Goal: Communication & Community: Answer question/provide support

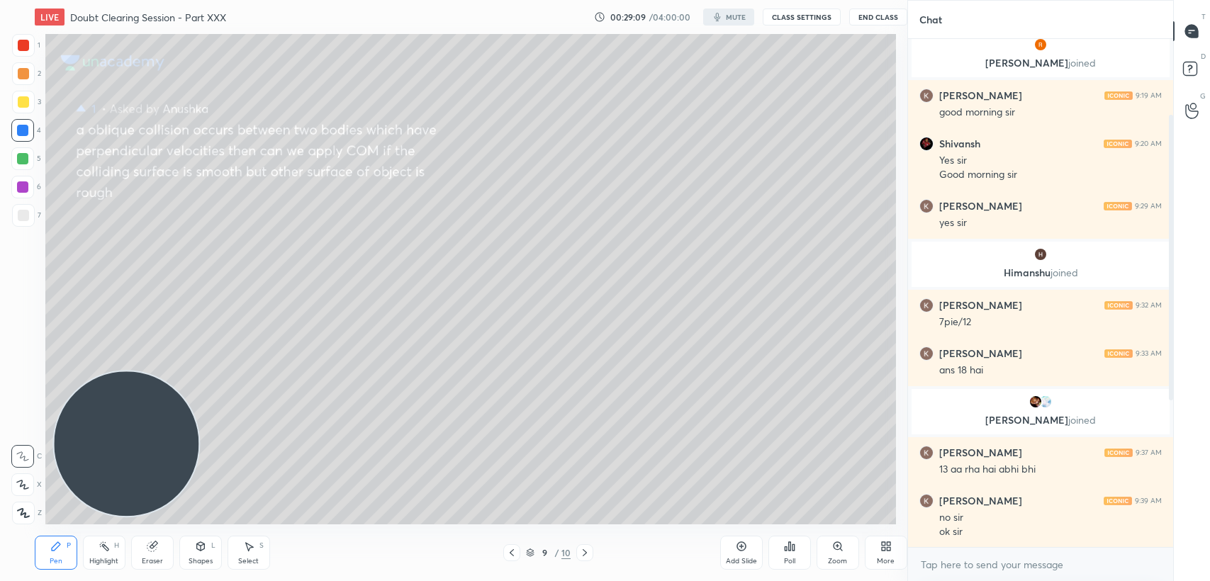
scroll to position [491, 856]
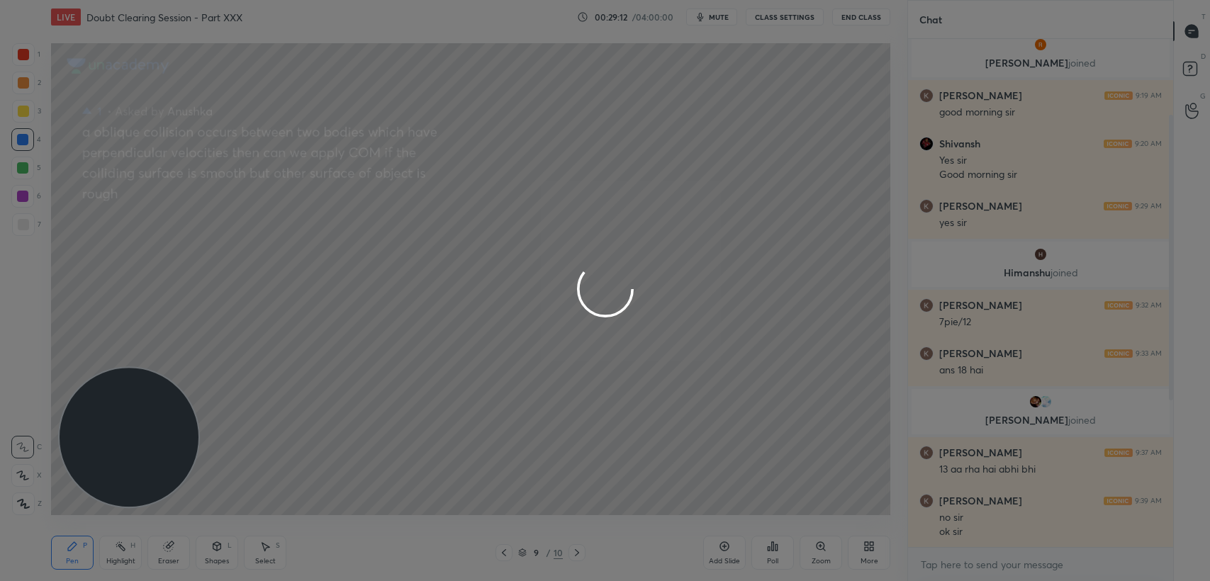
drag, startPoint x: 143, startPoint y: 430, endPoint x: 186, endPoint y: 364, distance: 78.5
click at [186, 364] on div at bounding box center [605, 290] width 1210 height 581
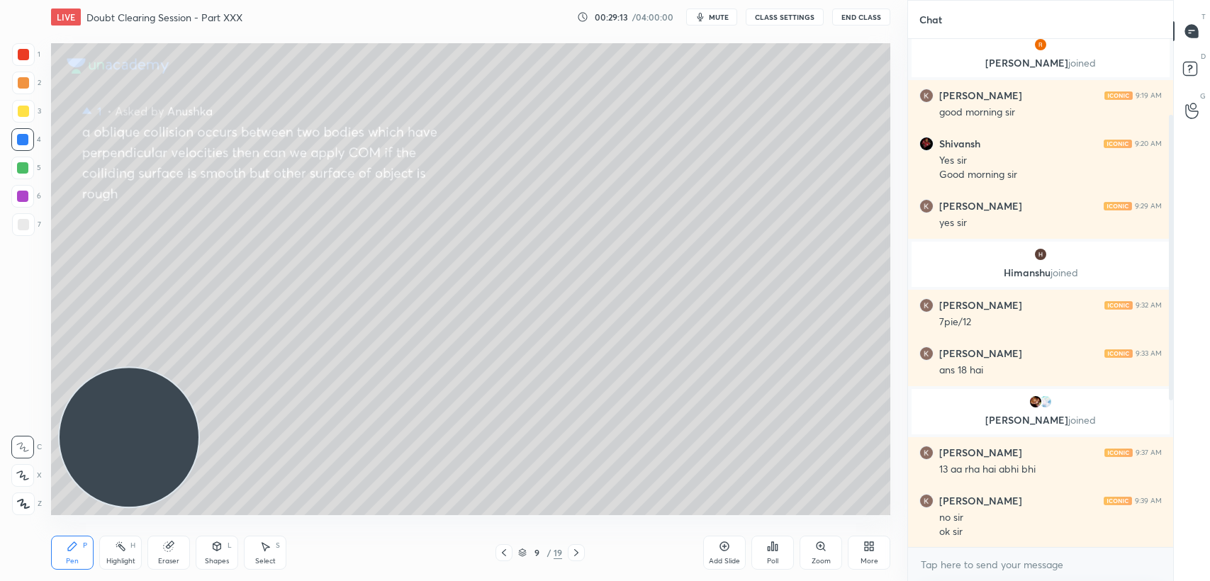
drag, startPoint x: 162, startPoint y: 449, endPoint x: 120, endPoint y: 464, distance: 44.6
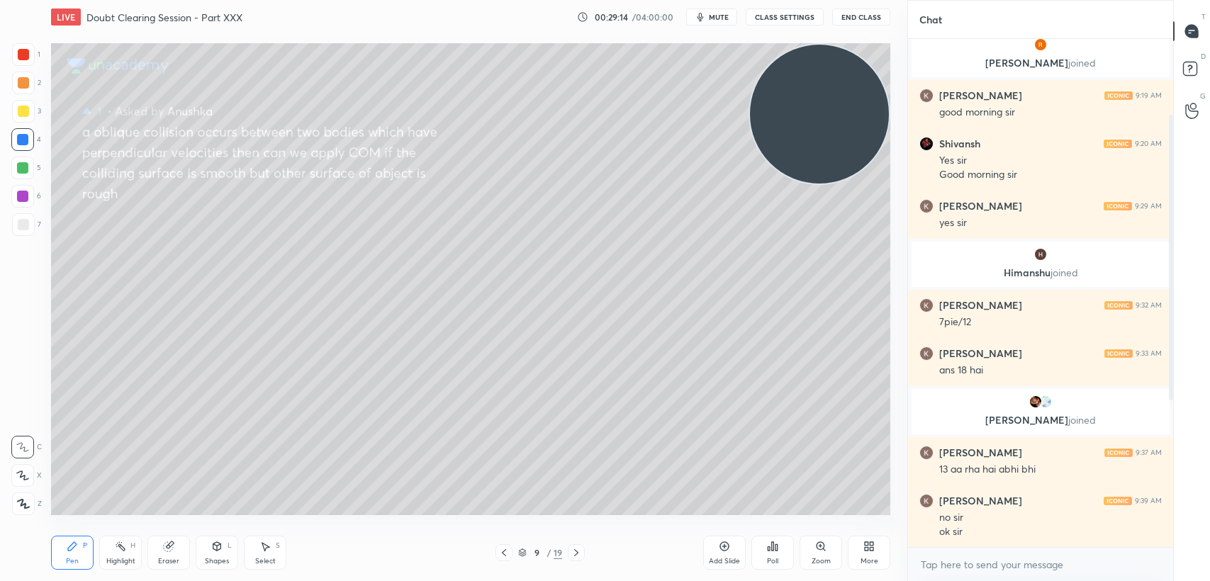
drag, startPoint x: 120, startPoint y: 464, endPoint x: 811, endPoint y: 85, distance: 788.3
click at [811, 85] on video at bounding box center [819, 114] width 139 height 139
click at [864, 558] on div "More" at bounding box center [870, 561] width 18 height 7
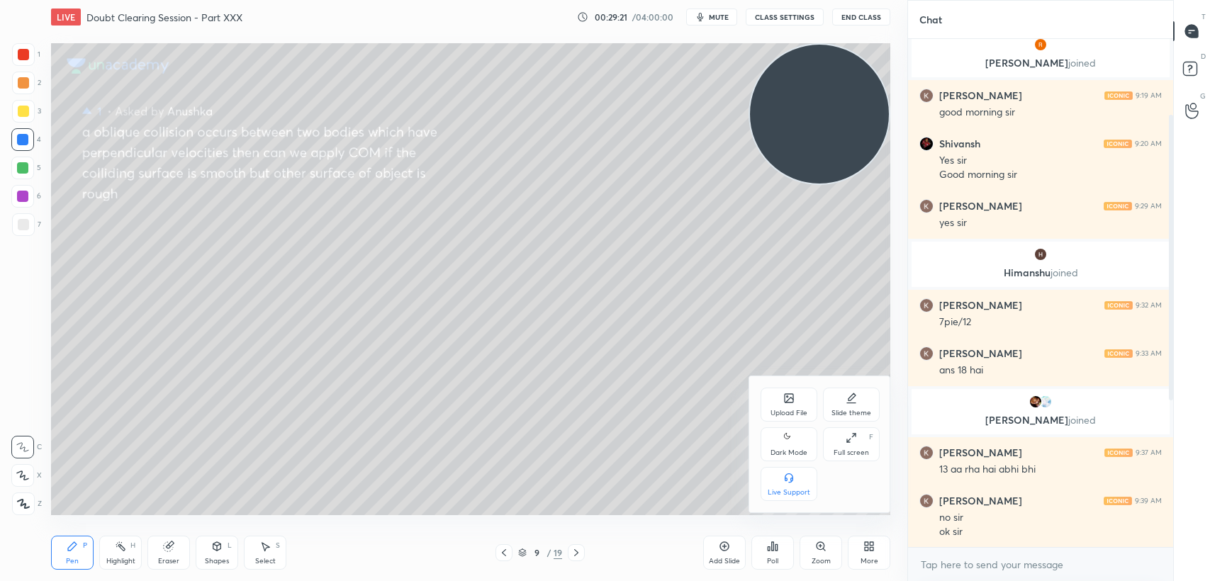
click at [786, 439] on icon at bounding box center [788, 438] width 11 height 17
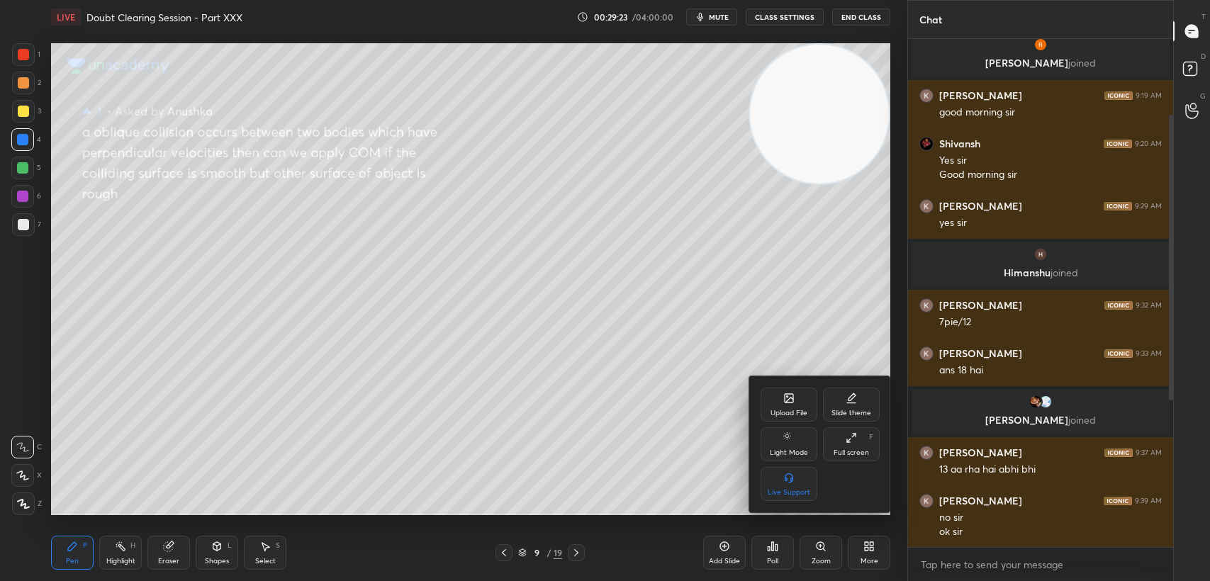
click at [588, 412] on div at bounding box center [605, 290] width 1210 height 581
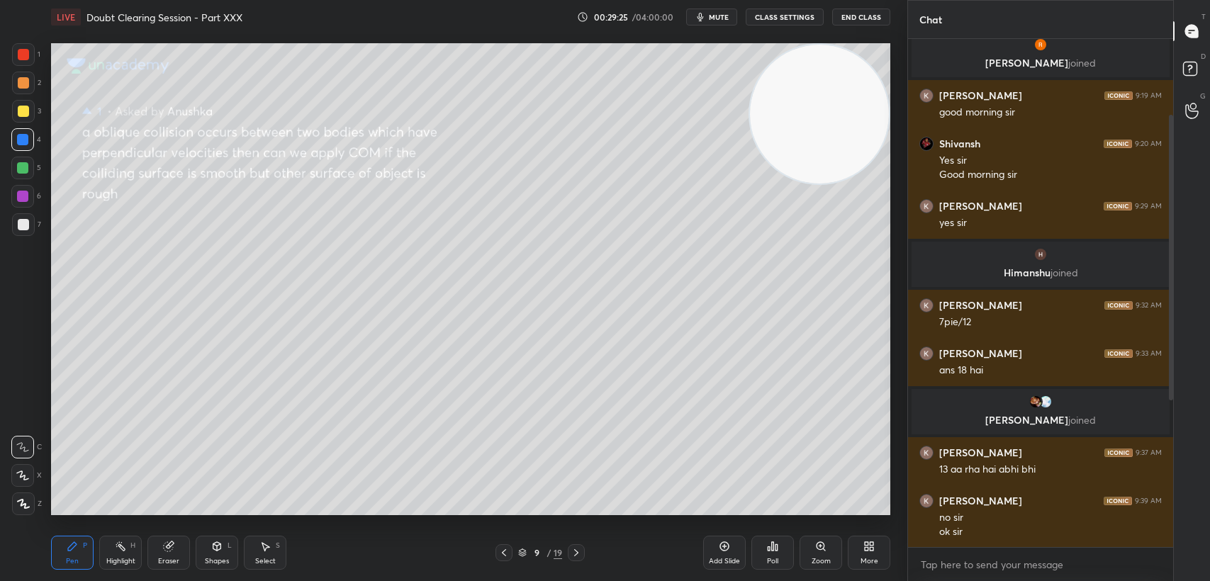
click at [28, 52] on div at bounding box center [23, 54] width 11 height 11
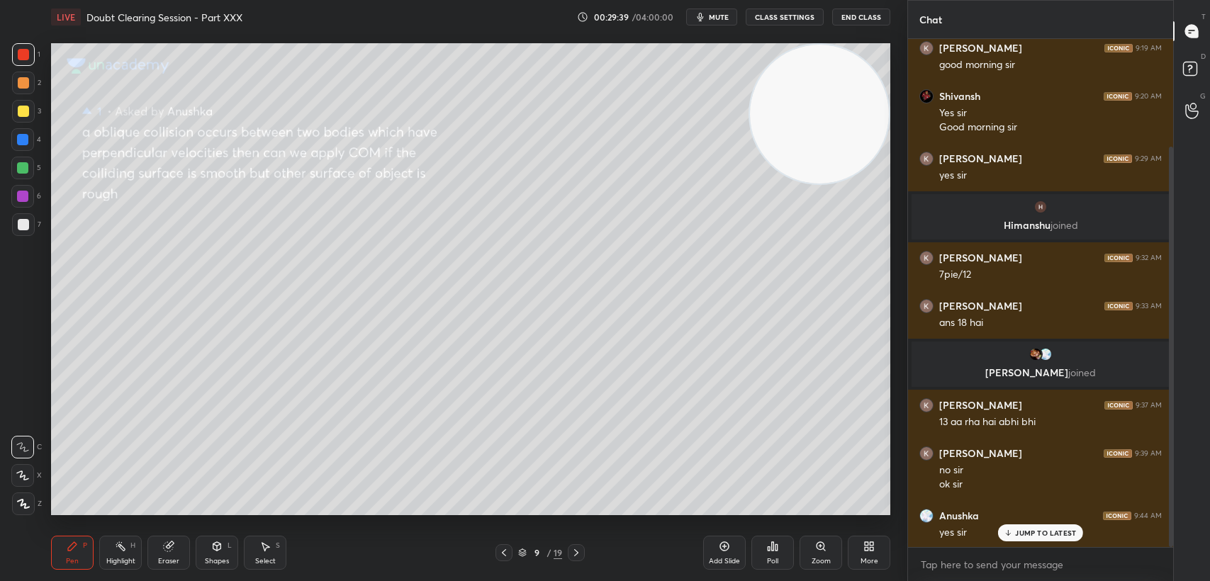
click at [23, 113] on div at bounding box center [23, 111] width 11 height 11
click at [30, 121] on div at bounding box center [23, 111] width 23 height 23
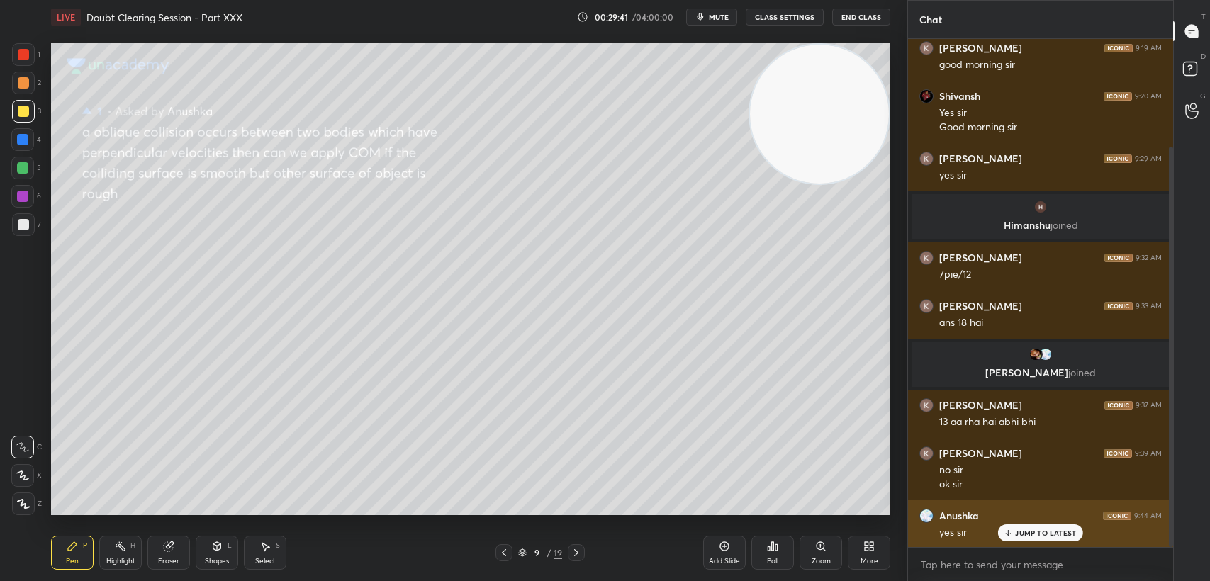
click at [1048, 540] on div "JUMP TO LATEST" at bounding box center [1040, 533] width 85 height 17
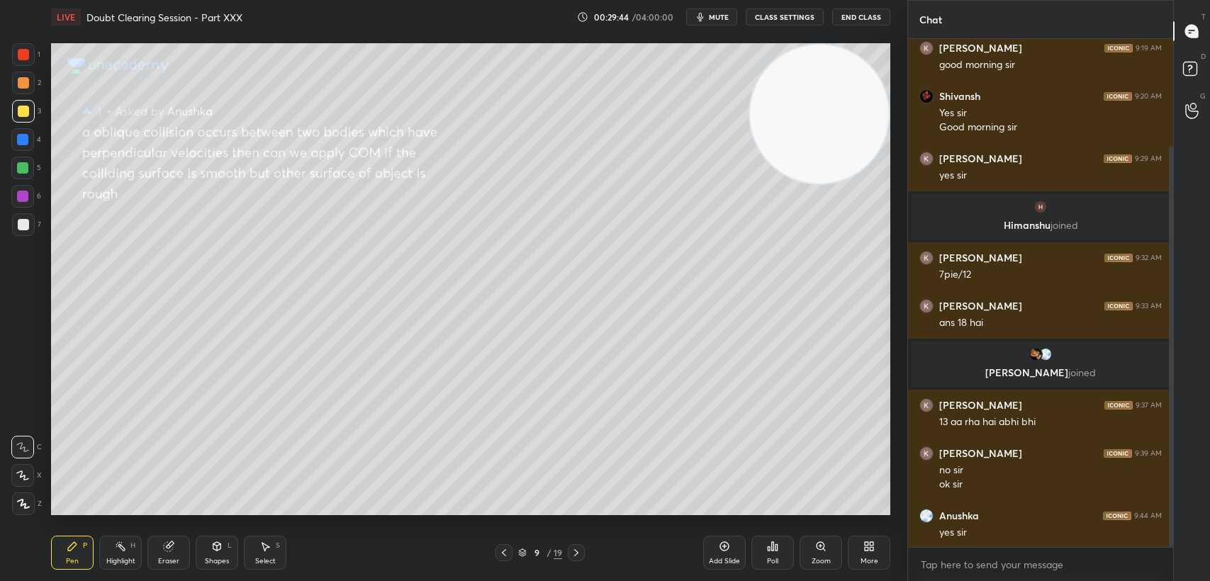
click at [13, 66] on div "1" at bounding box center [26, 57] width 28 height 28
click at [20, 110] on div at bounding box center [23, 111] width 11 height 11
click at [17, 142] on div at bounding box center [22, 139] width 11 height 11
click at [35, 141] on div "4" at bounding box center [26, 139] width 30 height 23
click at [31, 185] on div "6" at bounding box center [26, 196] width 30 height 23
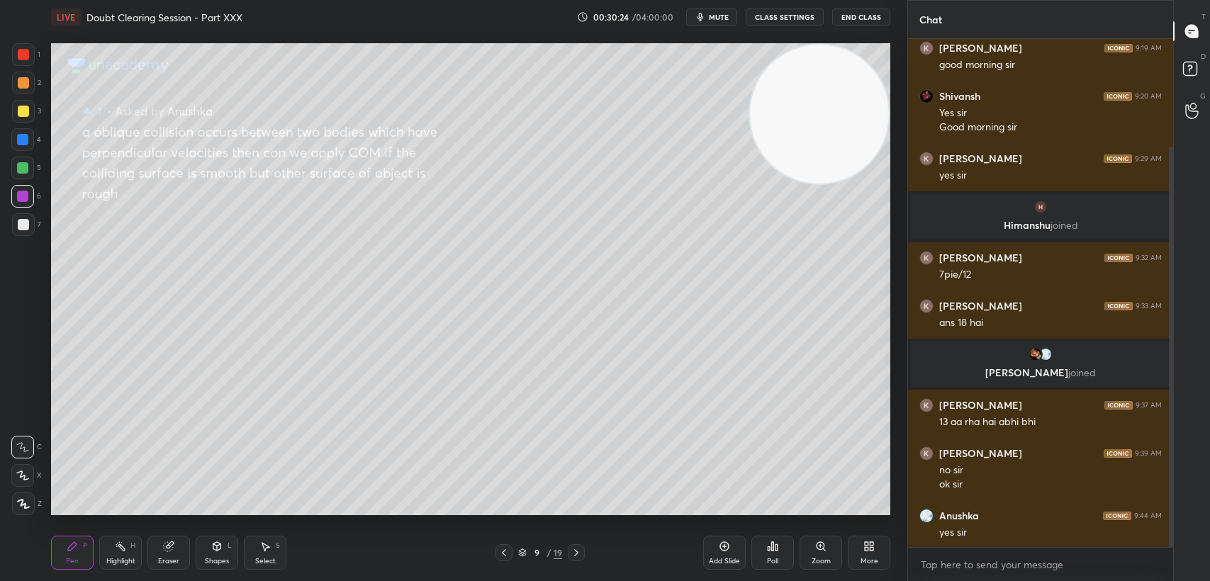
click at [21, 177] on div at bounding box center [22, 168] width 23 height 23
click at [20, 167] on div at bounding box center [22, 167] width 11 height 11
click at [28, 144] on div at bounding box center [22, 139] width 11 height 11
click at [25, 143] on div at bounding box center [22, 139] width 11 height 11
click at [9, 117] on div "1 2 3 4 5 6 7 C X Z C X Z E E Erase all H H" at bounding box center [22, 279] width 45 height 472
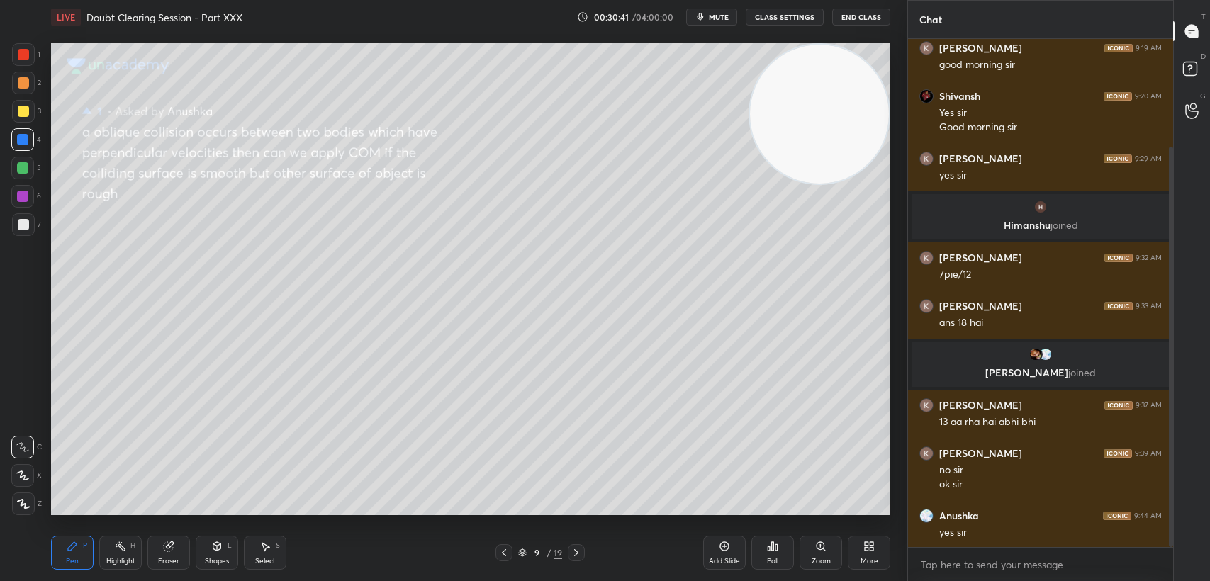
click at [18, 108] on div at bounding box center [23, 111] width 11 height 11
click at [14, 109] on div at bounding box center [23, 111] width 23 height 23
click at [18, 109] on div at bounding box center [23, 111] width 11 height 11
click at [31, 239] on div "7" at bounding box center [26, 227] width 29 height 28
click at [27, 234] on div at bounding box center [23, 224] width 23 height 23
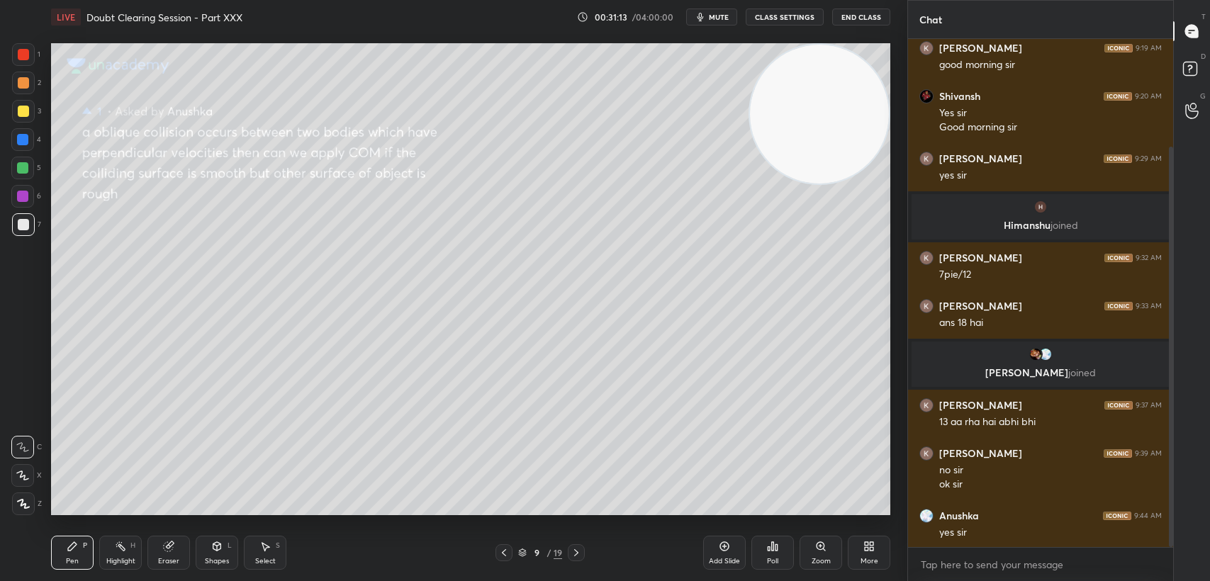
click at [170, 562] on div "Eraser" at bounding box center [168, 561] width 21 height 7
click at [70, 556] on div "Pen P" at bounding box center [72, 553] width 43 height 34
click at [79, 554] on div "Pen P" at bounding box center [72, 553] width 43 height 34
click at [30, 97] on div "2" at bounding box center [26, 86] width 29 height 28
click at [23, 113] on div at bounding box center [23, 111] width 11 height 11
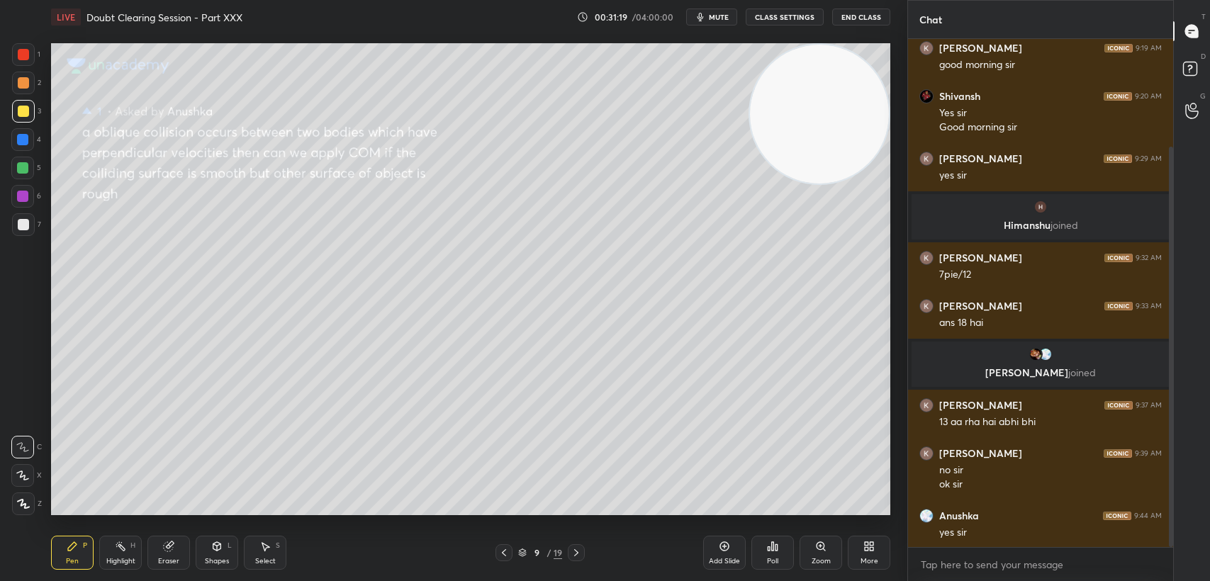
click at [23, 113] on div at bounding box center [23, 111] width 11 height 11
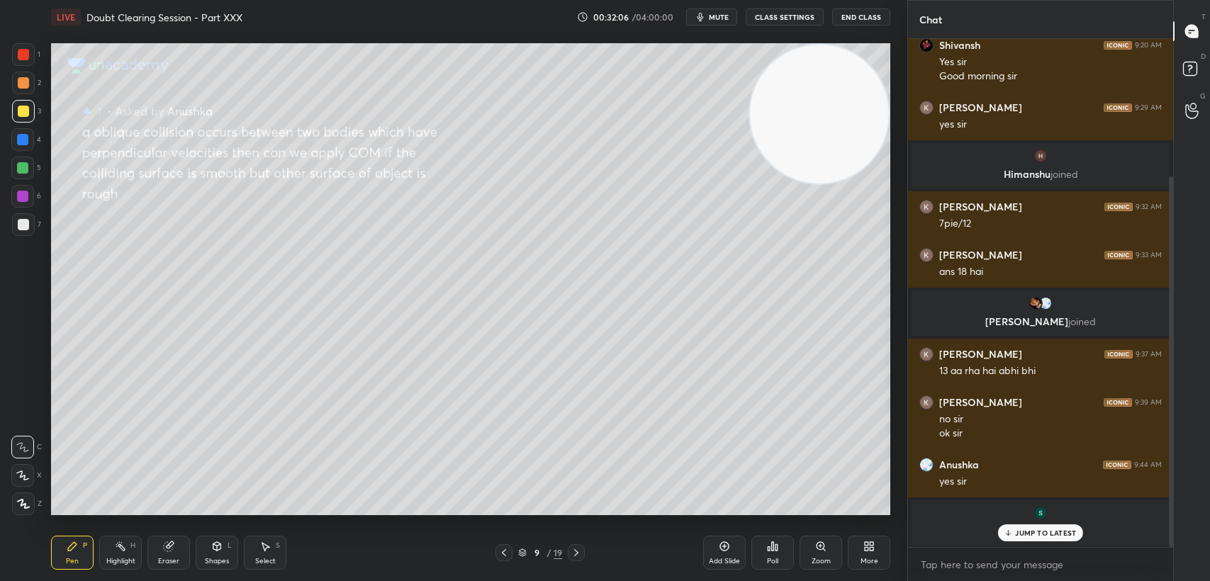
click at [11, 58] on div "1 2 3 4 5 6 7" at bounding box center [26, 142] width 30 height 198
click at [14, 65] on div at bounding box center [23, 54] width 23 height 23
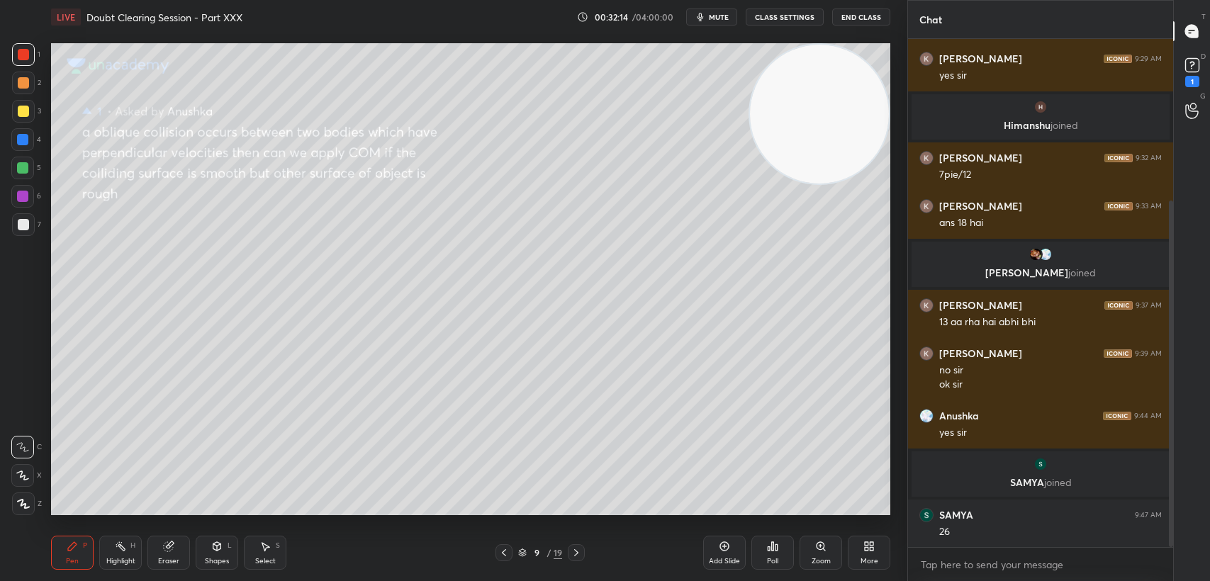
click at [500, 552] on icon at bounding box center [503, 552] width 11 height 11
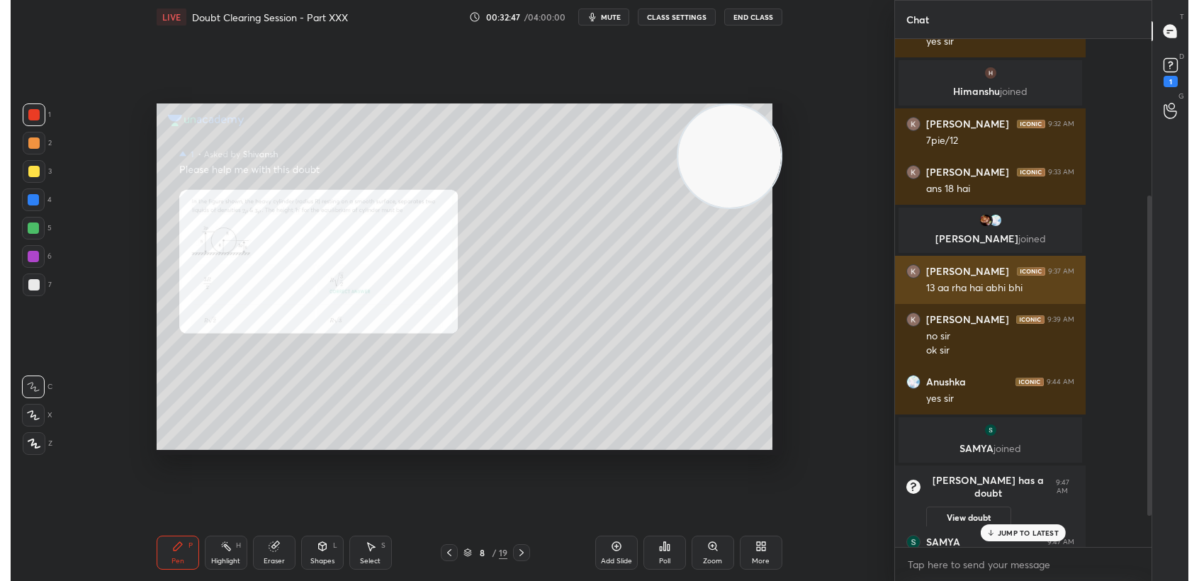
scroll to position [491, 843]
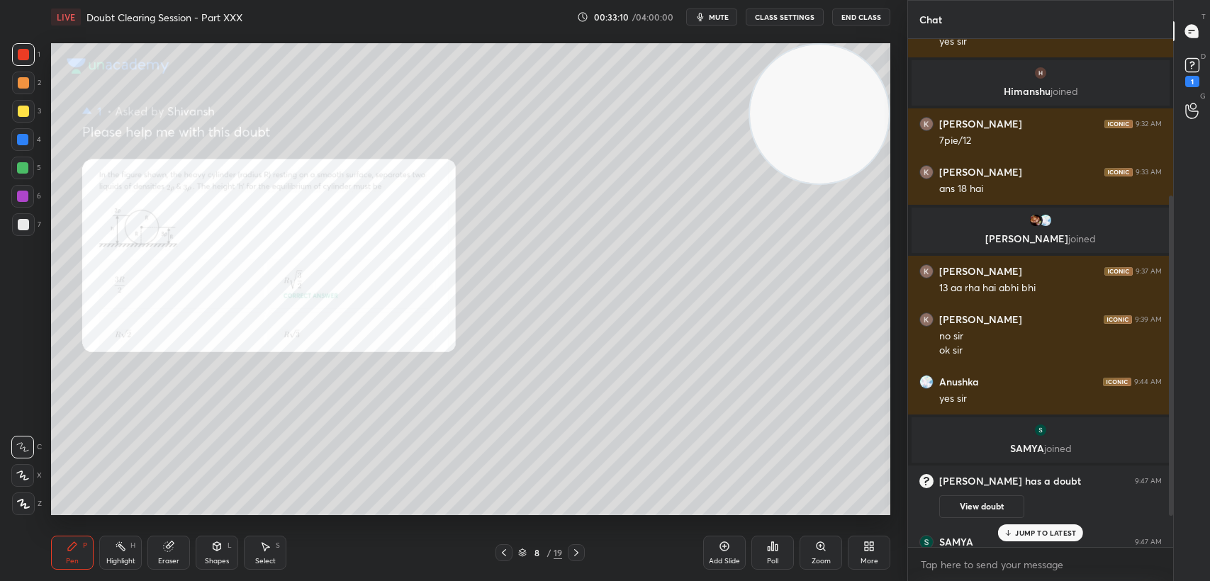
click at [1048, 535] on p "JUMP TO LATEST" at bounding box center [1045, 533] width 61 height 9
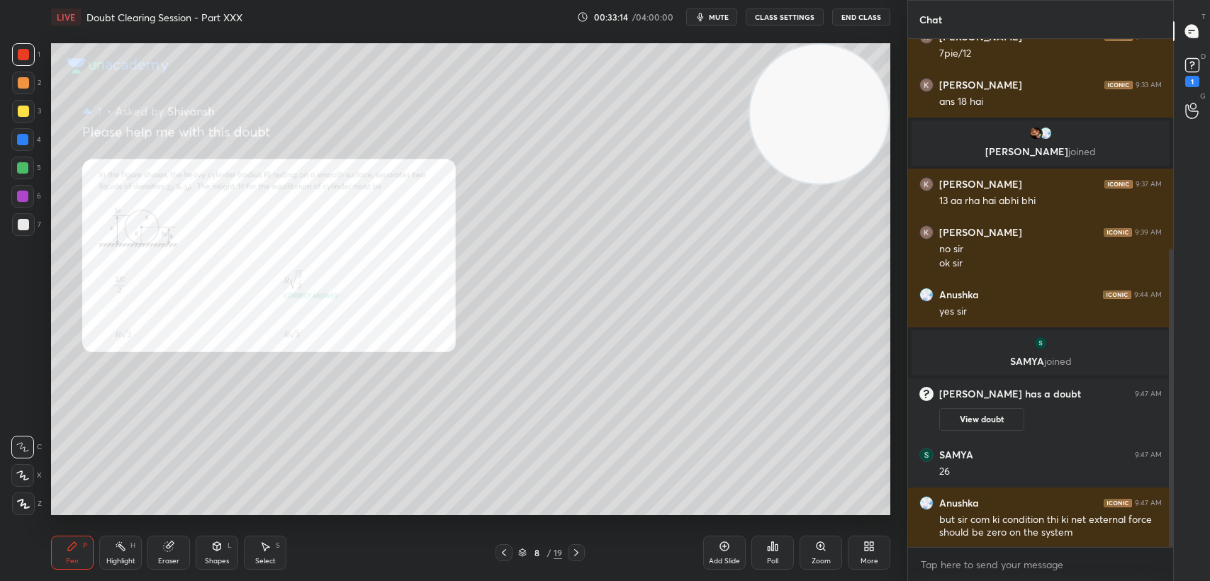
click at [495, 548] on div at bounding box center [503, 552] width 17 height 17
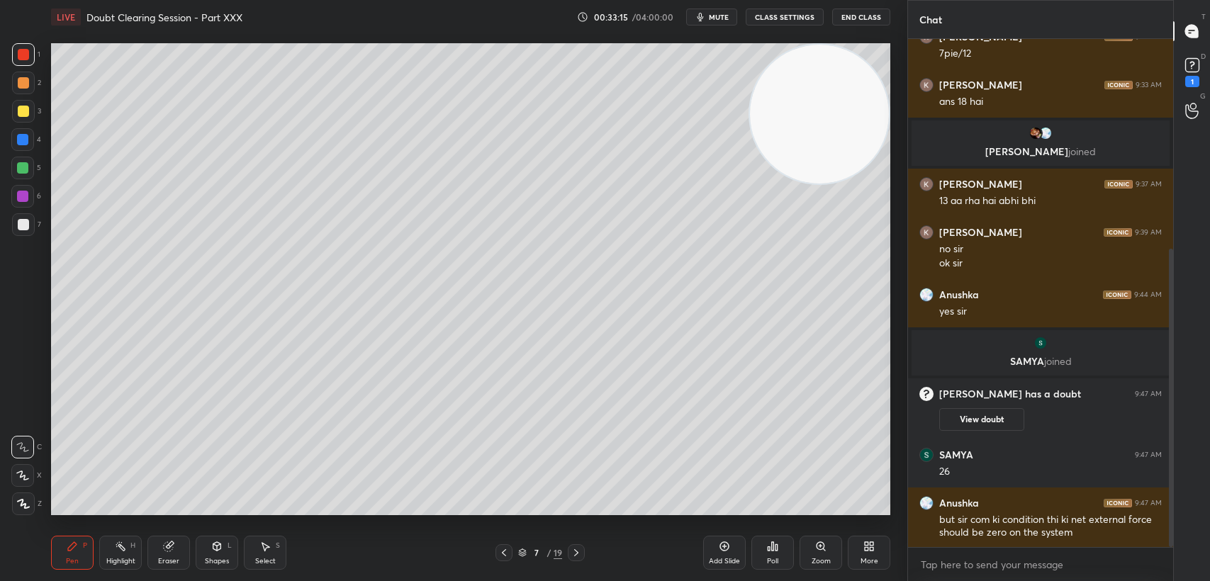
click at [578, 552] on icon at bounding box center [576, 552] width 4 height 7
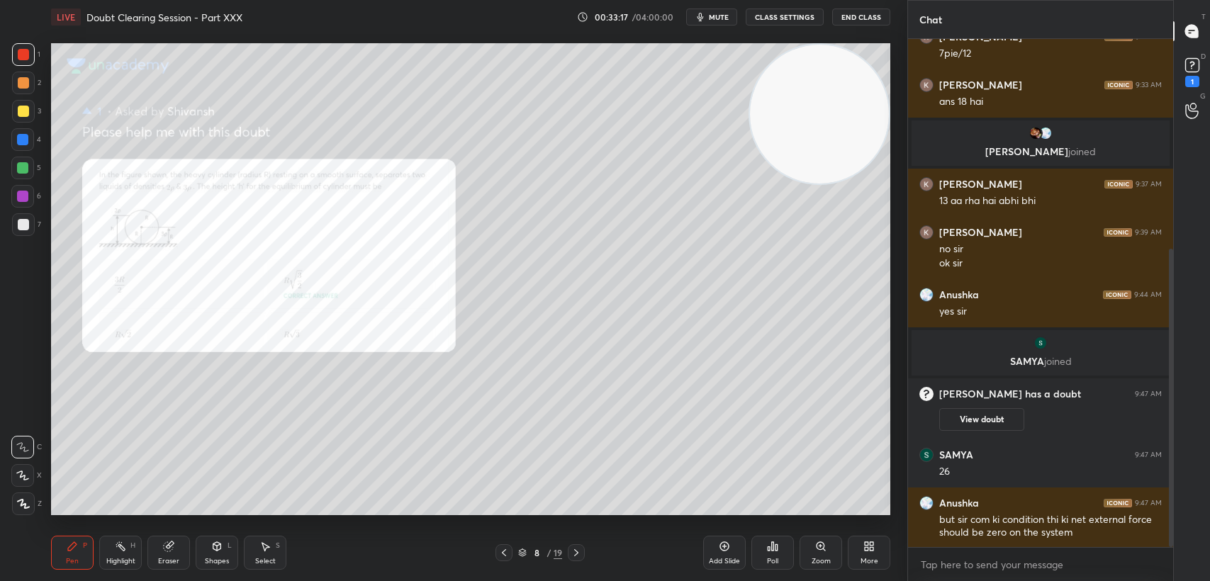
click at [32, 162] on div at bounding box center [22, 168] width 23 height 23
click at [21, 143] on div at bounding box center [22, 139] width 11 height 11
click at [14, 142] on div at bounding box center [22, 139] width 23 height 23
click at [201, 559] on div "Shapes L" at bounding box center [217, 553] width 43 height 34
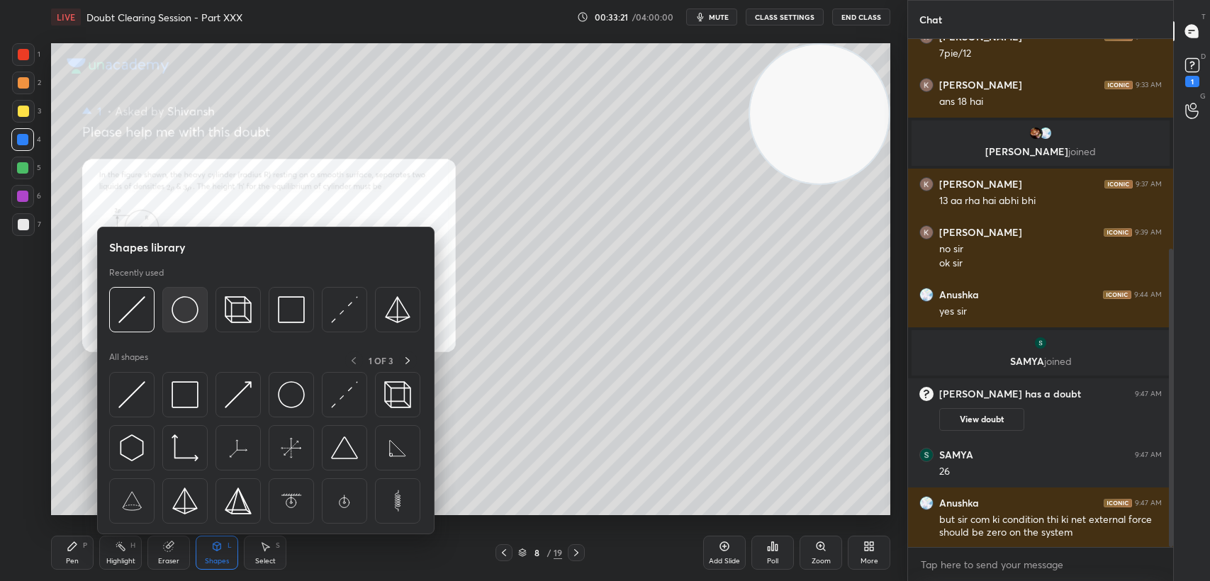
click at [188, 308] on img at bounding box center [185, 309] width 27 height 27
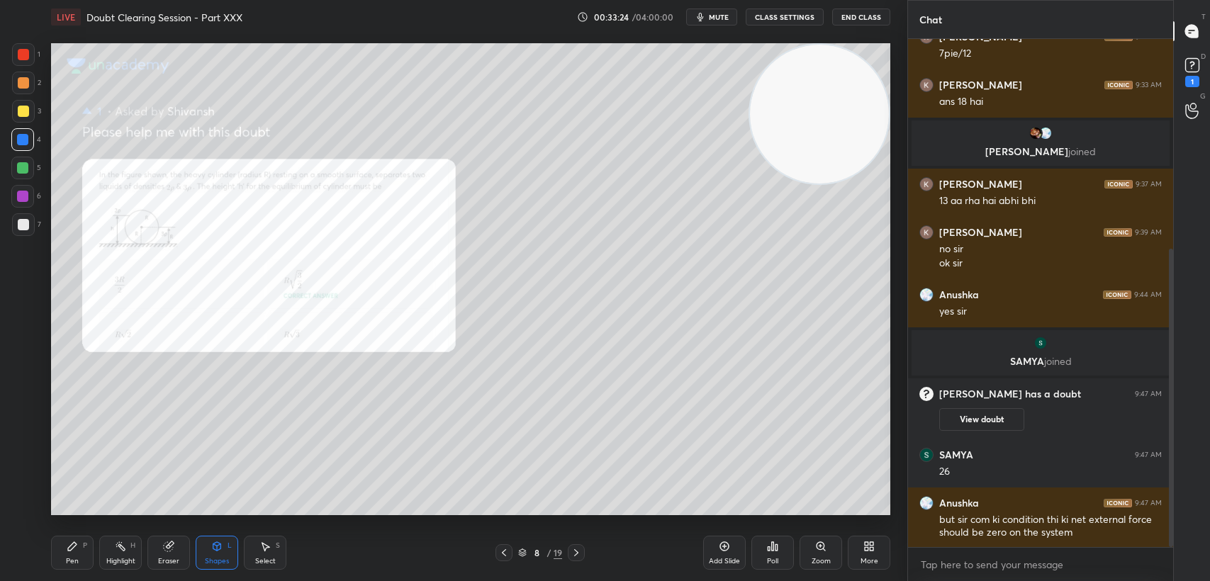
click at [86, 549] on div "P" at bounding box center [85, 545] width 4 height 7
click at [19, 118] on div at bounding box center [23, 111] width 23 height 23
click at [28, 123] on div "3" at bounding box center [26, 114] width 29 height 28
click at [207, 551] on div "Shapes L" at bounding box center [217, 553] width 43 height 34
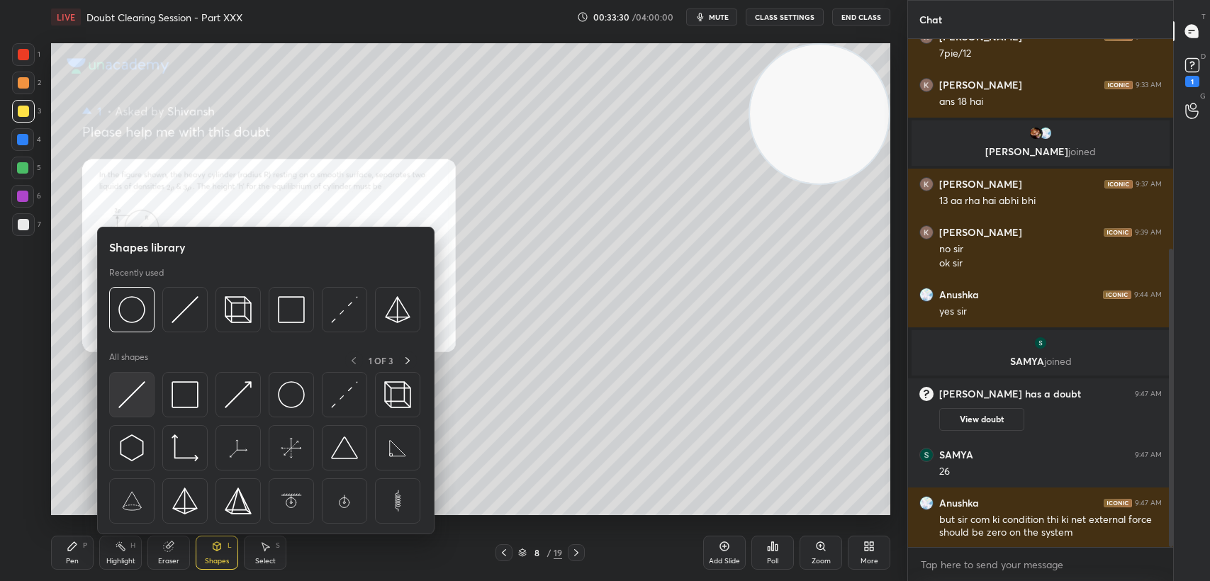
click at [128, 395] on img at bounding box center [131, 394] width 27 height 27
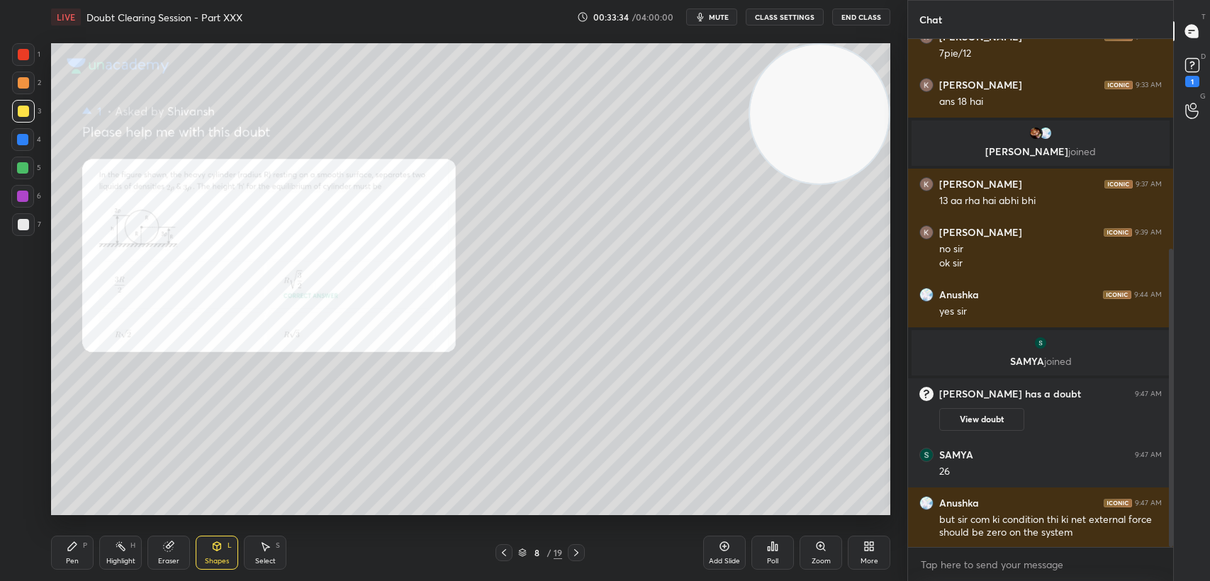
click at [85, 551] on div "Pen P" at bounding box center [72, 553] width 43 height 34
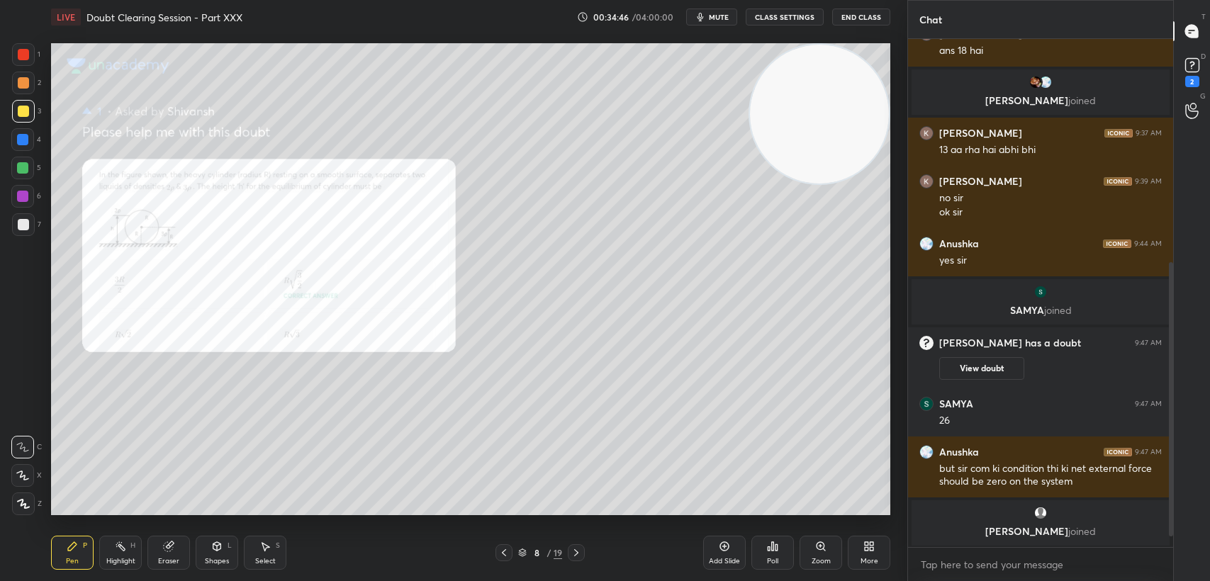
scroll to position [447, 0]
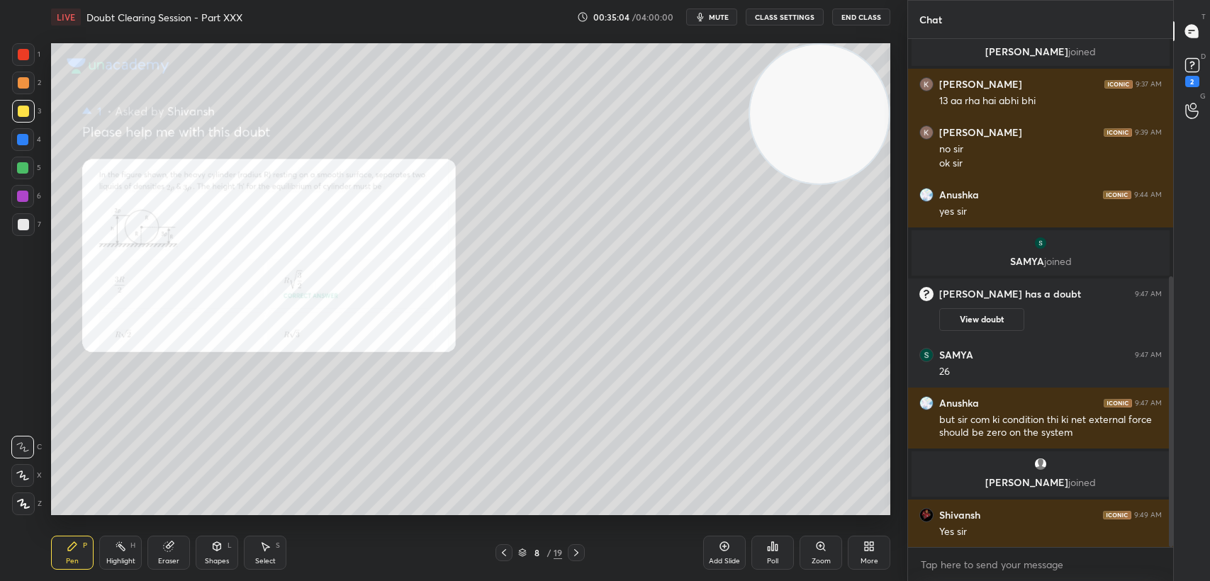
click at [18, 177] on div at bounding box center [22, 168] width 23 height 23
click at [22, 170] on div at bounding box center [22, 167] width 11 height 11
click at [35, 50] on div "1" at bounding box center [26, 54] width 28 height 23
click at [24, 59] on div at bounding box center [23, 54] width 11 height 11
click at [1187, 83] on div "2" at bounding box center [1192, 81] width 14 height 11
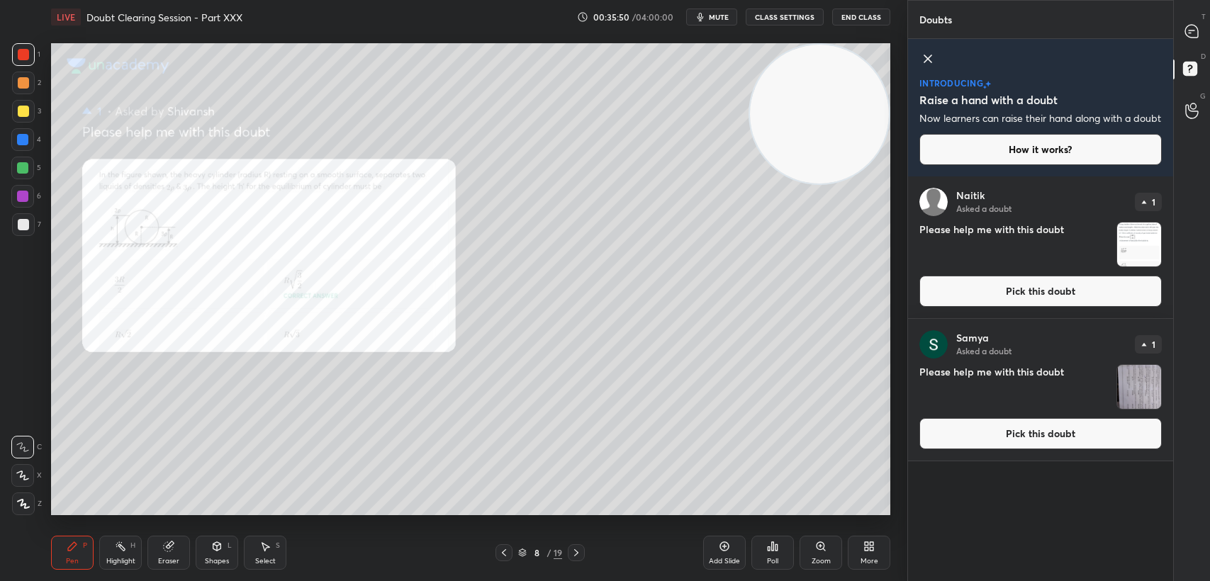
click at [918, 45] on div "introducing Raise a hand with a doubt Now learners can raise their hand along w…" at bounding box center [1040, 108] width 265 height 138
click at [926, 61] on icon at bounding box center [927, 58] width 17 height 17
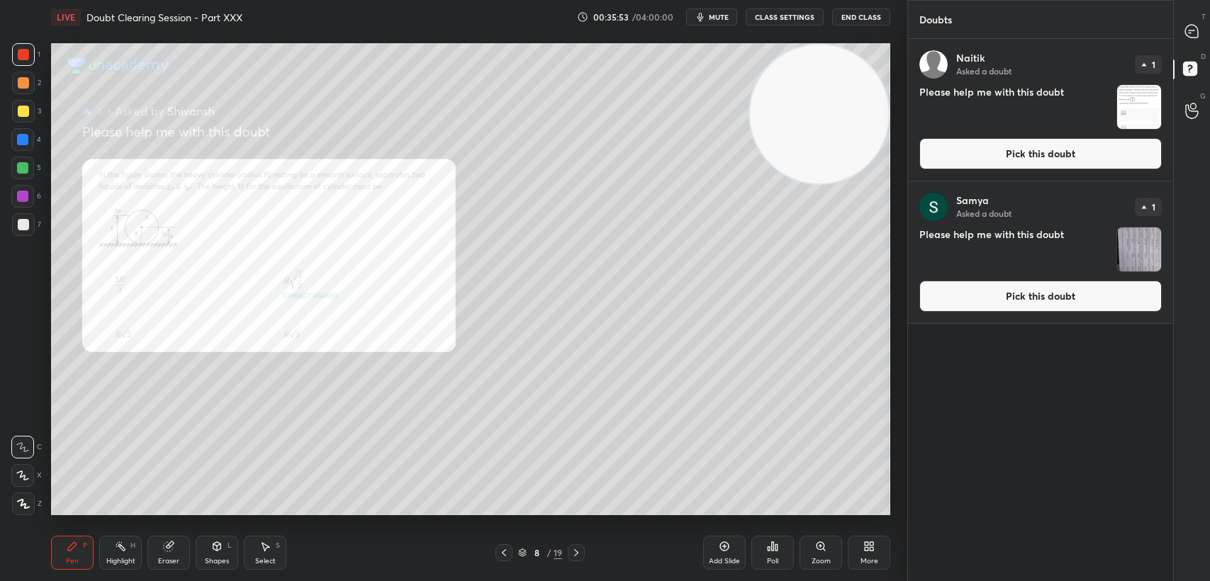
click at [1182, 27] on div at bounding box center [1192, 31] width 28 height 26
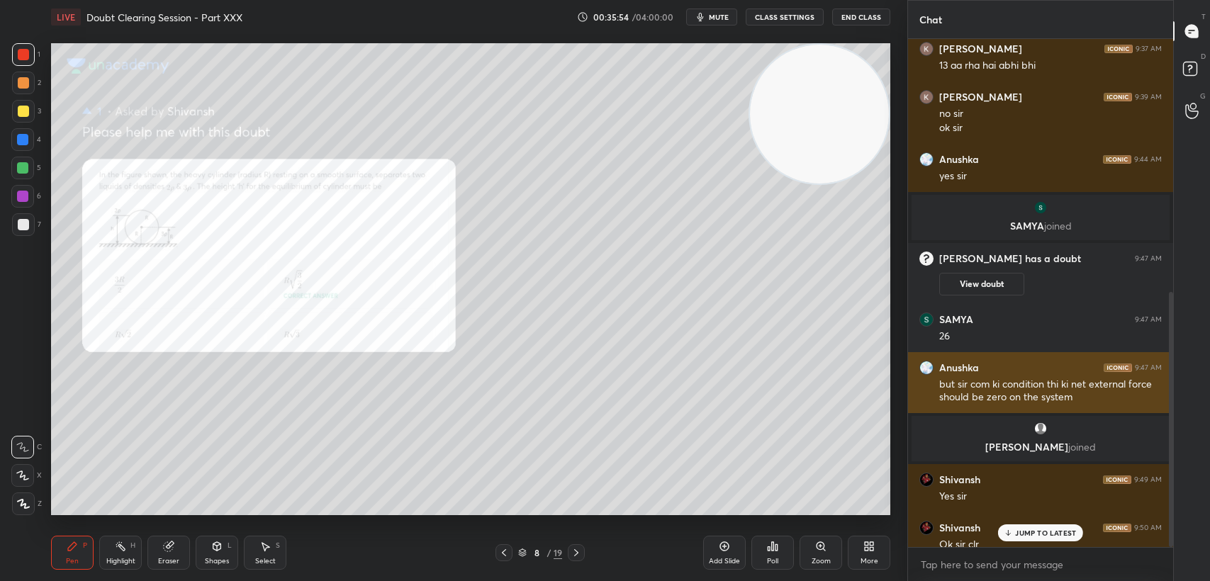
scroll to position [505, 0]
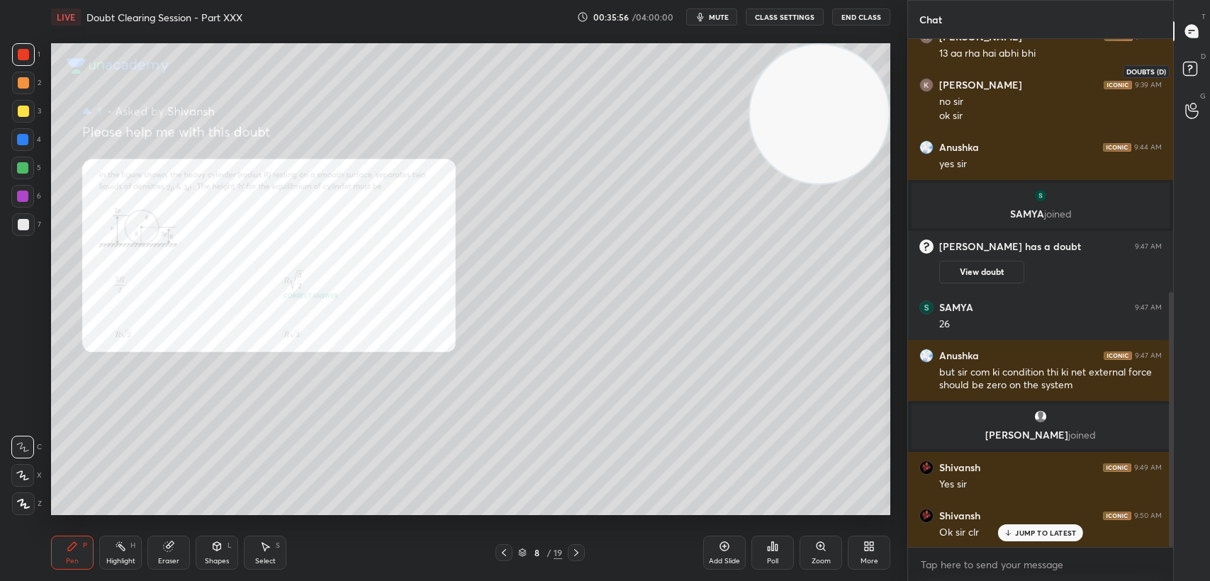
click at [1178, 78] on div at bounding box center [1192, 71] width 28 height 26
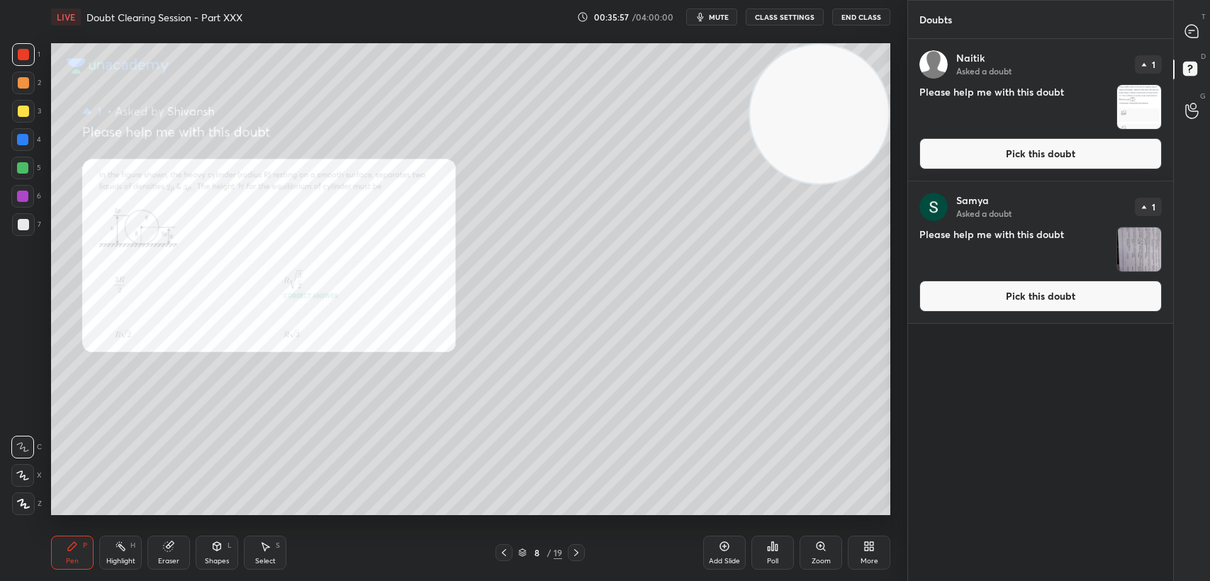
click at [1190, 24] on icon at bounding box center [1191, 31] width 15 height 15
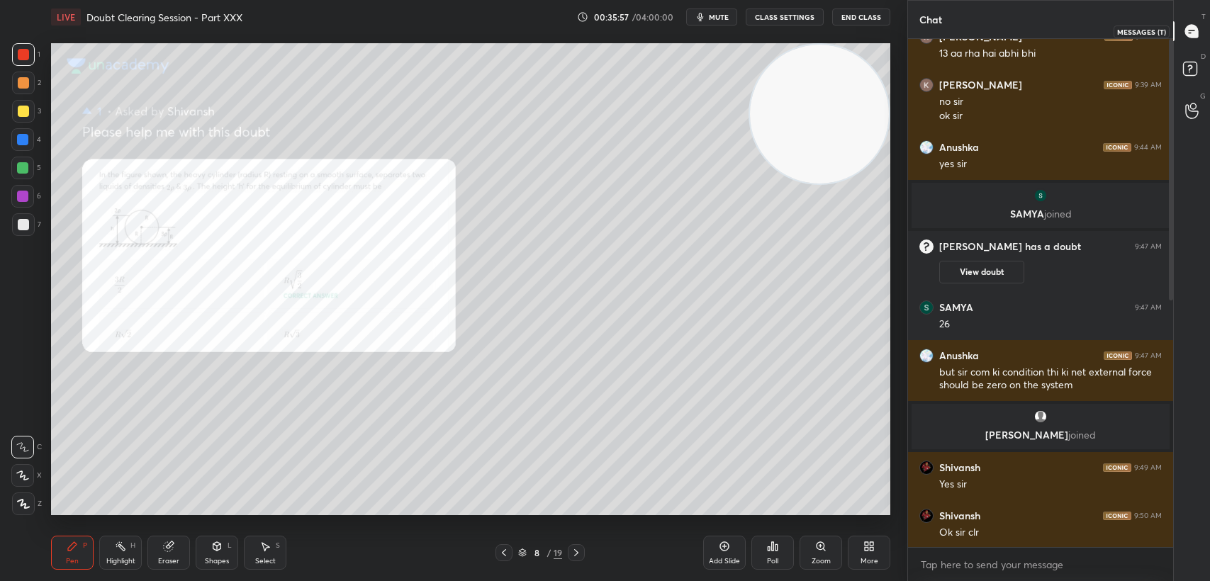
scroll to position [505, 261]
click at [508, 549] on icon at bounding box center [503, 552] width 11 height 11
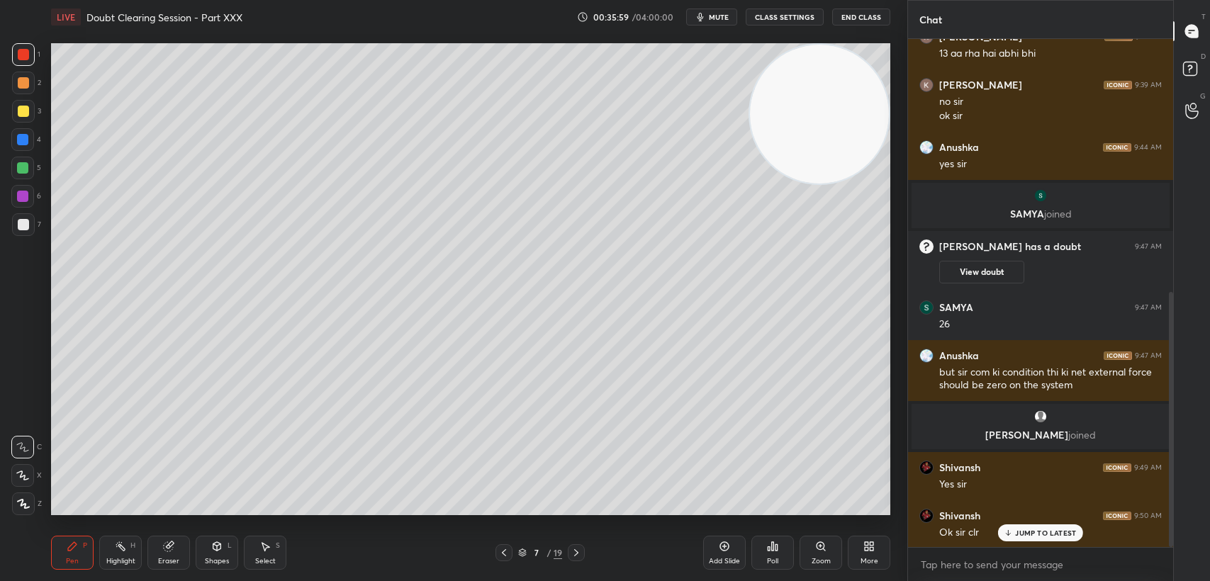
click at [500, 552] on icon at bounding box center [503, 552] width 11 height 11
click at [500, 559] on div at bounding box center [503, 552] width 17 height 17
click at [497, 551] on div at bounding box center [503, 552] width 17 height 17
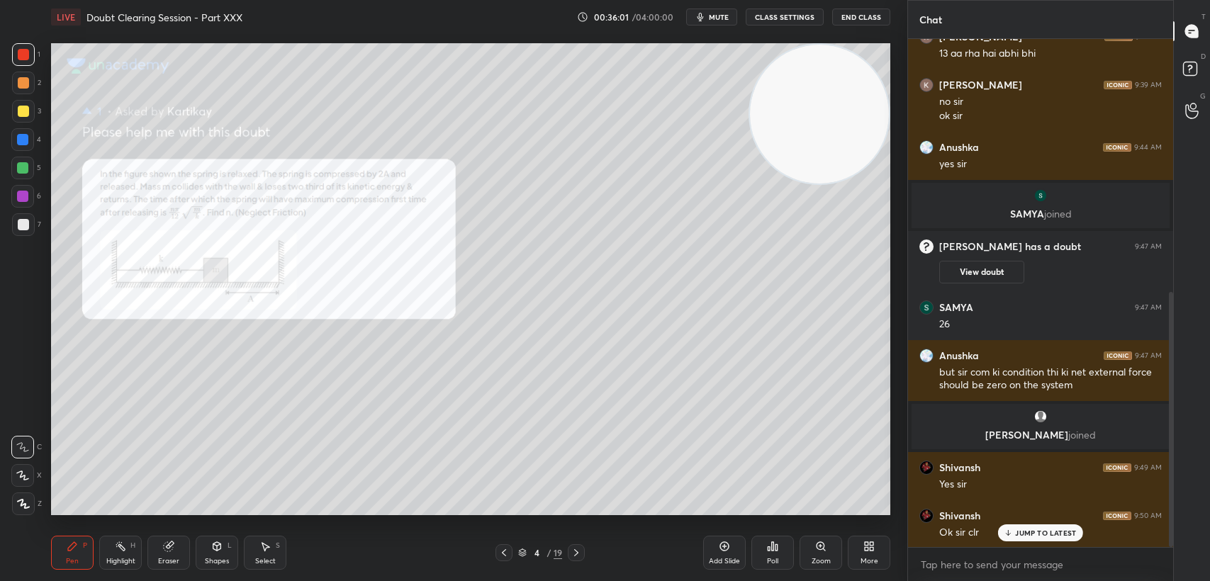
click at [499, 556] on icon at bounding box center [503, 552] width 11 height 11
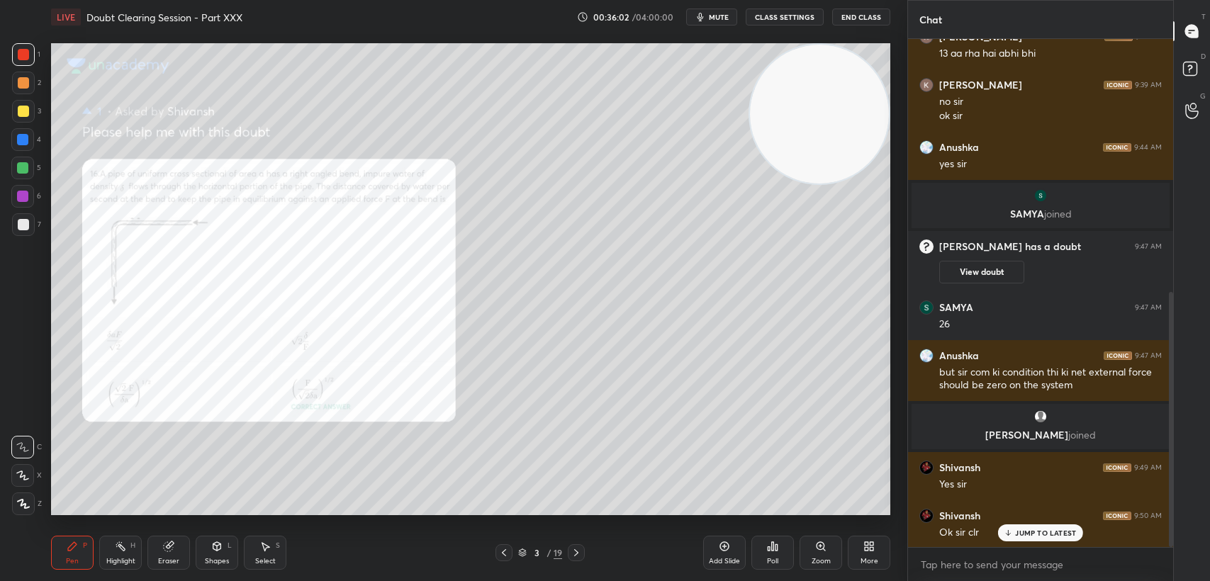
click at [497, 550] on div at bounding box center [503, 552] width 17 height 17
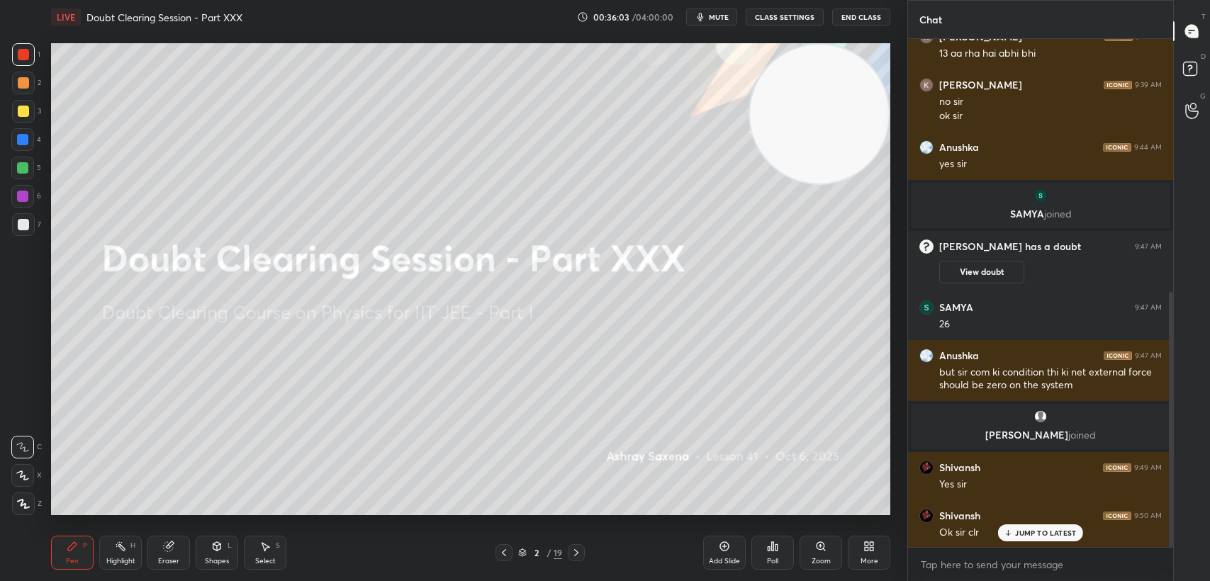
click at [569, 551] on div at bounding box center [576, 552] width 17 height 17
click at [575, 553] on icon at bounding box center [576, 552] width 11 height 11
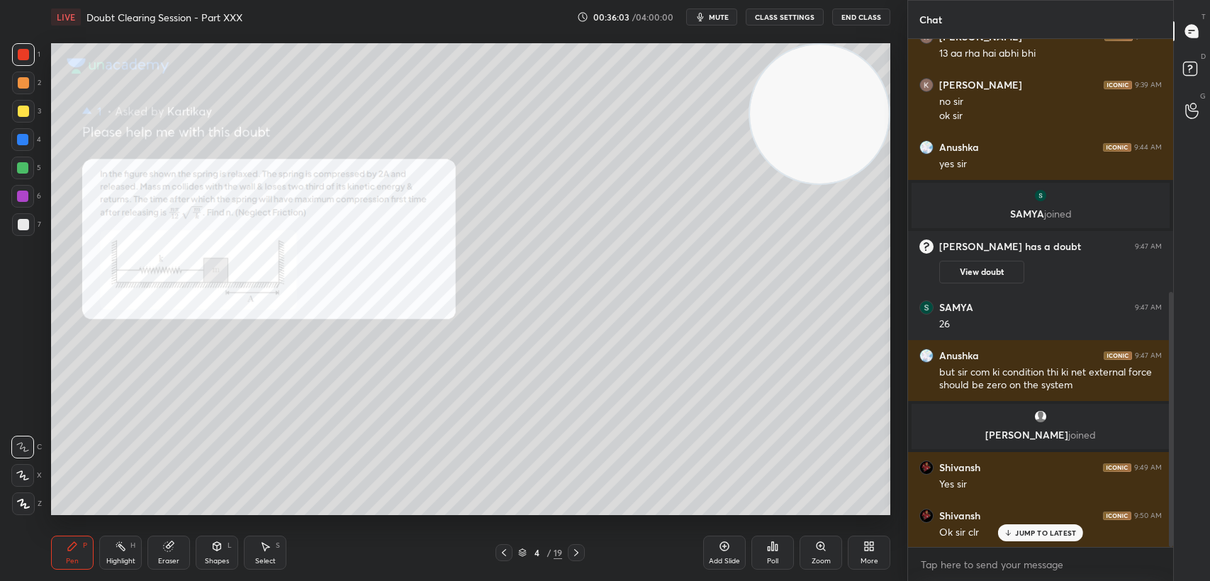
click at [574, 554] on icon at bounding box center [576, 552] width 11 height 11
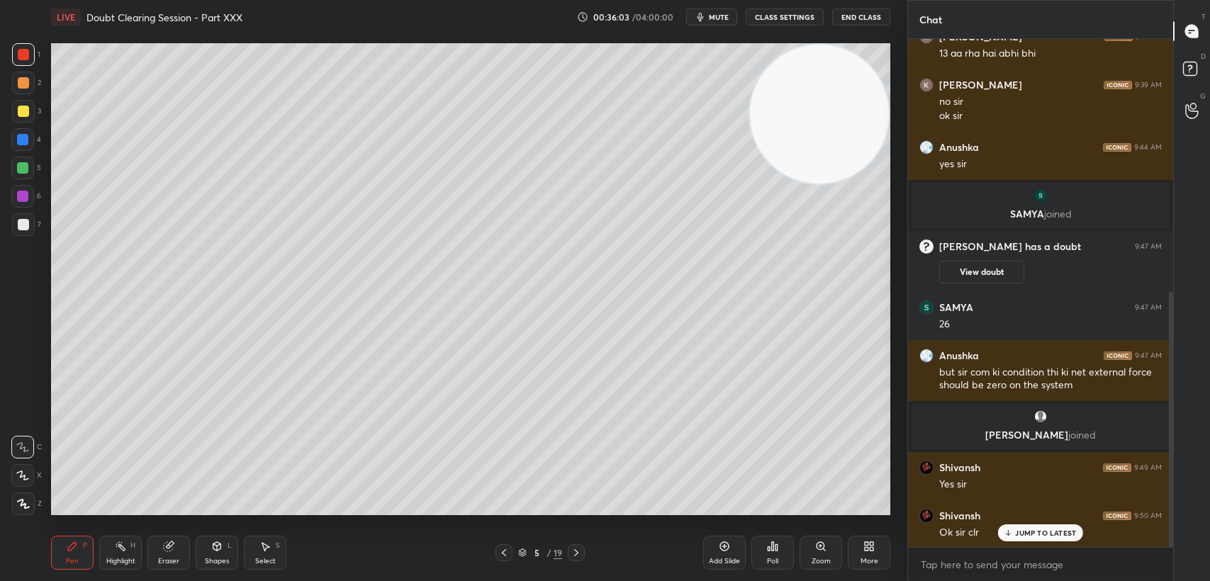
click at [575, 551] on icon at bounding box center [576, 552] width 11 height 11
click at [576, 556] on icon at bounding box center [576, 552] width 11 height 11
click at [577, 551] on icon at bounding box center [576, 552] width 11 height 11
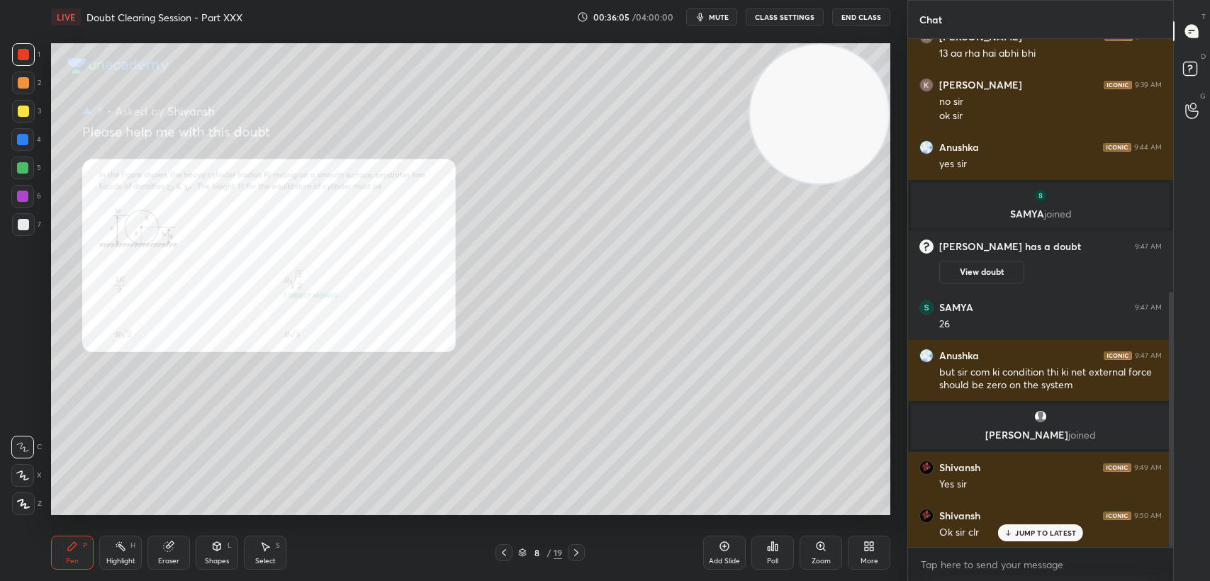
click at [579, 546] on div at bounding box center [576, 552] width 17 height 17
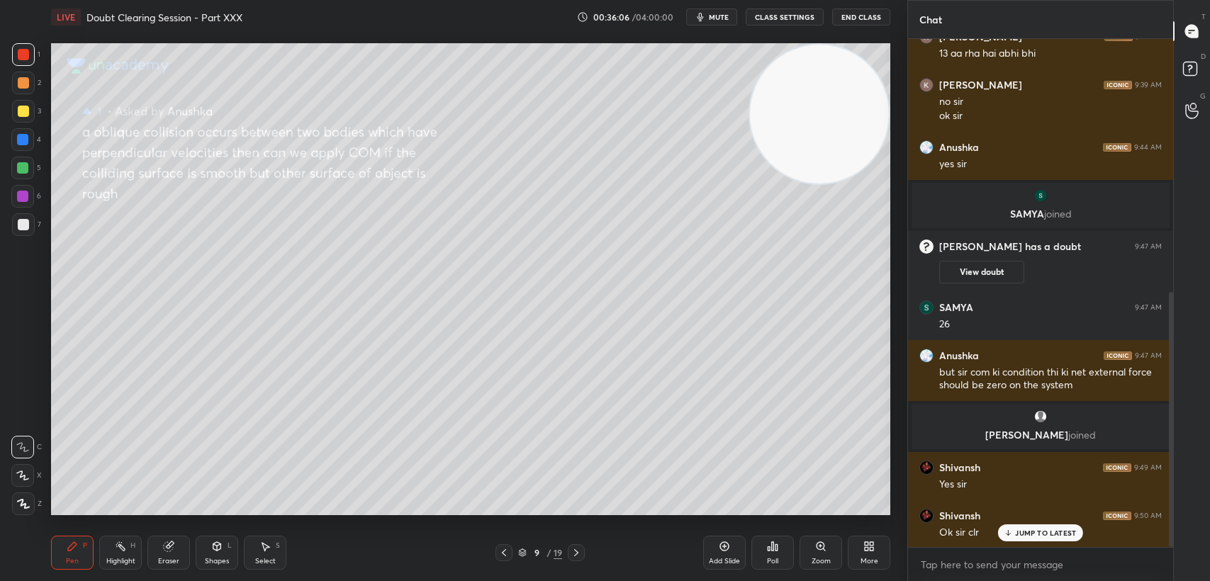
click at [578, 549] on icon at bounding box center [576, 552] width 11 height 11
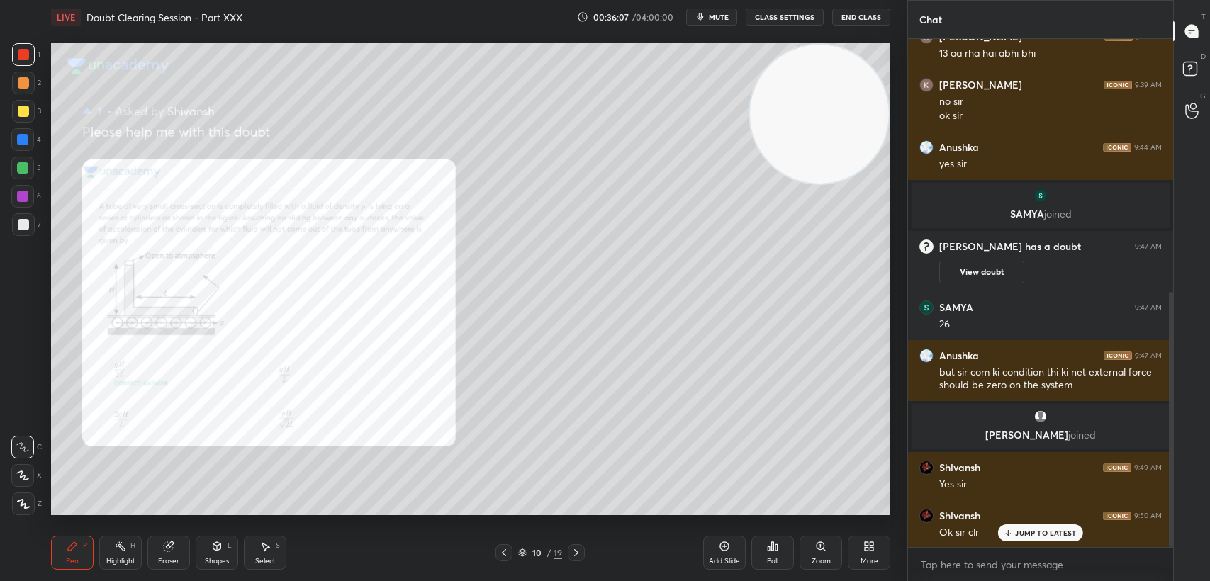
click at [578, 549] on icon at bounding box center [576, 552] width 11 height 11
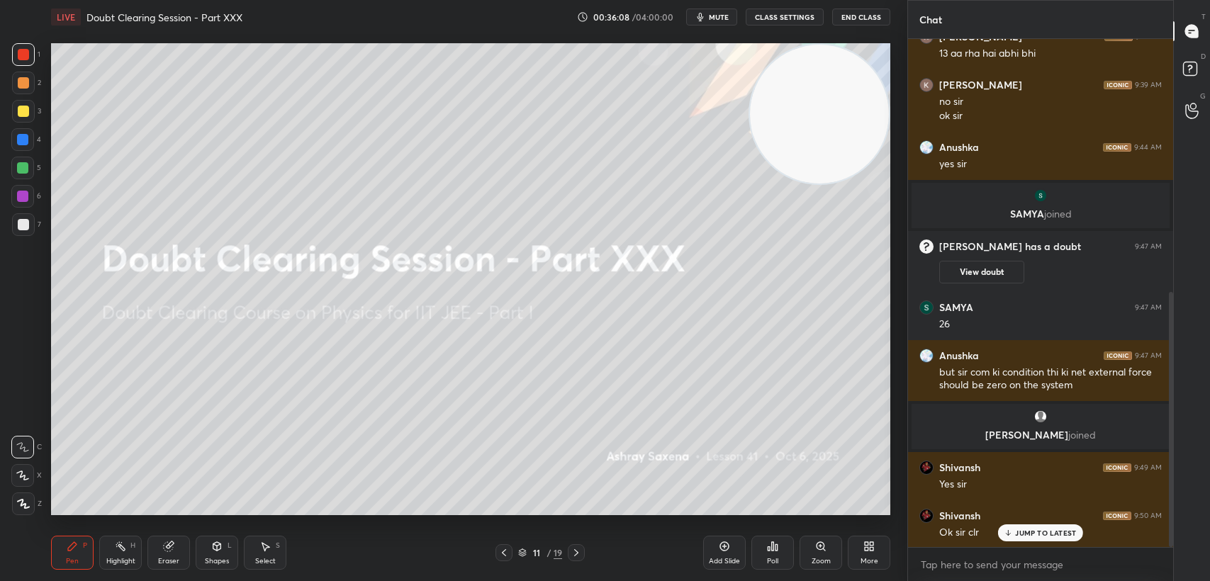
click at [501, 556] on icon at bounding box center [503, 552] width 11 height 11
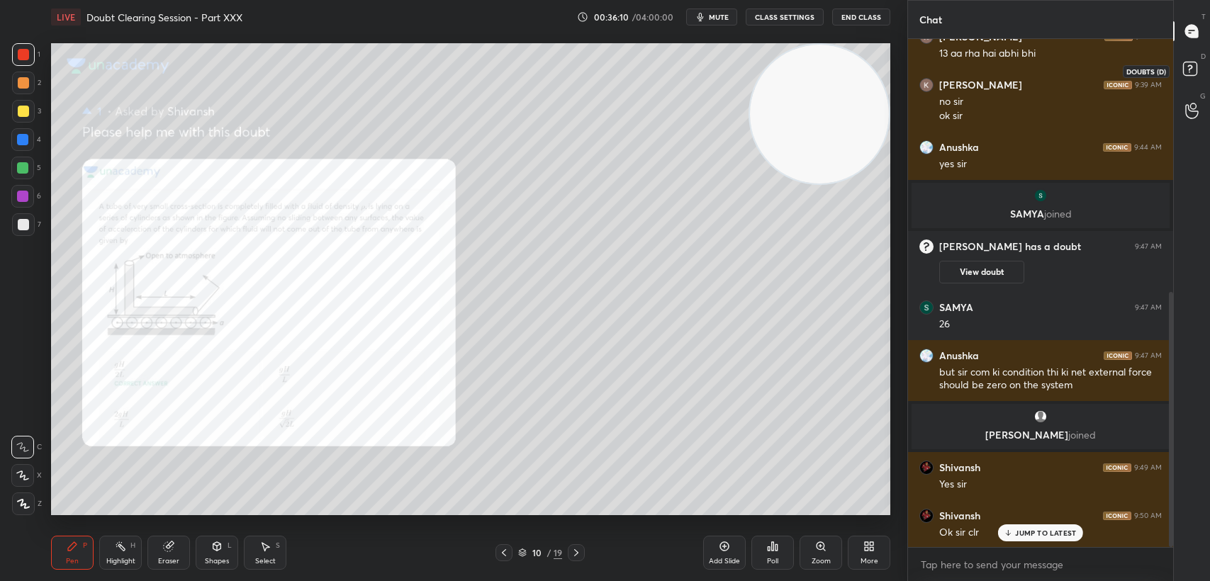
click at [1184, 67] on rect at bounding box center [1189, 68] width 13 height 13
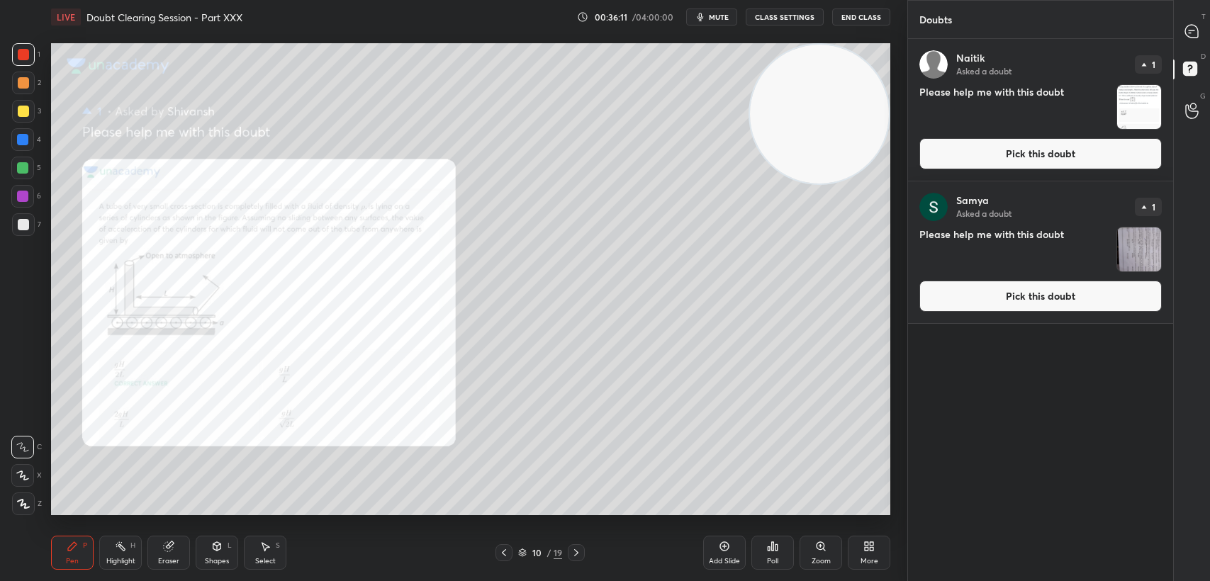
click at [1048, 163] on button "Pick this doubt" at bounding box center [1040, 153] width 242 height 31
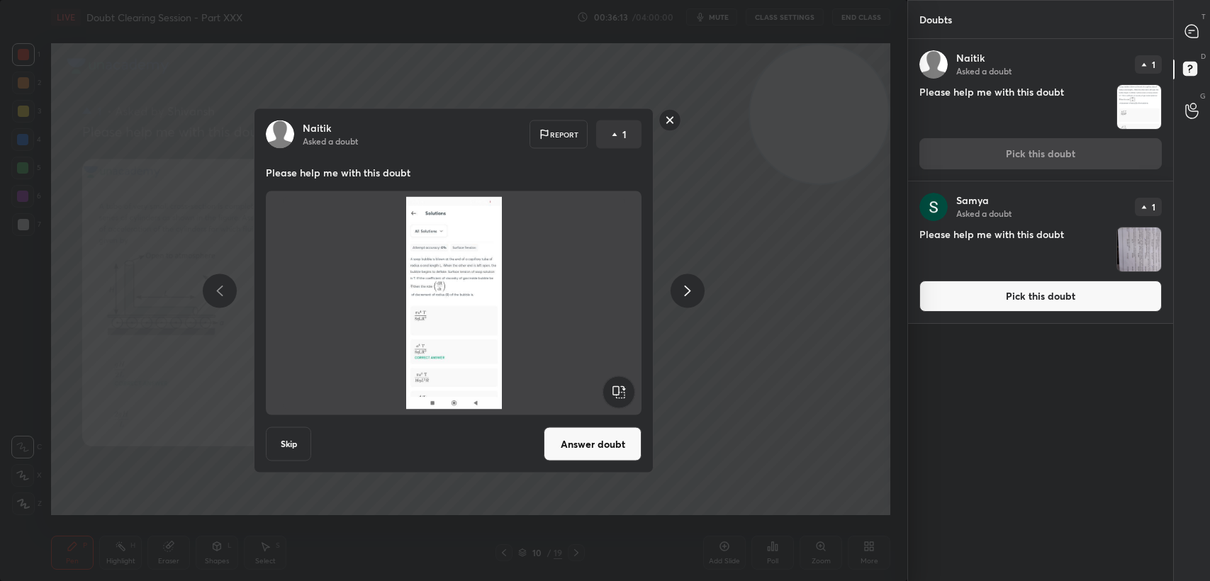
click at [931, 325] on div "[PERSON_NAME] Asked a doubt 1 Please help me with this doubt Pick this doubt [P…" at bounding box center [1040, 310] width 265 height 543
click at [962, 308] on button "Pick this doubt" at bounding box center [1040, 296] width 242 height 31
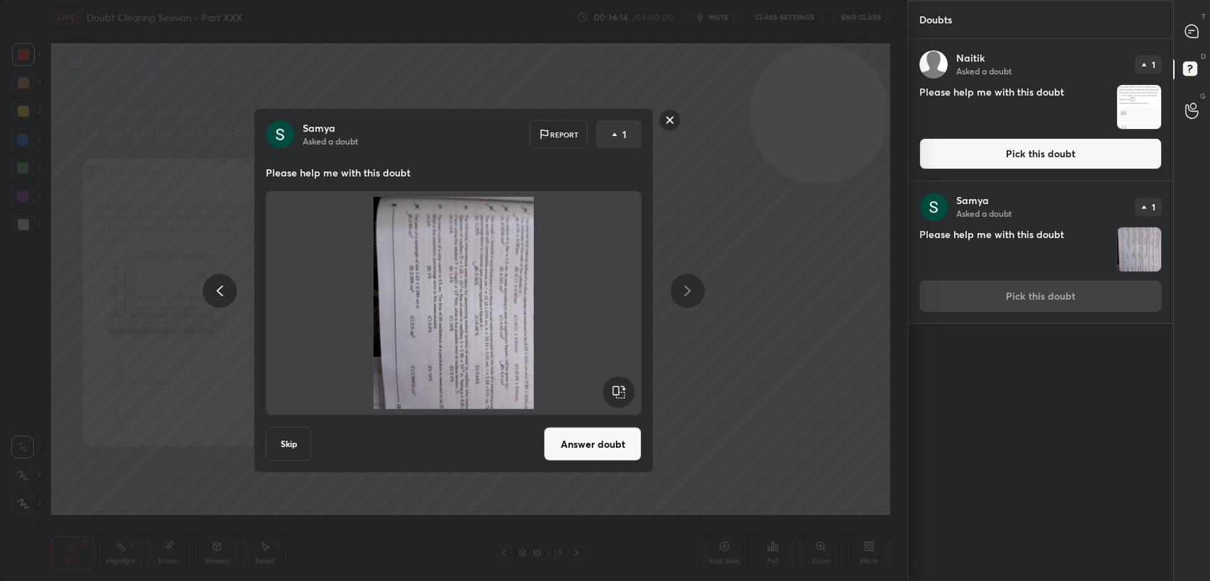
click at [617, 388] on rect at bounding box center [619, 392] width 32 height 32
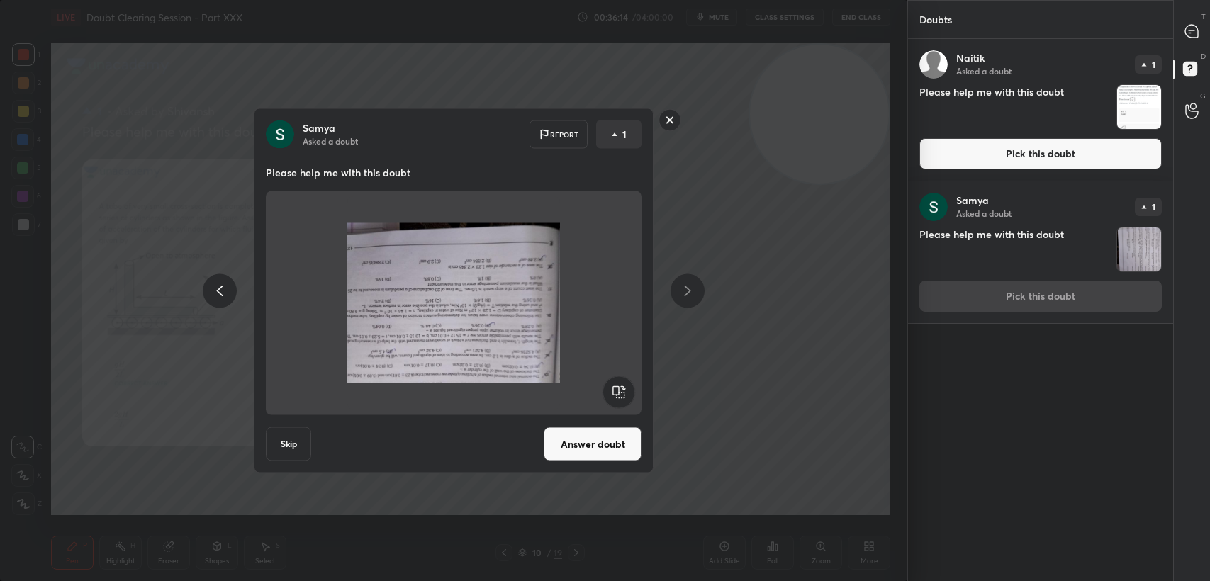
click at [616, 388] on rect at bounding box center [619, 392] width 32 height 32
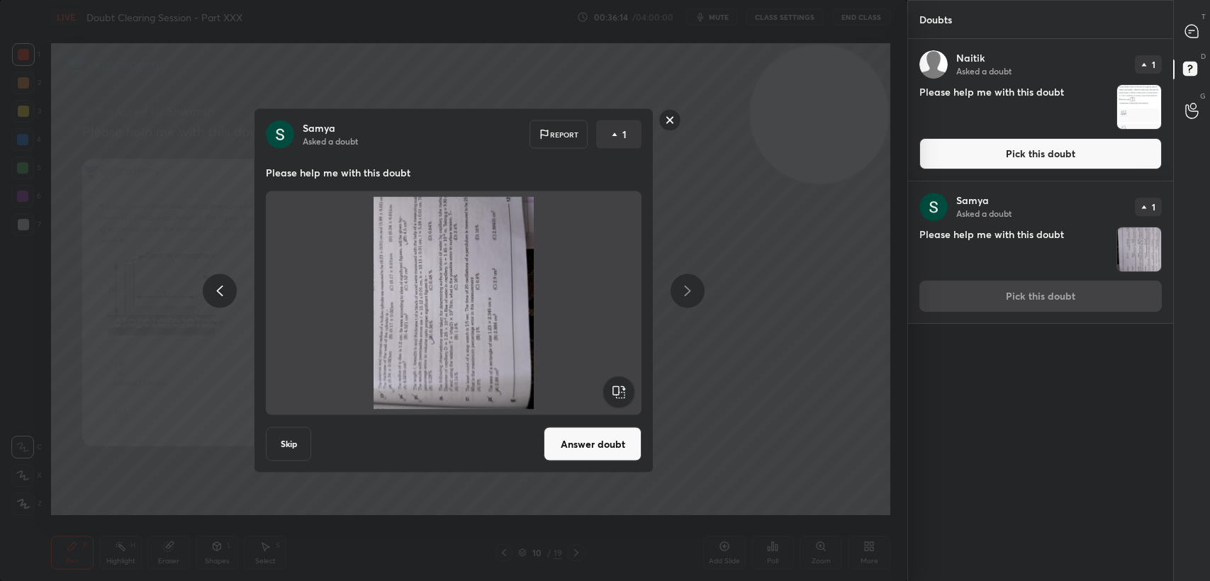
click at [618, 387] on rect at bounding box center [619, 392] width 32 height 32
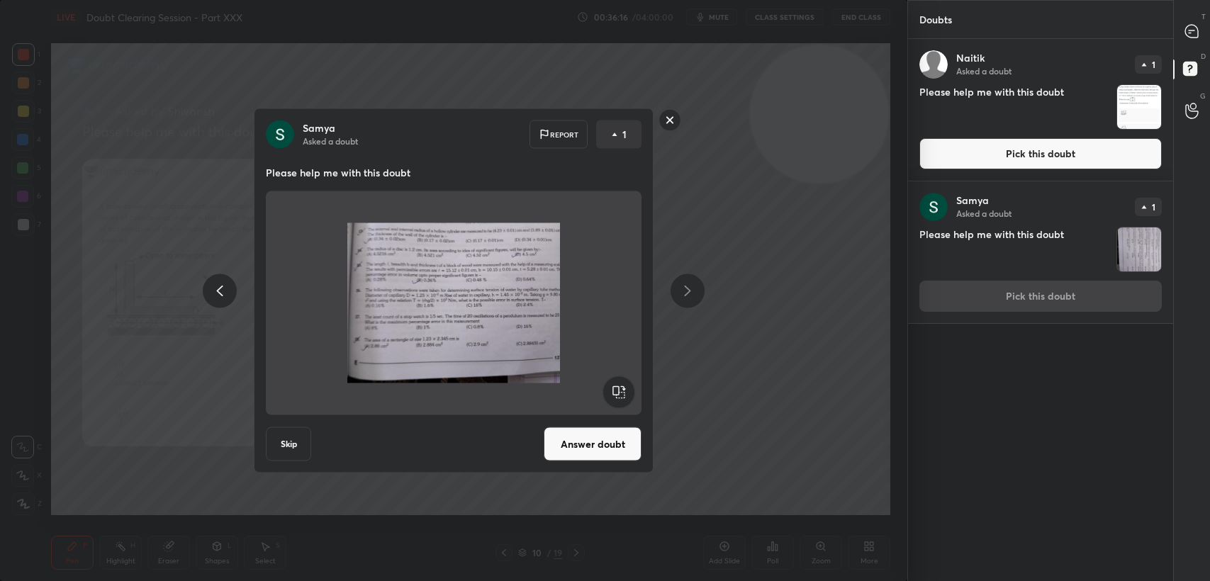
click at [586, 448] on button "Answer doubt" at bounding box center [593, 444] width 98 height 34
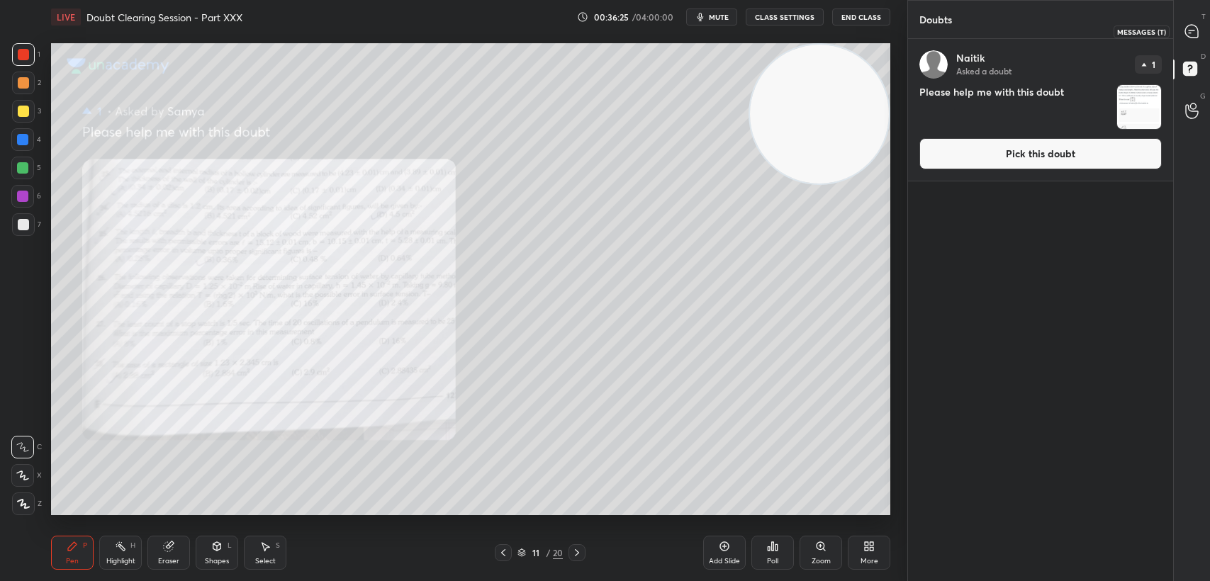
click at [1193, 27] on icon at bounding box center [1191, 31] width 13 height 13
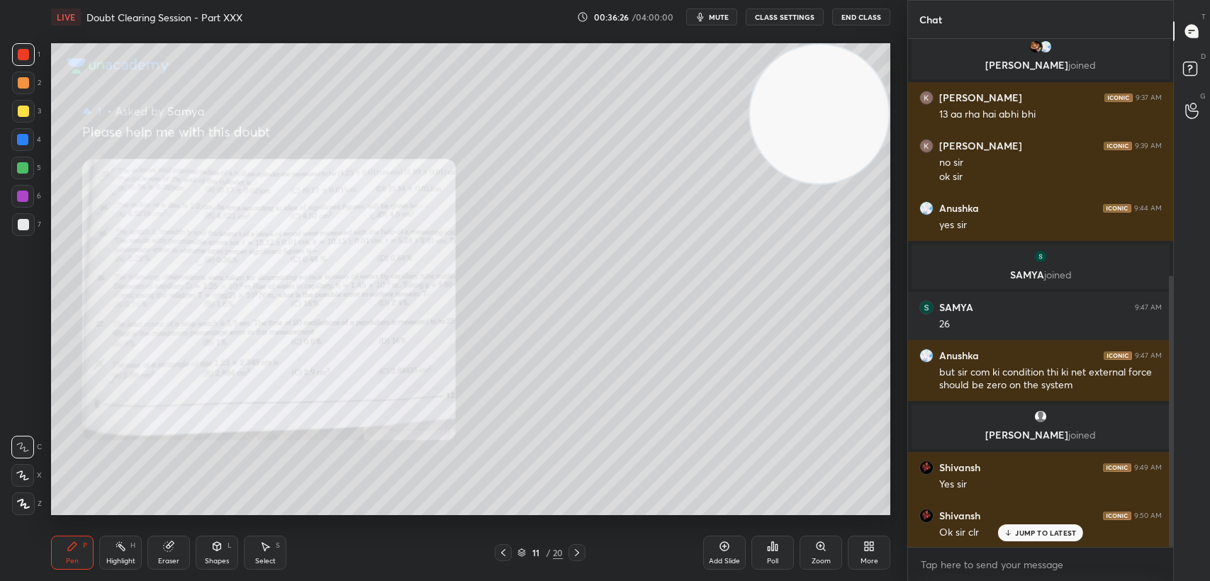
click at [1019, 532] on p "JUMP TO LATEST" at bounding box center [1045, 533] width 61 height 9
click at [817, 555] on div "Zoom" at bounding box center [821, 553] width 43 height 34
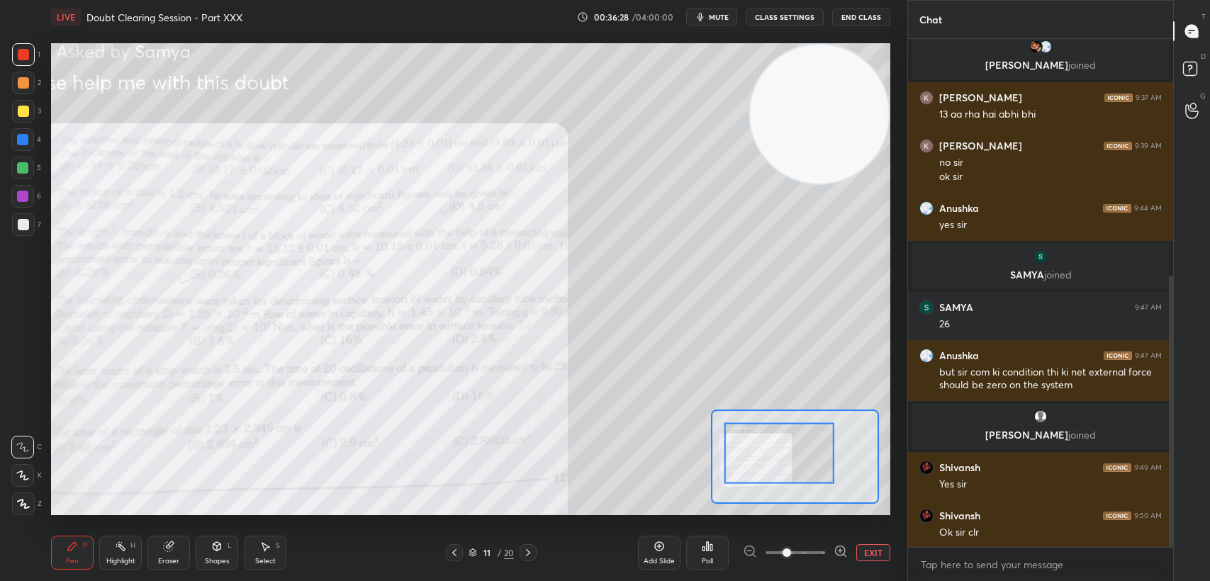
click at [791, 456] on div at bounding box center [779, 453] width 110 height 61
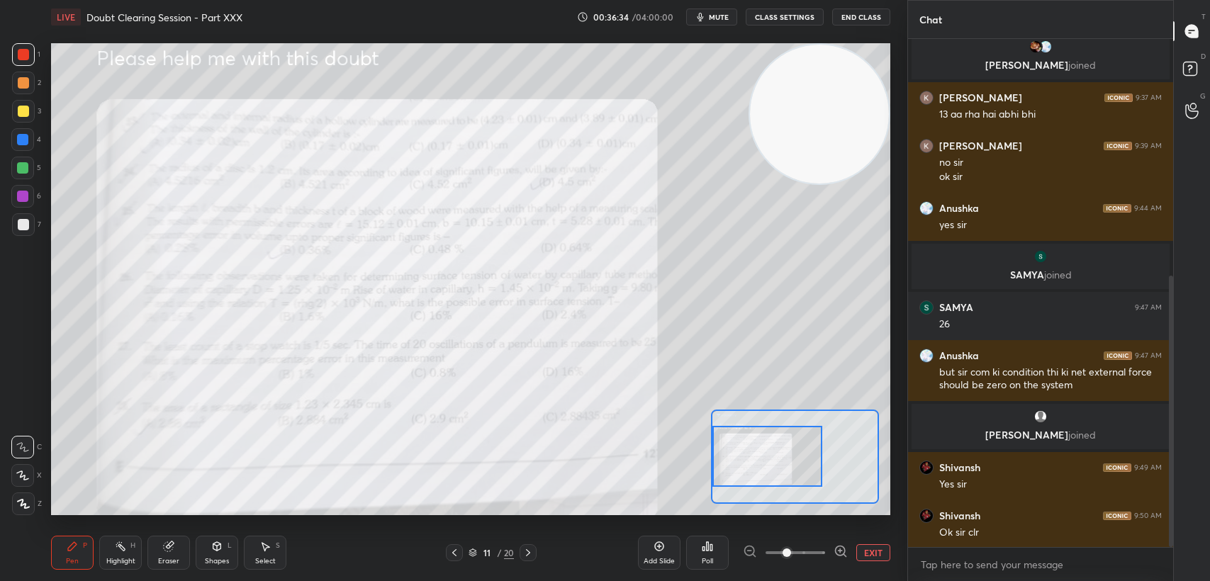
scroll to position [493, 0]
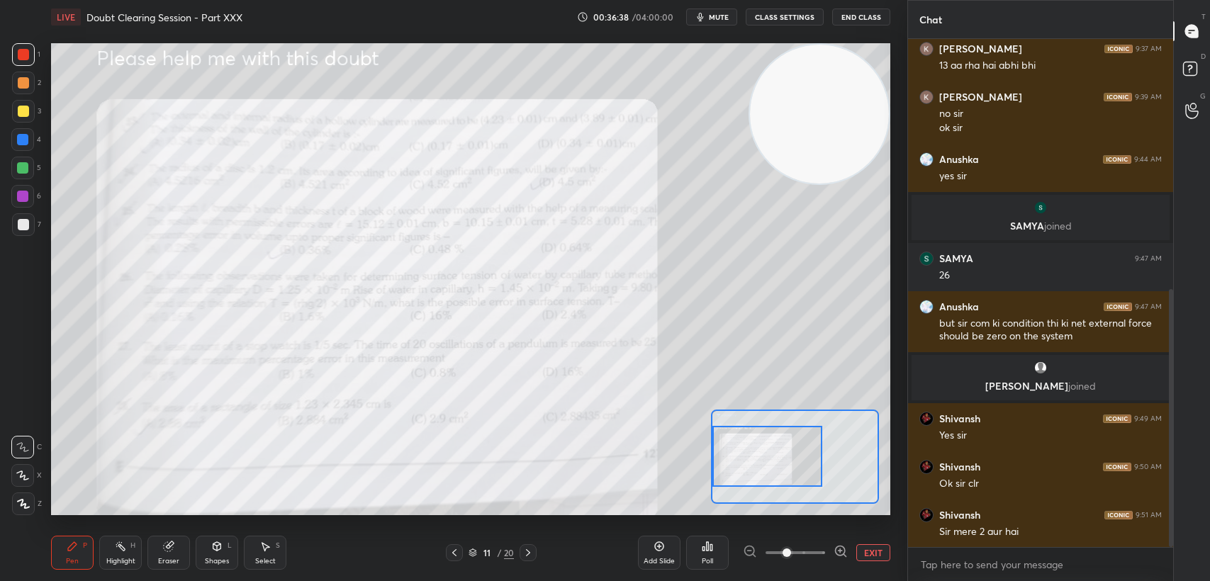
click at [23, 123] on div "3" at bounding box center [26, 114] width 29 height 28
click at [28, 147] on div at bounding box center [22, 139] width 23 height 23
click at [33, 130] on div at bounding box center [22, 139] width 23 height 23
click at [16, 65] on div at bounding box center [23, 54] width 23 height 23
click at [25, 61] on div at bounding box center [23, 54] width 23 height 23
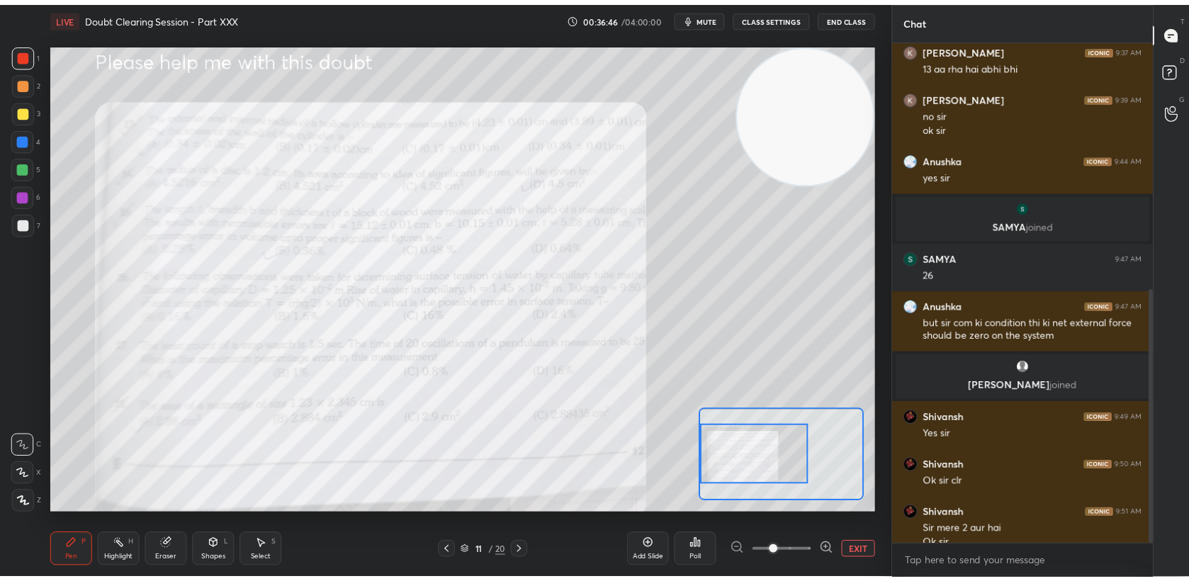
scroll to position [507, 0]
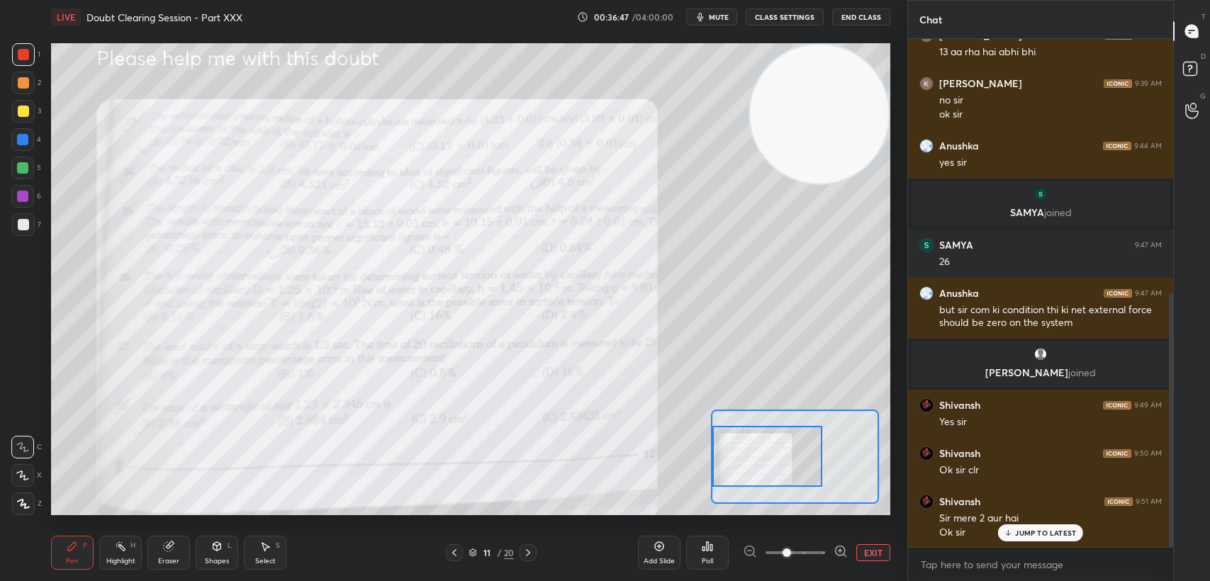
click at [23, 130] on div at bounding box center [22, 139] width 23 height 23
click at [21, 134] on div at bounding box center [22, 139] width 11 height 11
click at [1036, 535] on p "JUMP TO LATEST" at bounding box center [1045, 533] width 61 height 9
click at [23, 52] on div at bounding box center [23, 54] width 11 height 11
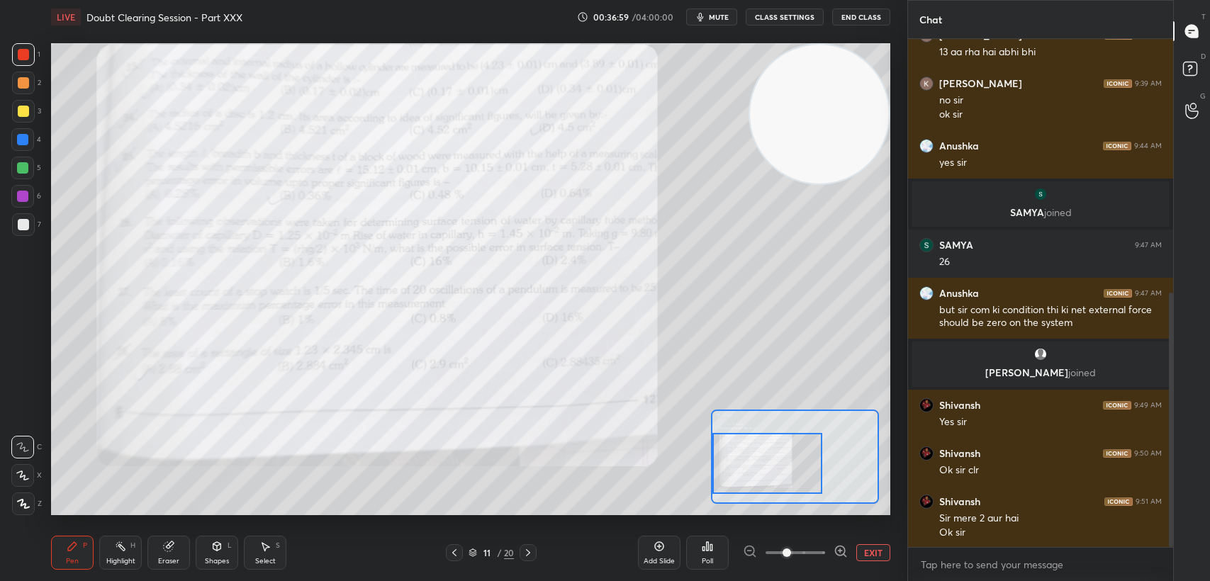
drag, startPoint x: 754, startPoint y: 455, endPoint x: 742, endPoint y: 461, distance: 13.6
click at [742, 461] on div at bounding box center [767, 463] width 110 height 61
click at [1163, 279] on div "Anushka 9:47 AM but sir com ki condition thi ki net external force should be ze…" at bounding box center [1040, 308] width 265 height 61
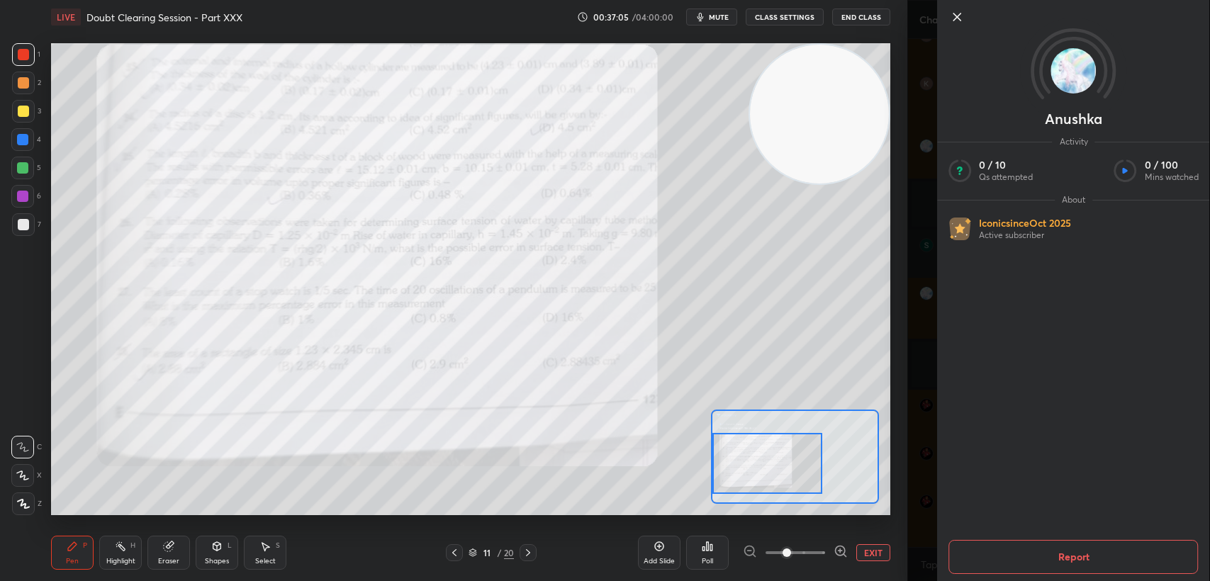
click at [956, 16] on icon at bounding box center [956, 16] width 7 height 7
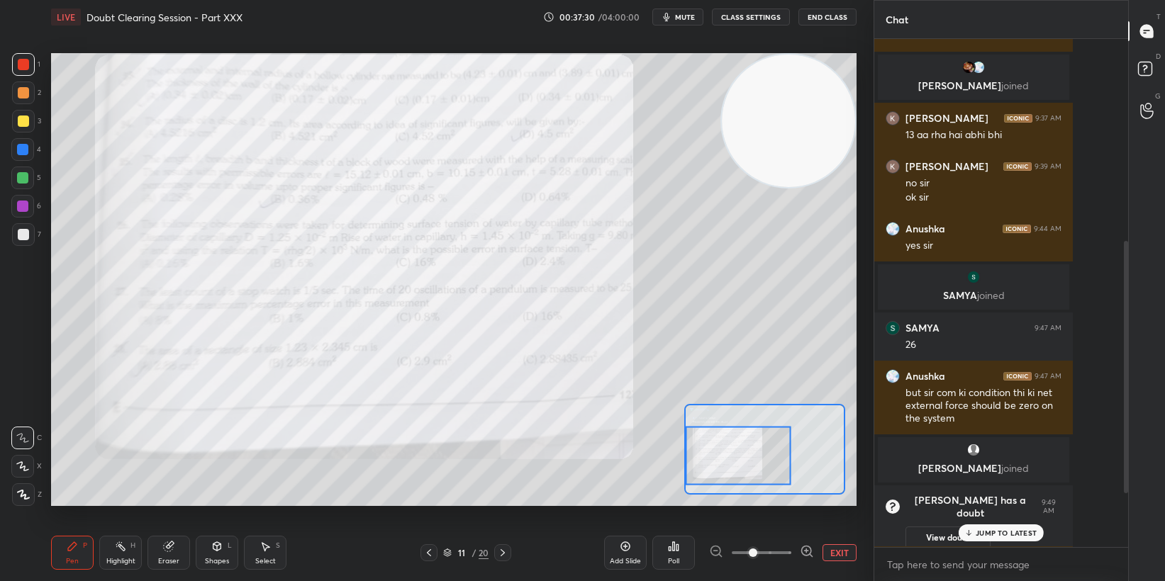
scroll to position [5, 0]
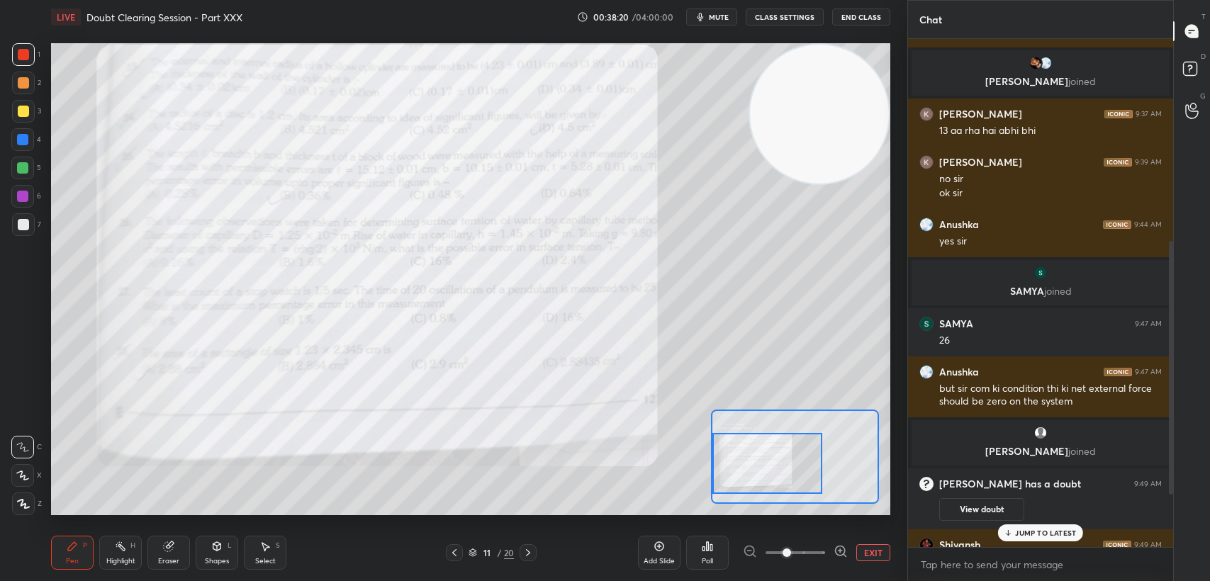
click at [1012, 534] on icon at bounding box center [1008, 533] width 9 height 9
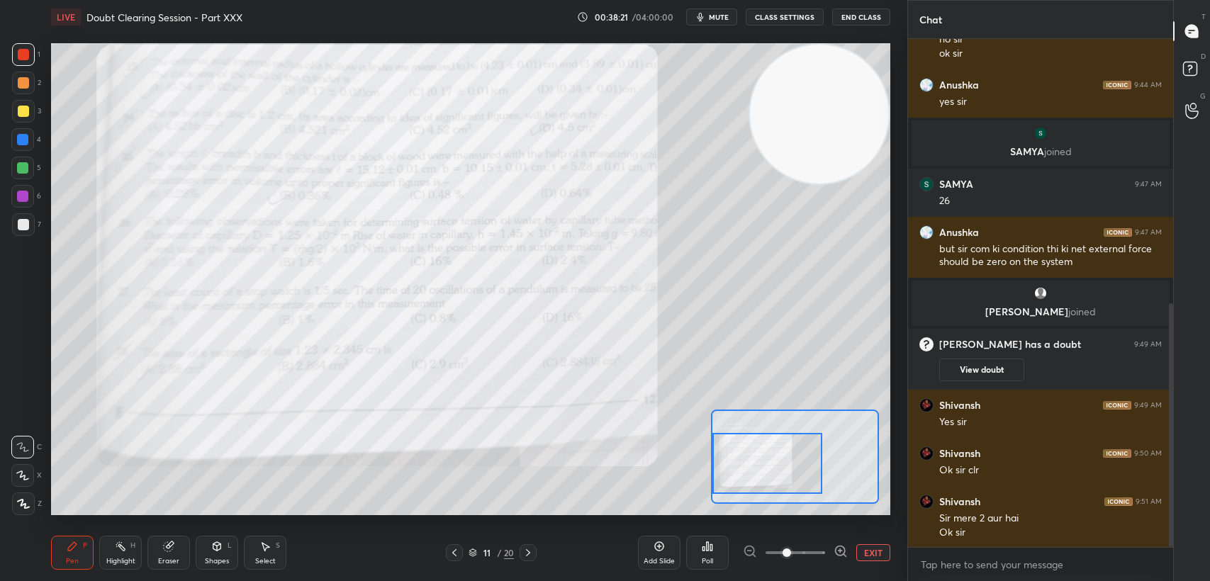
click at [861, 556] on button "EXIT" at bounding box center [873, 552] width 34 height 17
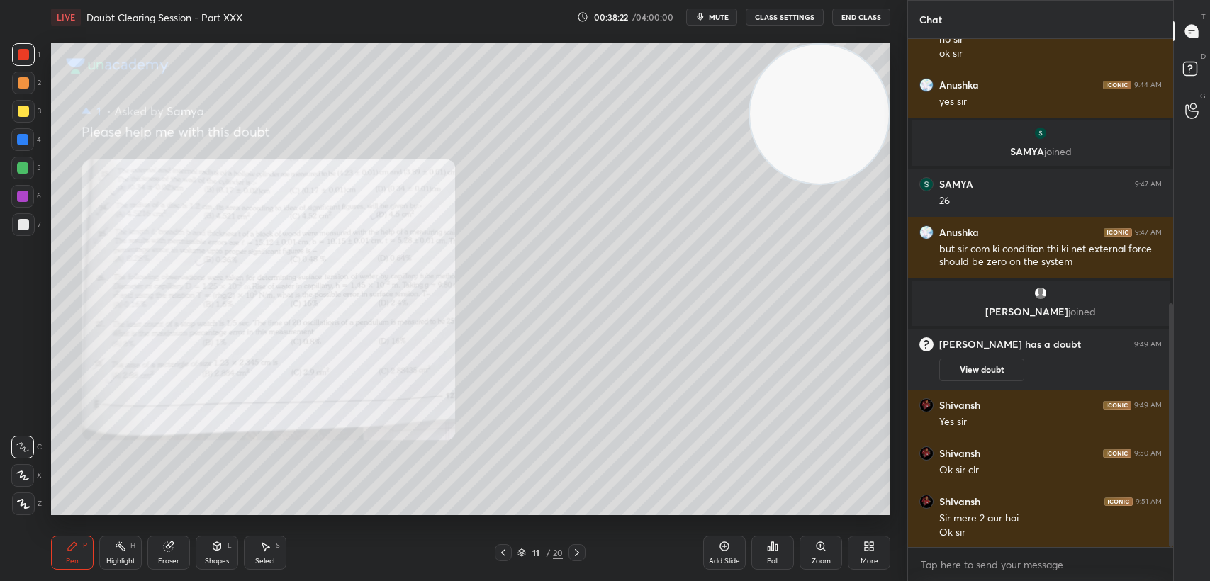
click at [861, 556] on div "More" at bounding box center [869, 553] width 43 height 34
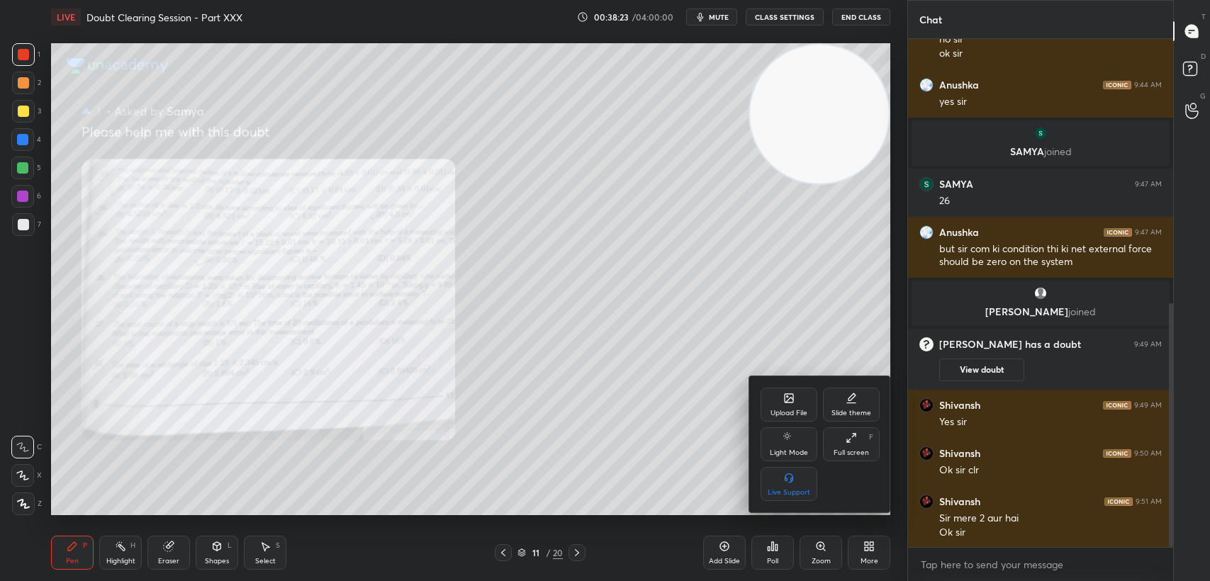
click at [783, 417] on div "Upload File" at bounding box center [789, 413] width 37 height 7
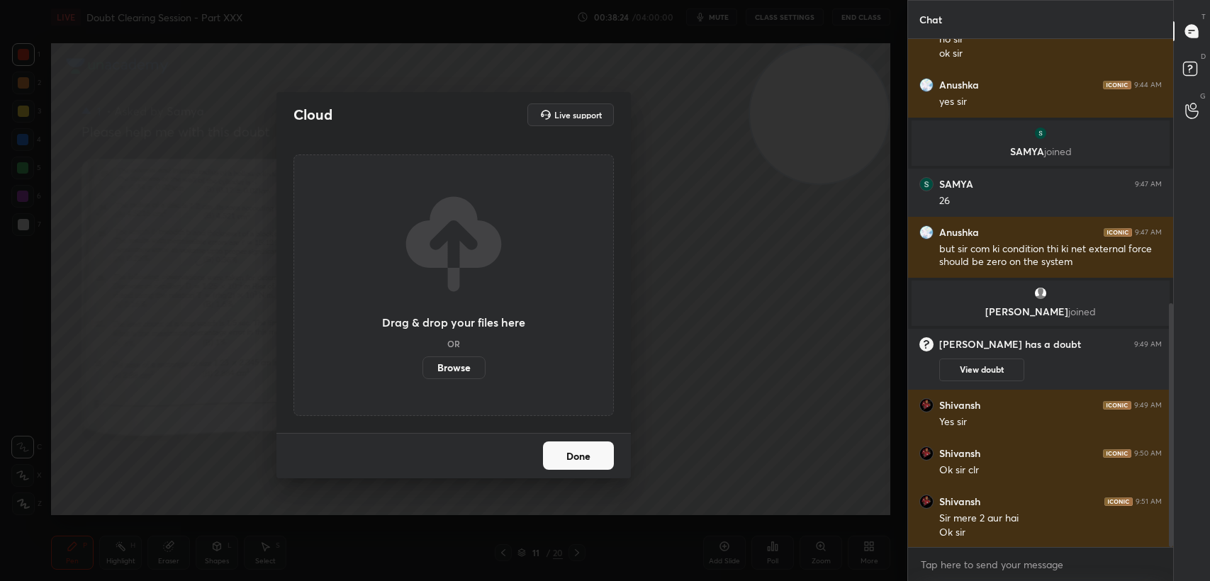
click at [469, 374] on label "Browse" at bounding box center [453, 368] width 63 height 23
click at [422, 374] on input "Browse" at bounding box center [422, 368] width 0 height 23
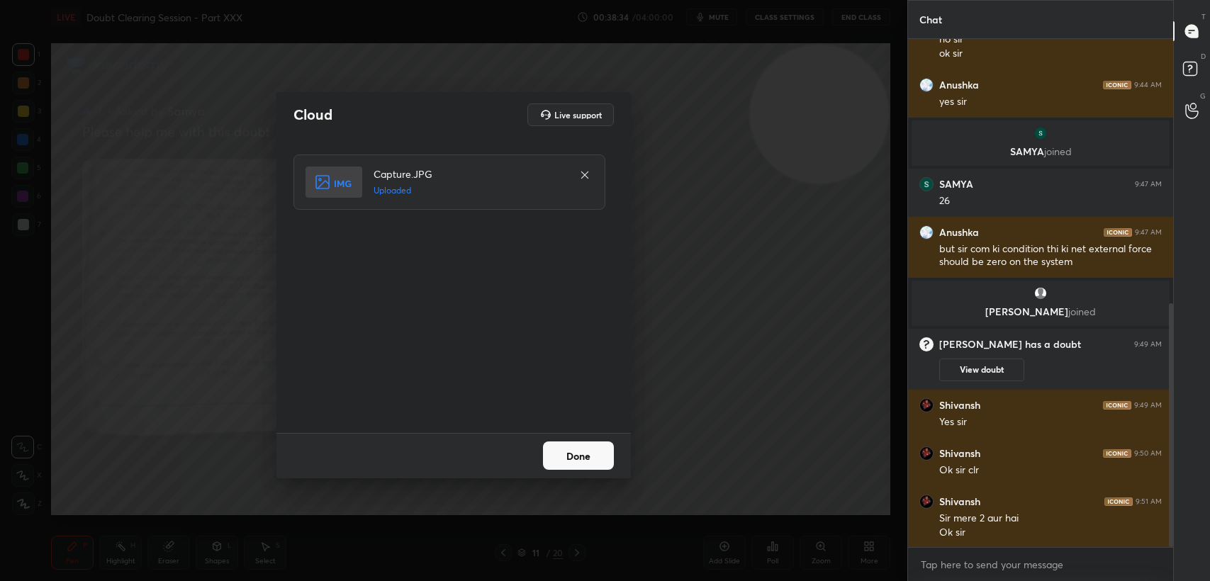
click at [592, 455] on button "Done" at bounding box center [578, 456] width 71 height 28
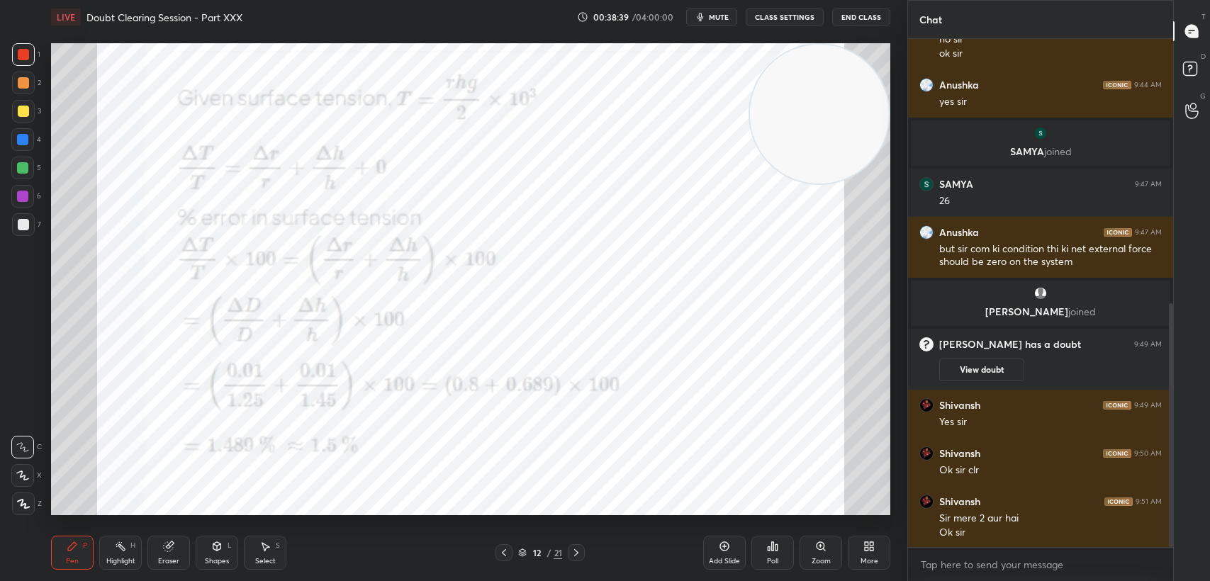
click at [118, 561] on div "Highlight" at bounding box center [120, 561] width 29 height 7
click at [31, 152] on div "4" at bounding box center [26, 142] width 30 height 28
click at [1187, 68] on rect at bounding box center [1189, 68] width 13 height 13
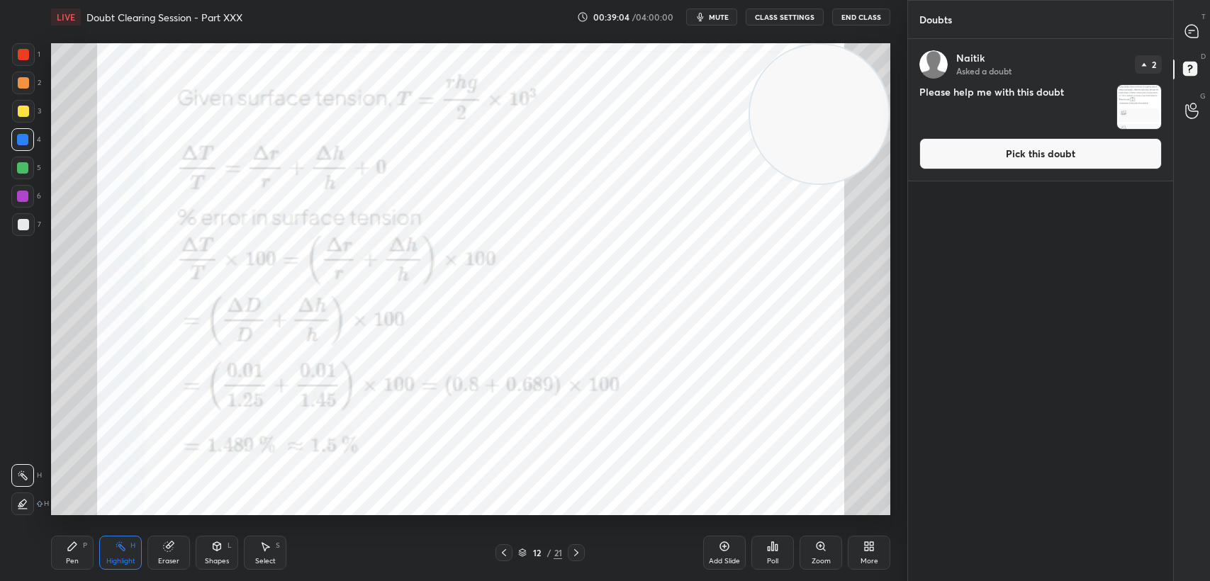
click at [1083, 156] on button "Pick this doubt" at bounding box center [1040, 153] width 242 height 31
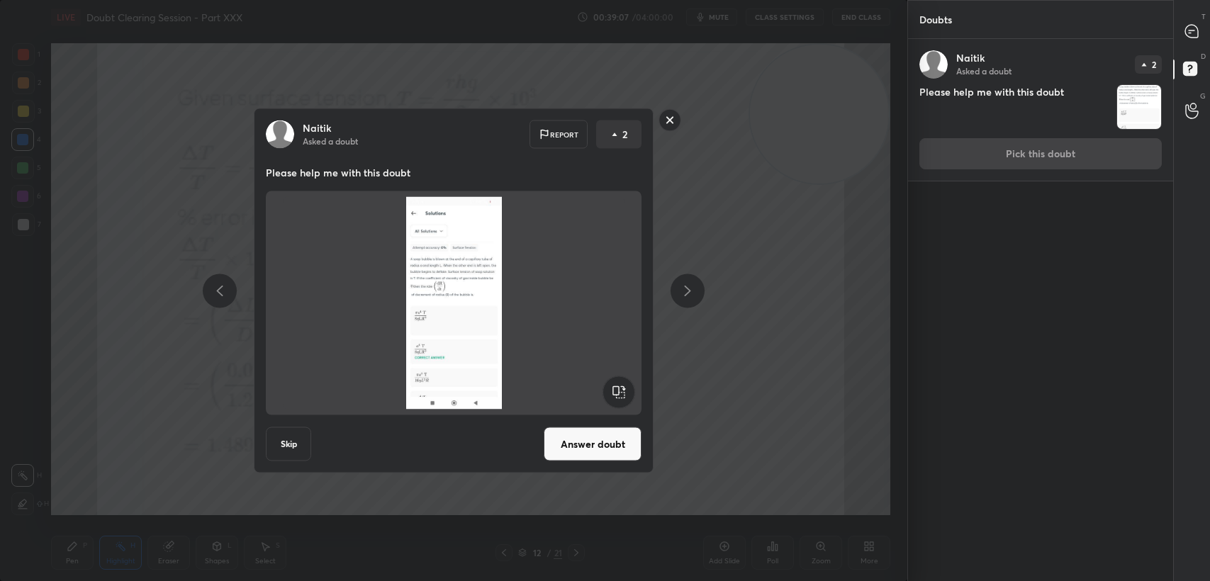
click at [670, 122] on rect at bounding box center [670, 120] width 22 height 22
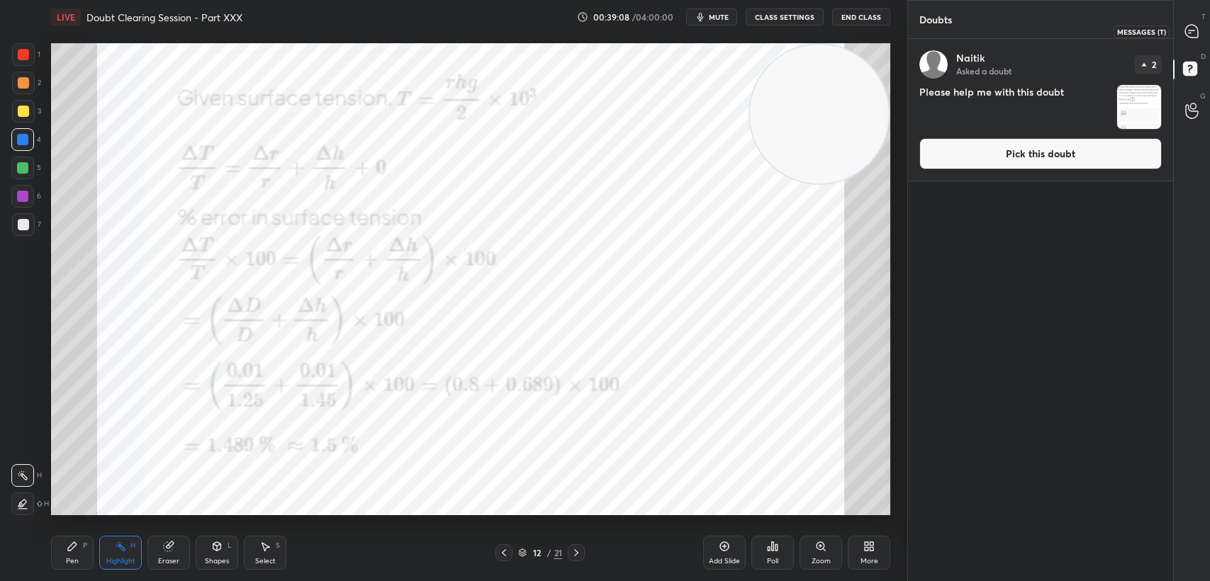
click at [1200, 29] on div at bounding box center [1192, 31] width 28 height 26
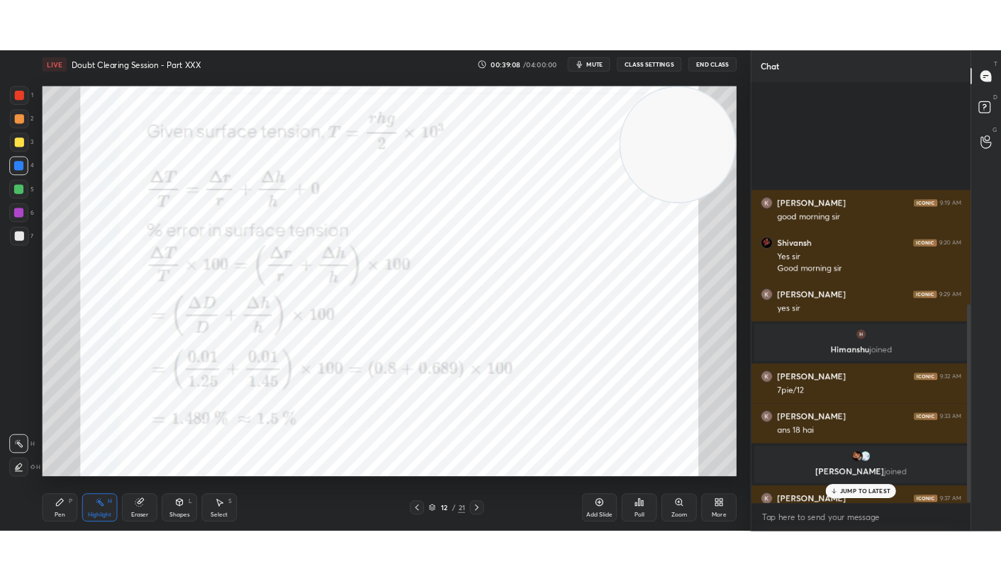
scroll to position [505, 261]
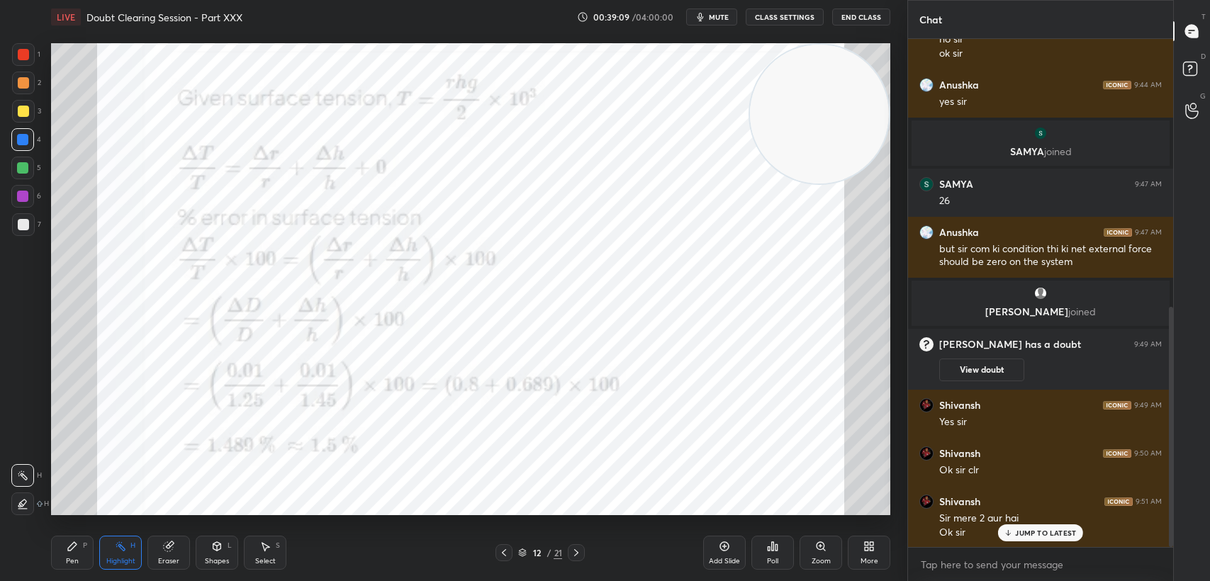
click at [1031, 532] on p "JUMP TO LATEST" at bounding box center [1045, 533] width 61 height 9
click at [570, 546] on div at bounding box center [576, 552] width 17 height 17
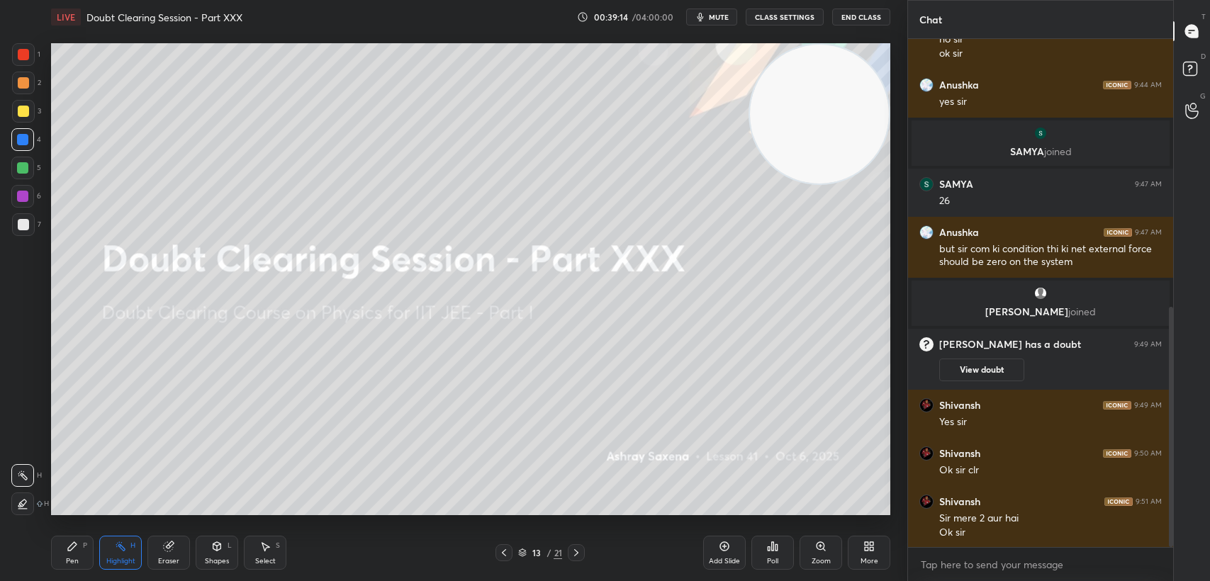
click at [503, 548] on icon at bounding box center [503, 552] width 11 height 11
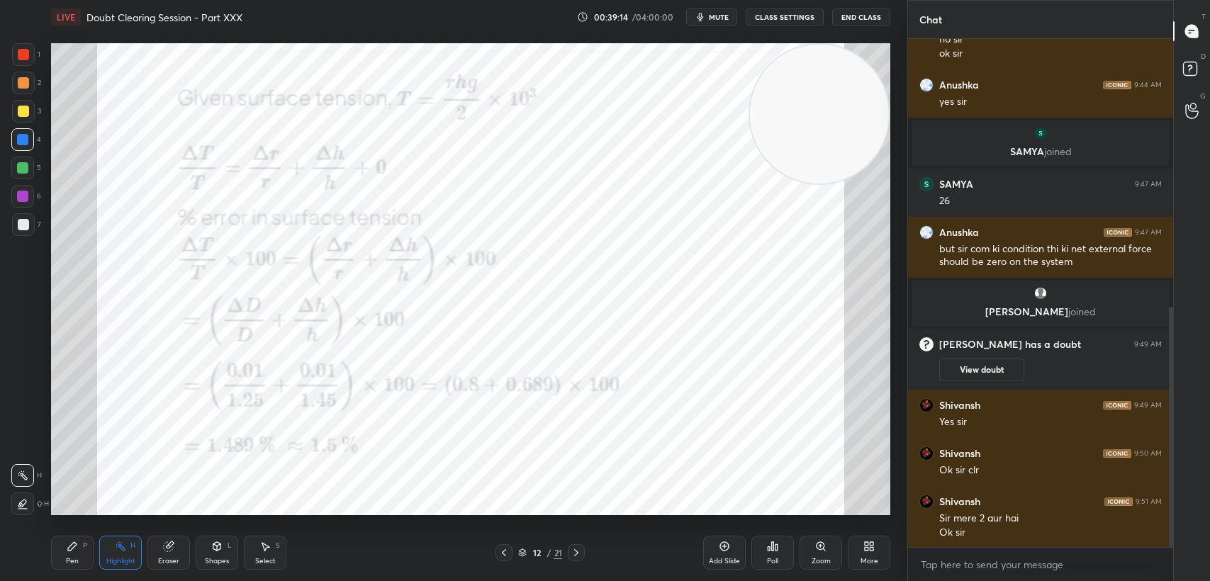
click at [500, 554] on icon at bounding box center [503, 552] width 11 height 11
click at [499, 557] on icon at bounding box center [503, 552] width 11 height 11
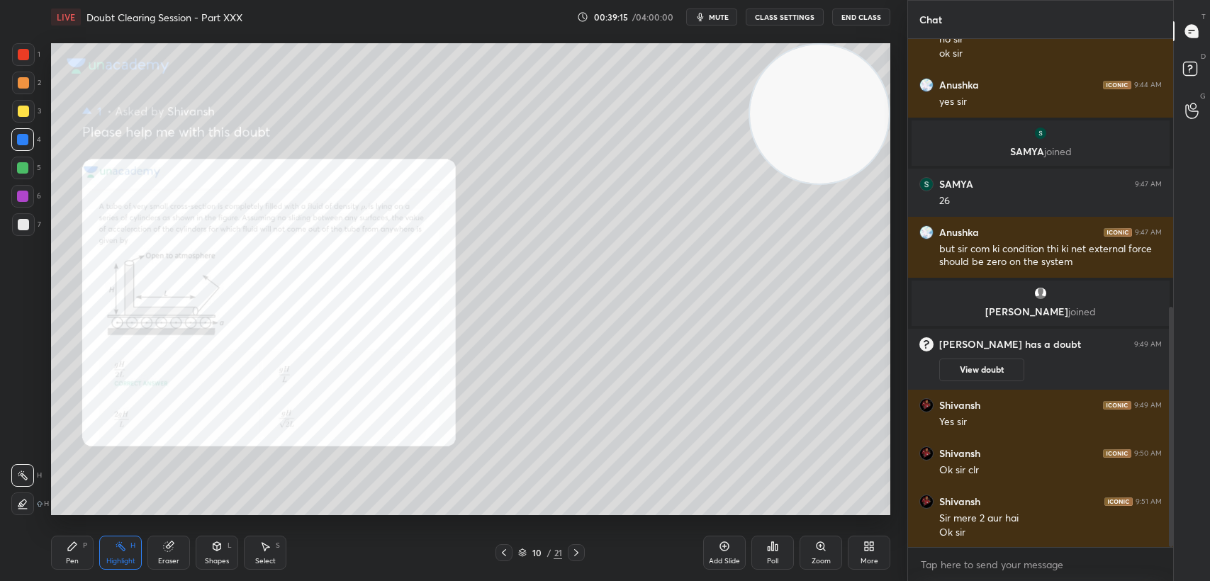
click at [496, 557] on div at bounding box center [503, 552] width 17 height 17
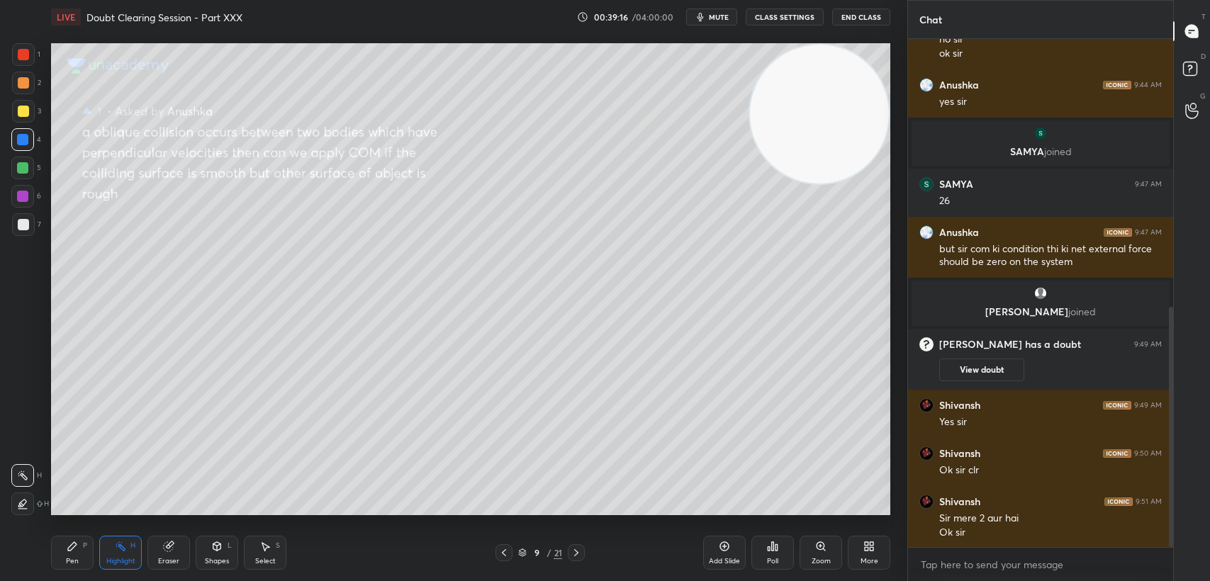
click at [578, 556] on icon at bounding box center [576, 552] width 11 height 11
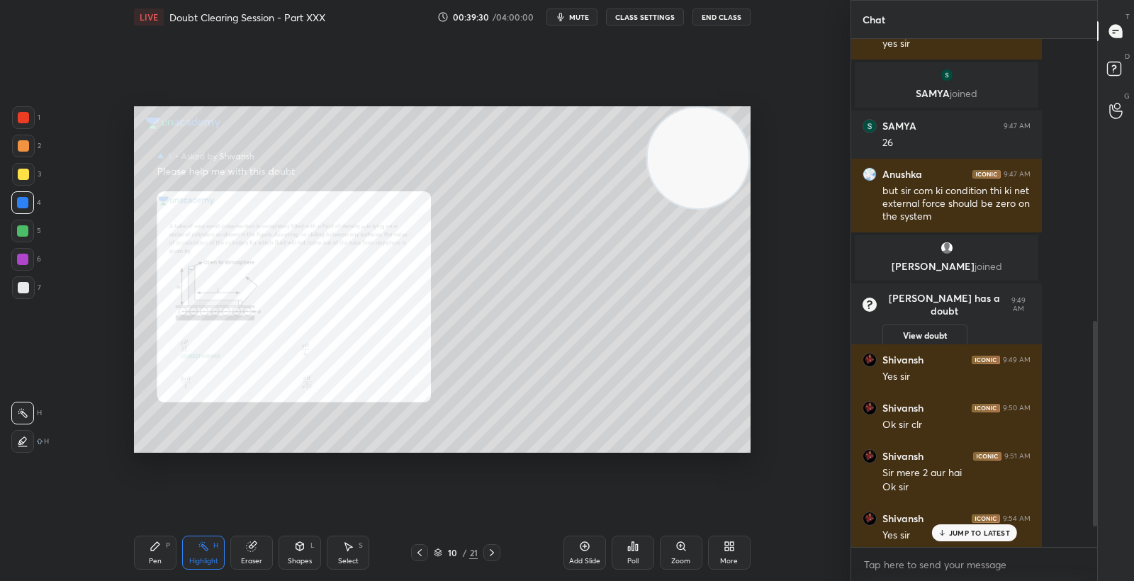
scroll to position [1, 0]
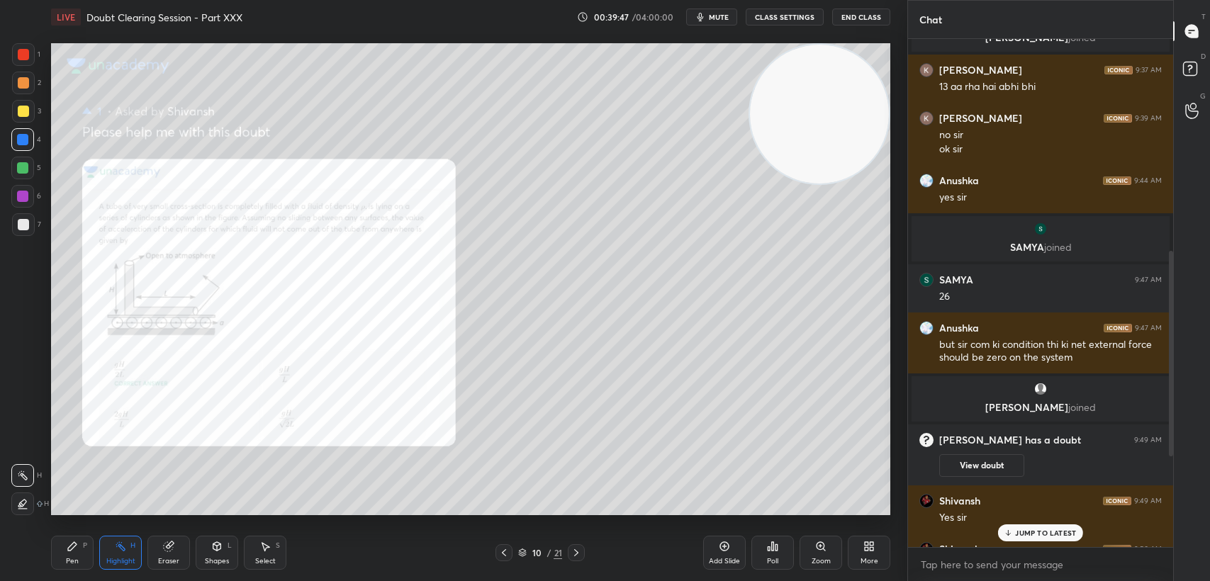
click at [74, 555] on div "Pen P" at bounding box center [72, 553] width 43 height 34
click at [72, 551] on icon at bounding box center [72, 546] width 11 height 11
click at [1053, 537] on p "JUMP TO LATEST" at bounding box center [1045, 533] width 61 height 9
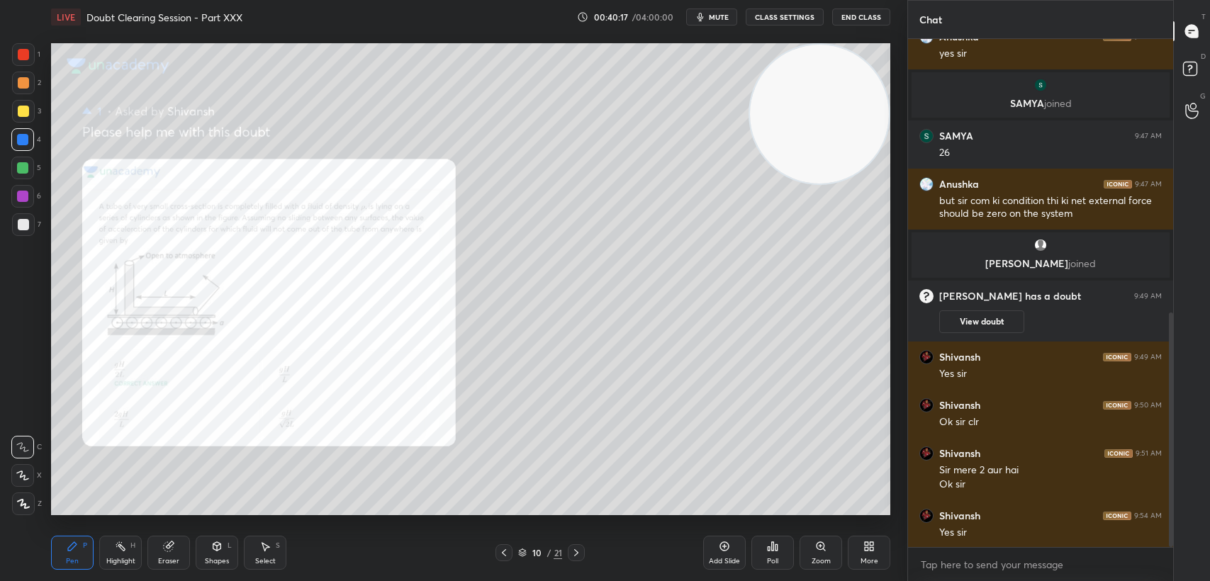
click at [204, 557] on div "Shapes L" at bounding box center [217, 553] width 43 height 34
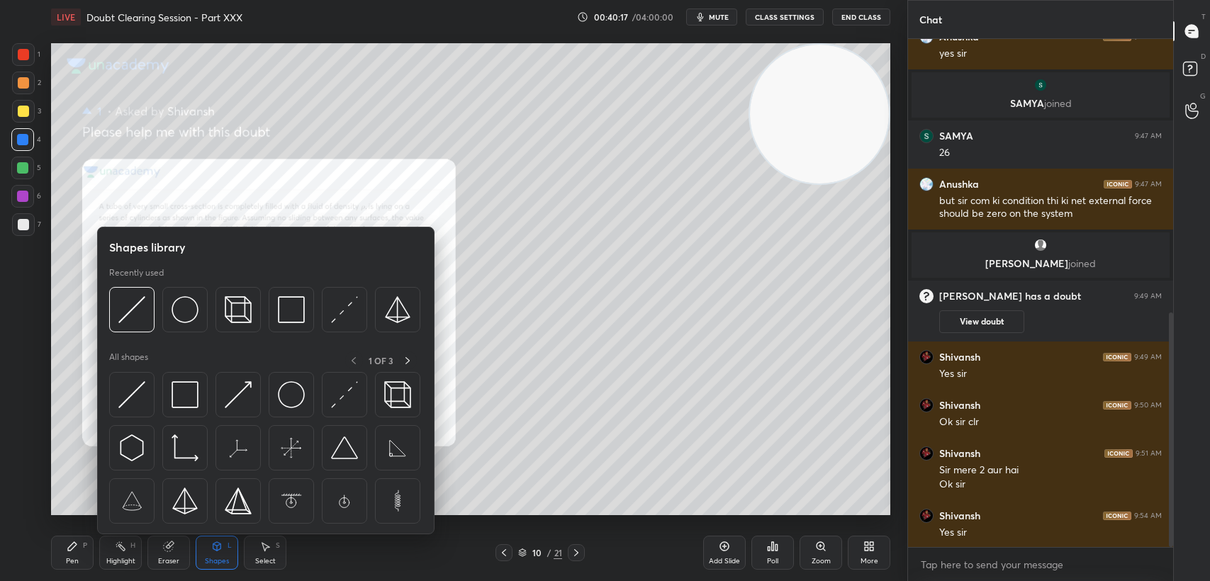
click at [170, 561] on div "Eraser" at bounding box center [168, 561] width 21 height 7
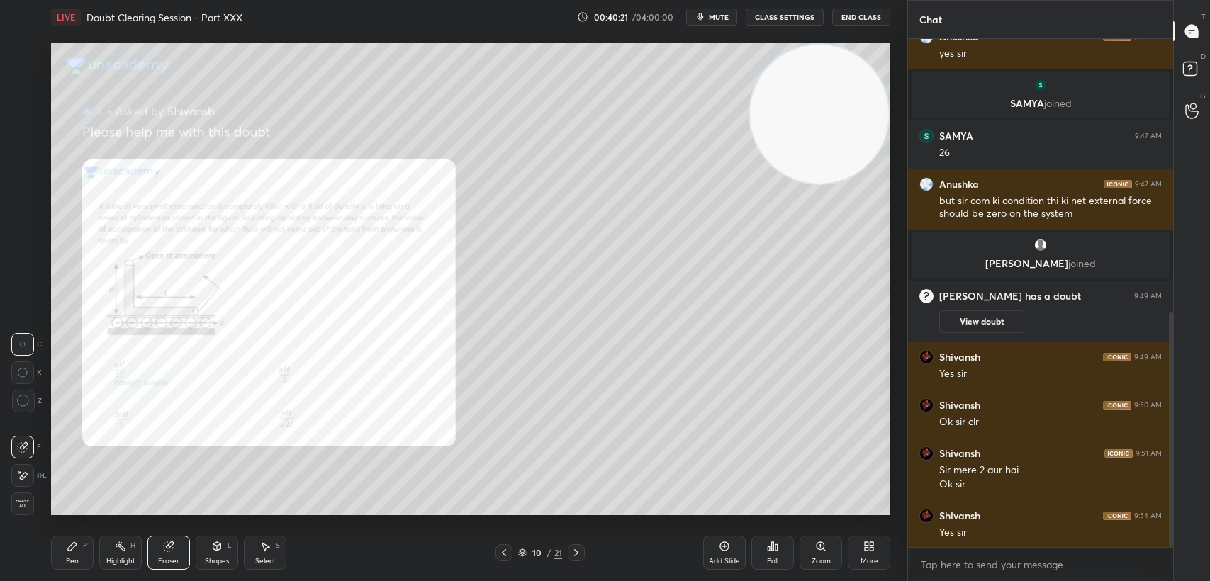
click at [71, 568] on div "Pen P" at bounding box center [72, 553] width 43 height 34
click at [72, 564] on div "Pen" at bounding box center [72, 561] width 13 height 7
click at [8, 69] on div "1 2 3 4 5 6 7 C X Z C X Z E E Erase all H H" at bounding box center [22, 279] width 45 height 472
click at [15, 65] on div at bounding box center [23, 54] width 23 height 23
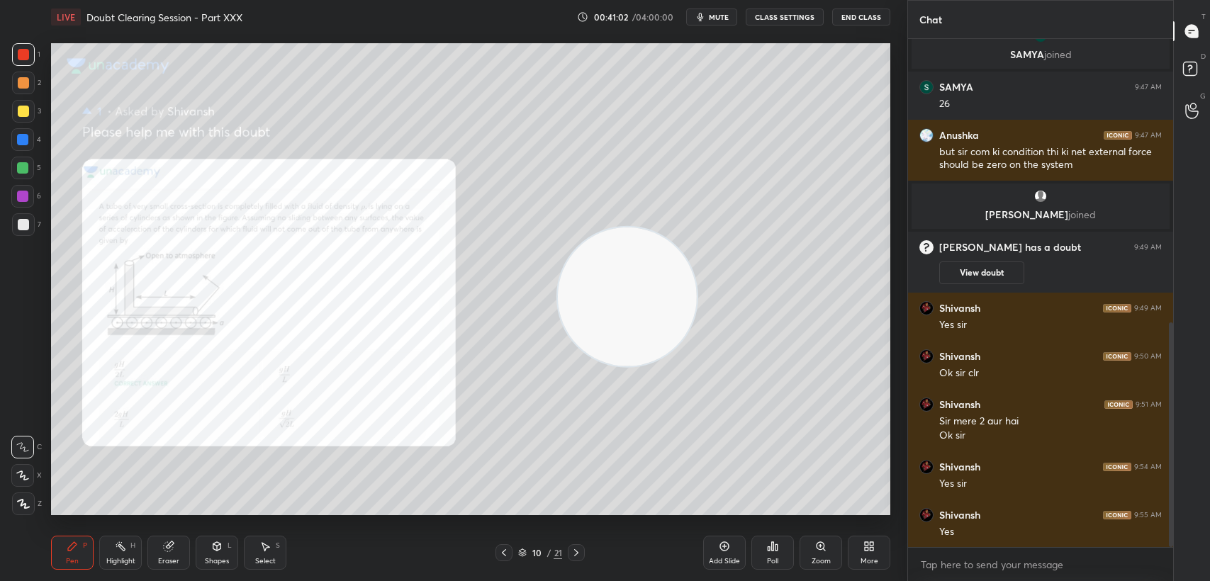
click at [28, 147] on div at bounding box center [22, 139] width 23 height 23
click at [20, 150] on div at bounding box center [22, 139] width 23 height 23
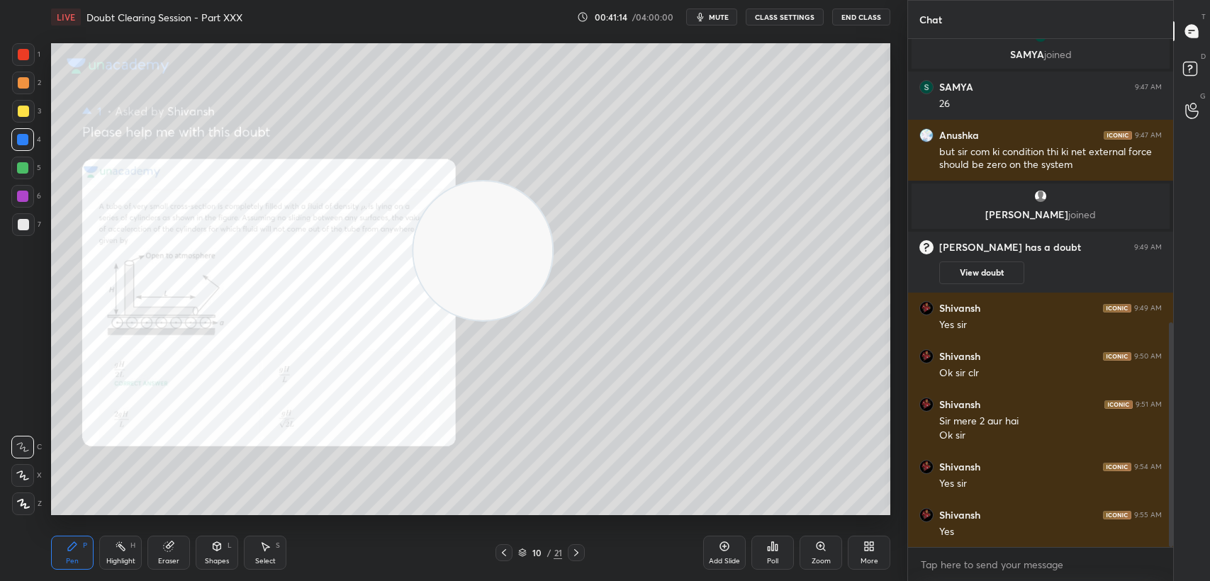
click at [38, 115] on div "3" at bounding box center [26, 111] width 29 height 23
click at [21, 125] on div "3" at bounding box center [26, 114] width 29 height 28
click at [24, 52] on div at bounding box center [23, 54] width 11 height 11
click at [26, 51] on div at bounding box center [23, 54] width 11 height 11
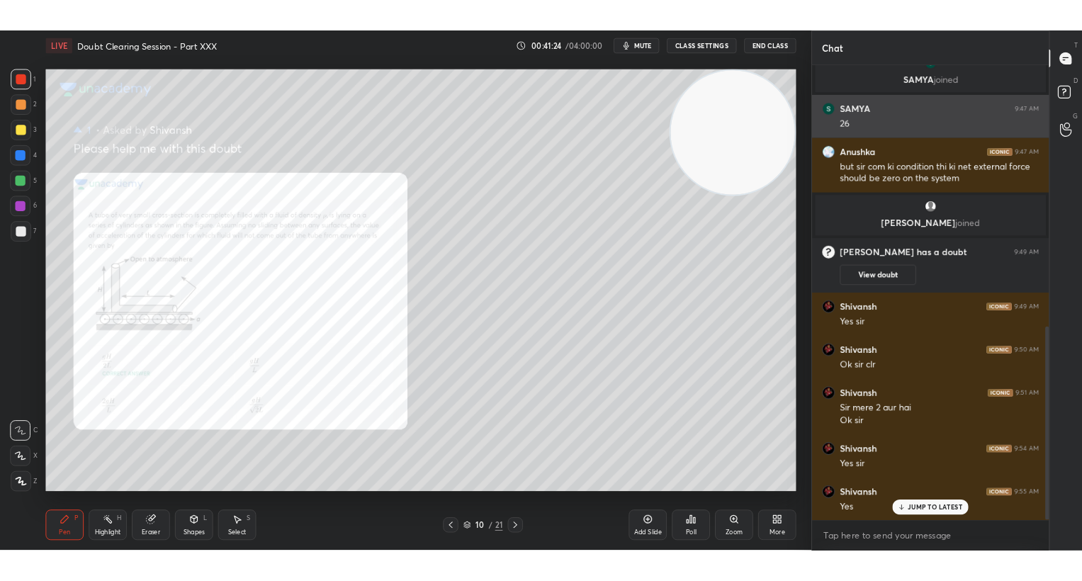
scroll to position [688, 0]
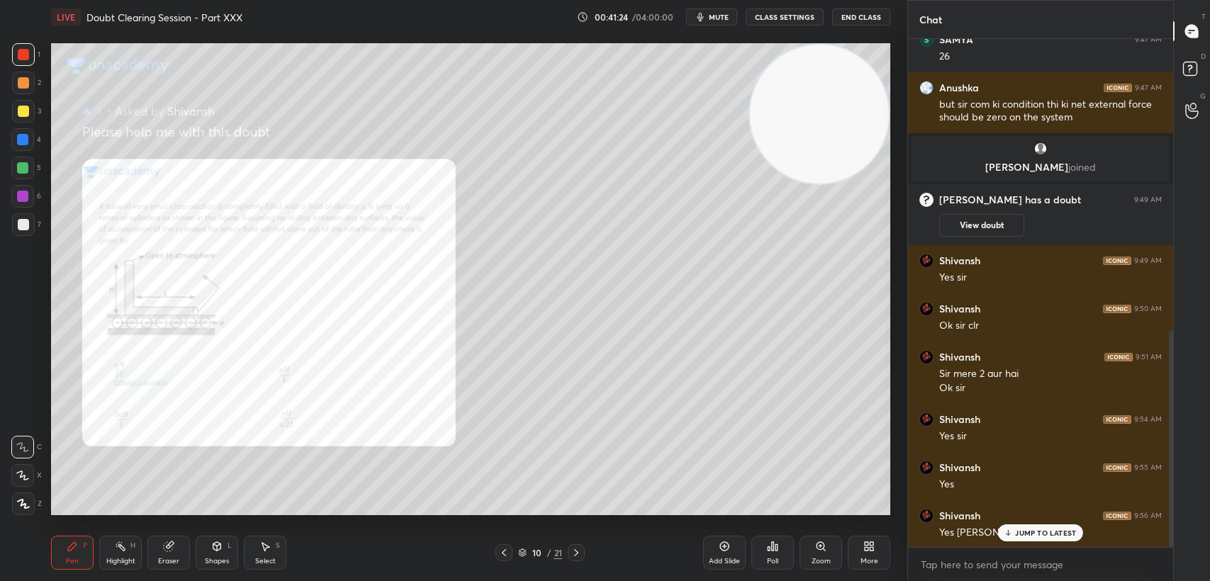
click at [18, 152] on div "4" at bounding box center [26, 142] width 30 height 28
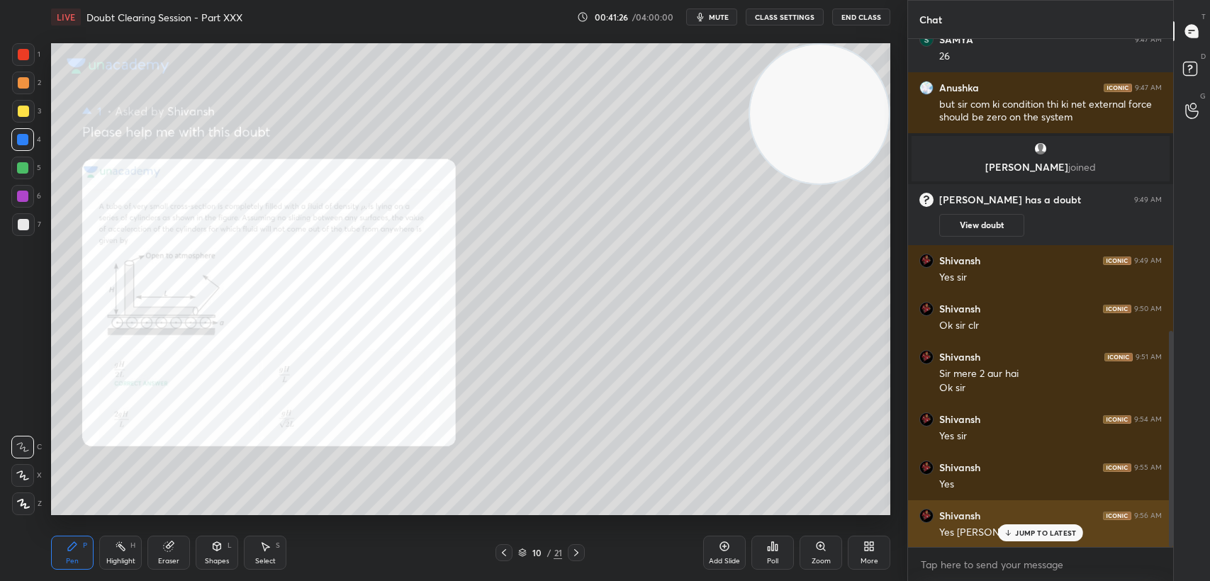
click at [1060, 522] on div "[PERSON_NAME] 9:56 AM" at bounding box center [1040, 516] width 242 height 14
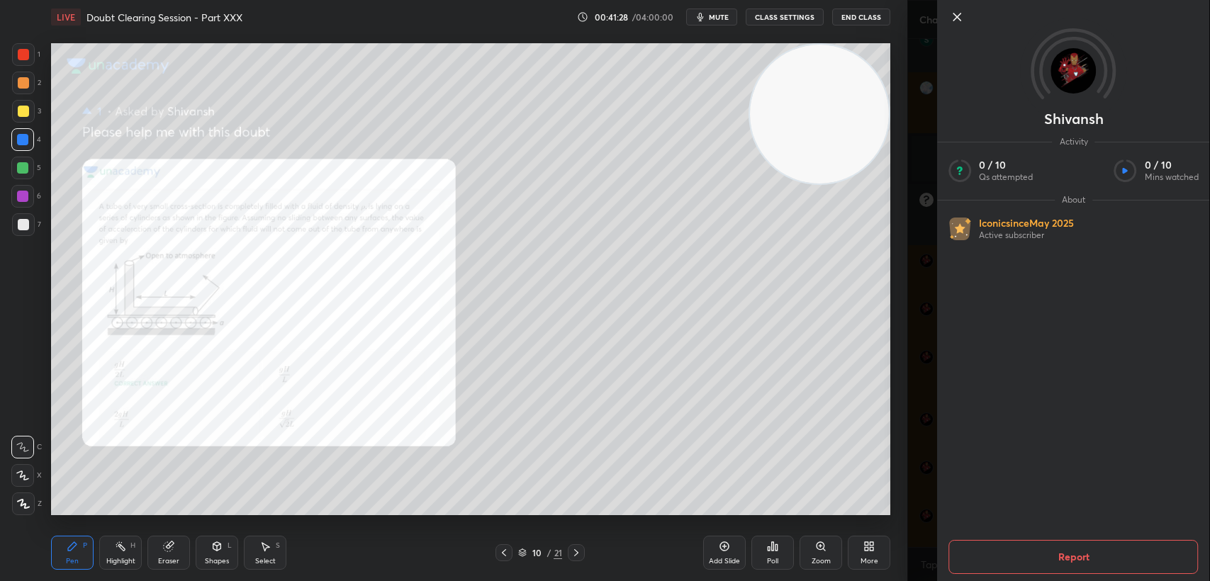
click at [963, 23] on icon at bounding box center [956, 17] width 17 height 17
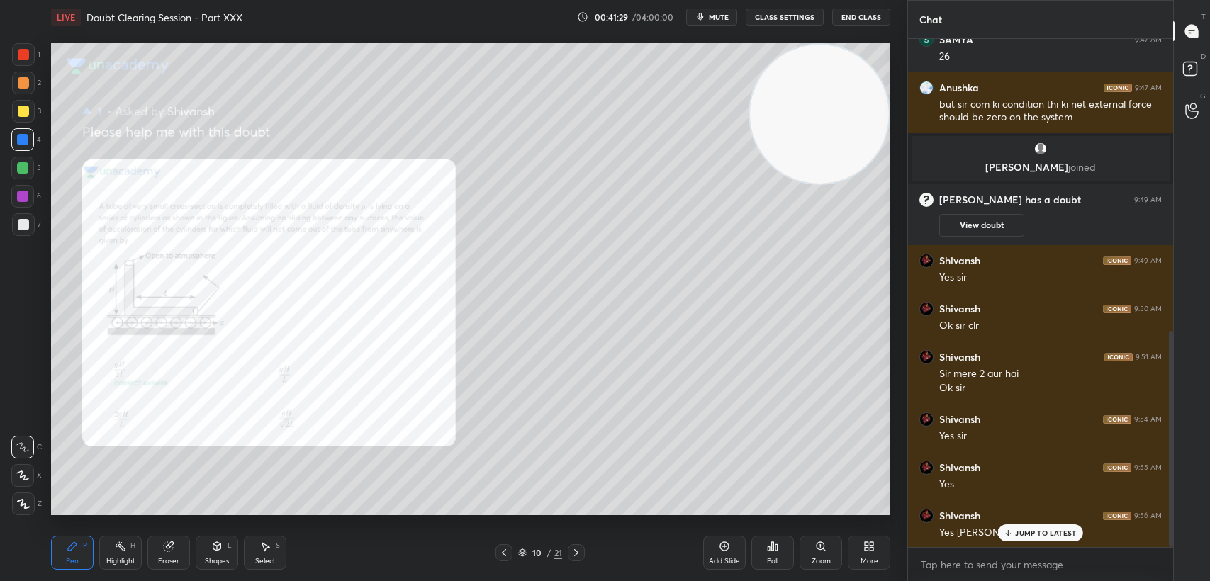
click at [1015, 539] on div "JUMP TO LATEST" at bounding box center [1040, 533] width 85 height 17
click at [503, 554] on icon at bounding box center [504, 552] width 4 height 7
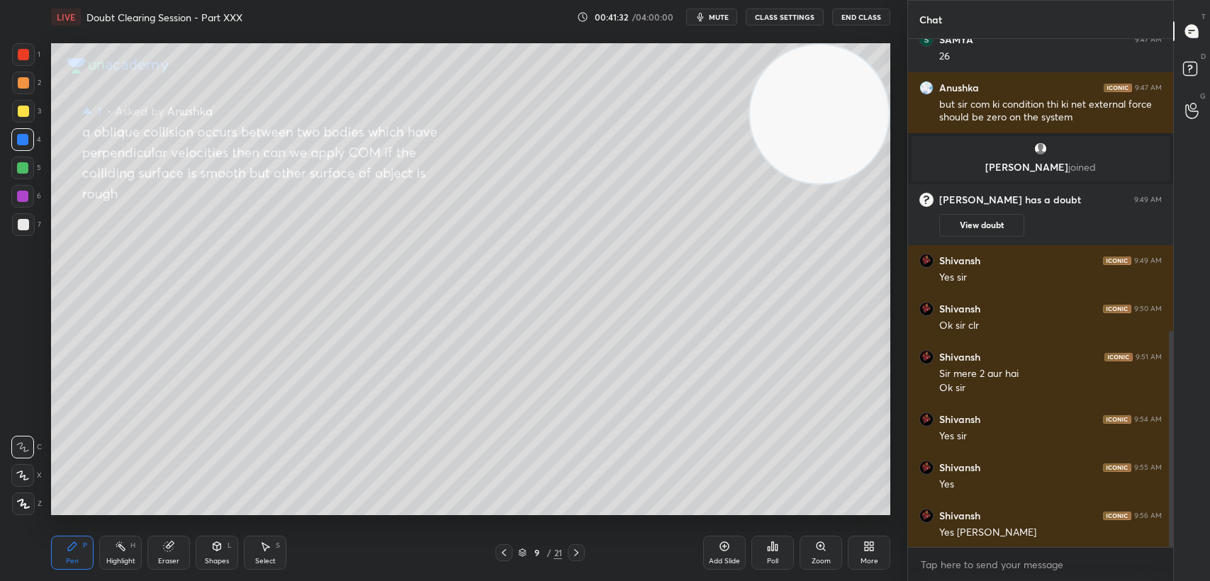
click at [505, 552] on icon at bounding box center [503, 552] width 11 height 11
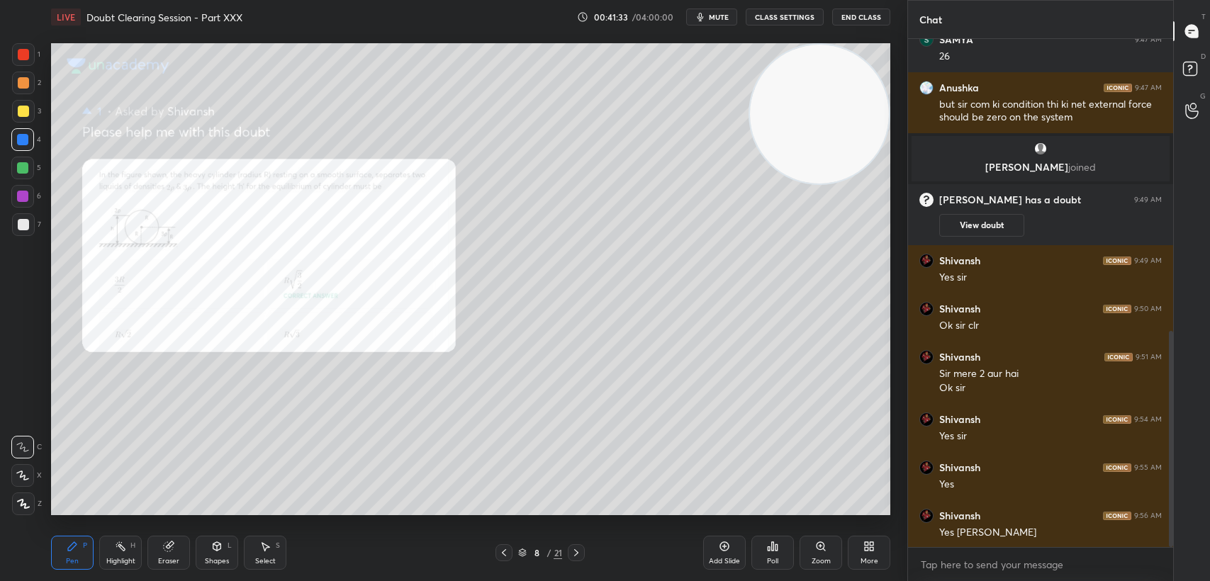
click at [506, 547] on icon at bounding box center [503, 552] width 11 height 11
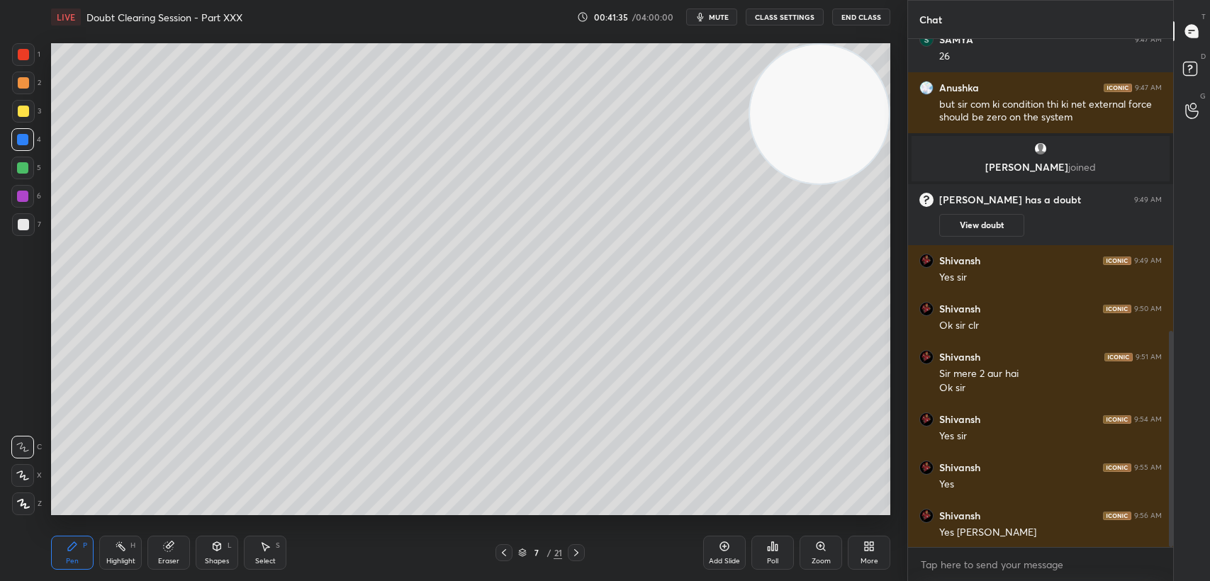
click at [503, 552] on icon at bounding box center [504, 552] width 4 height 7
click at [501, 550] on icon at bounding box center [503, 552] width 11 height 11
click at [500, 549] on icon at bounding box center [503, 552] width 11 height 11
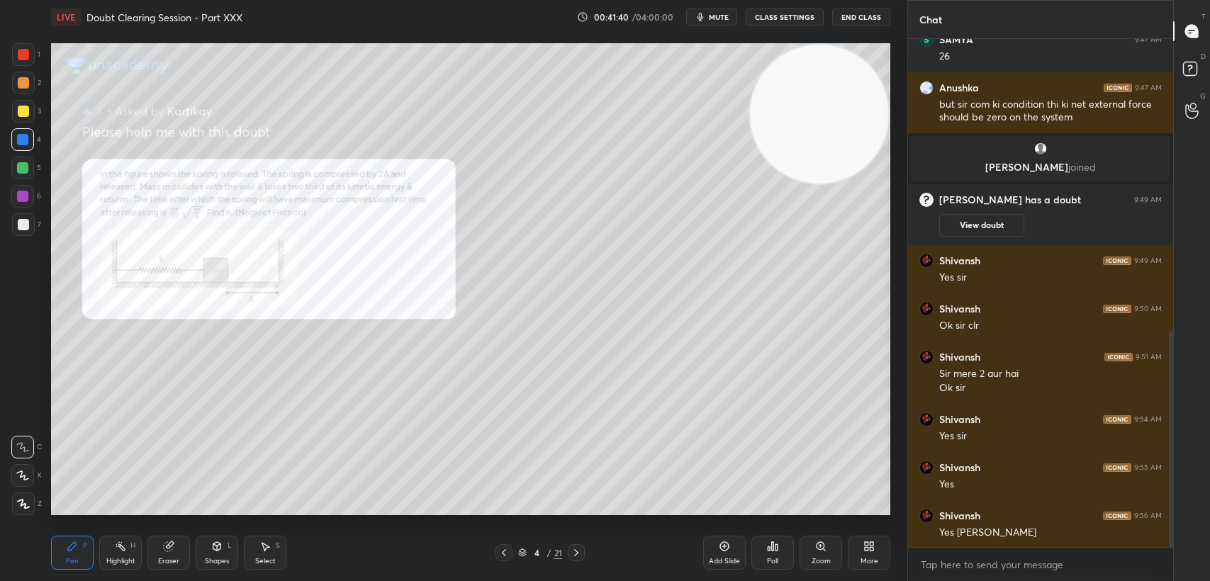
click at [507, 551] on icon at bounding box center [503, 552] width 11 height 11
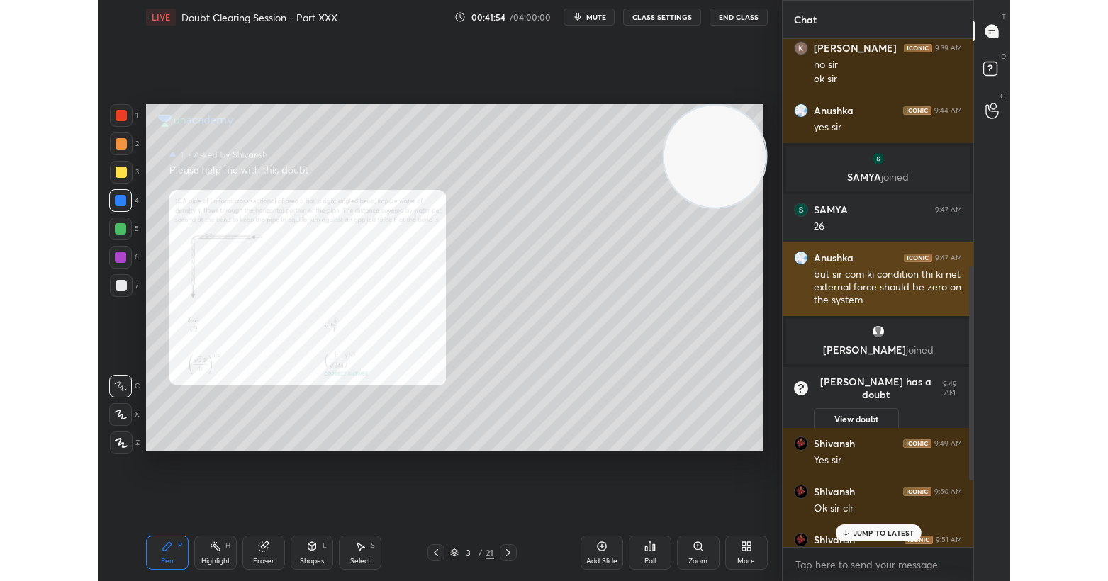
scroll to position [70393, 70047]
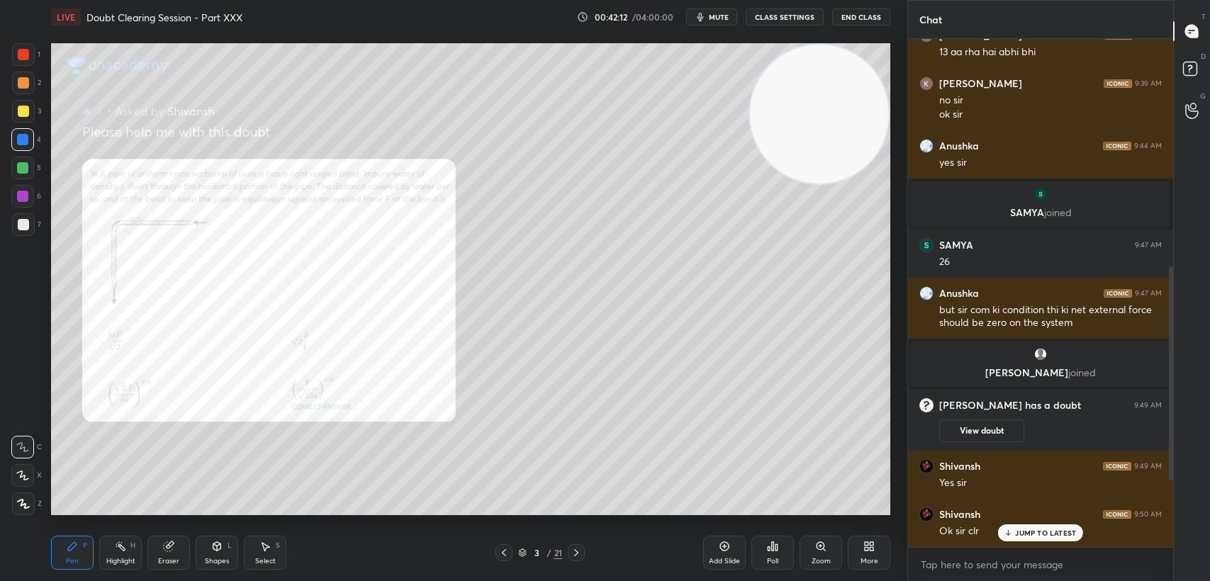
click at [26, 62] on div at bounding box center [23, 54] width 23 height 23
click at [24, 59] on div at bounding box center [23, 54] width 11 height 11
click at [23, 118] on div at bounding box center [23, 111] width 23 height 23
click at [21, 117] on div at bounding box center [23, 111] width 23 height 23
click at [38, 57] on div "1" at bounding box center [26, 54] width 28 height 23
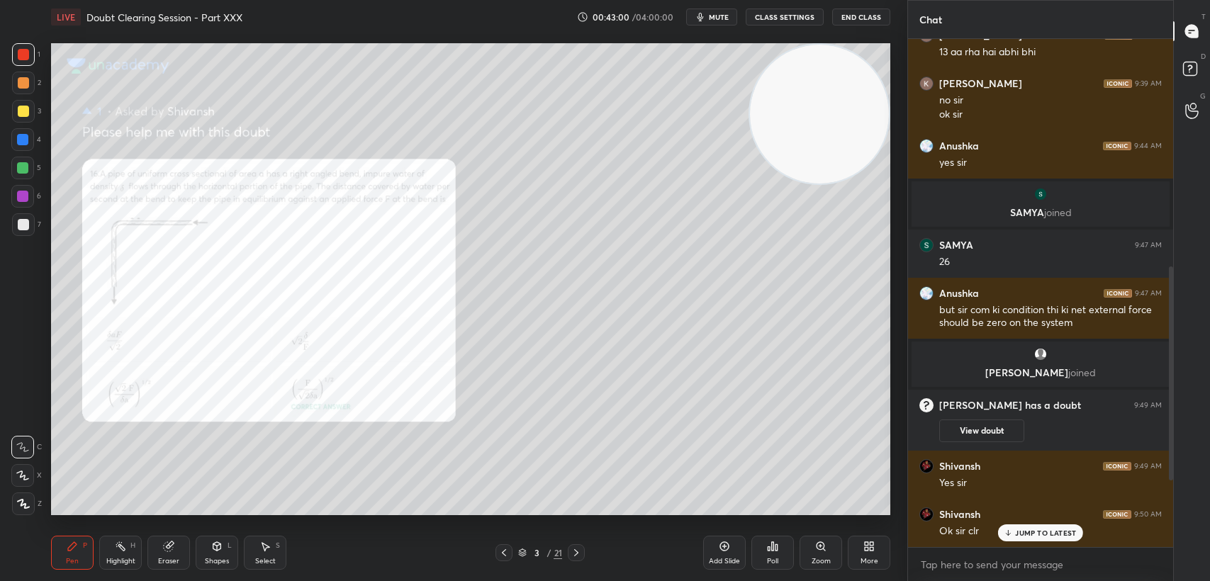
click at [26, 61] on div at bounding box center [23, 54] width 23 height 23
click at [175, 551] on div "Eraser" at bounding box center [168, 553] width 43 height 34
click at [181, 551] on div "Eraser" at bounding box center [168, 553] width 43 height 34
click at [67, 553] on div "Pen P" at bounding box center [72, 553] width 43 height 34
click at [72, 556] on div "Pen P" at bounding box center [72, 553] width 43 height 34
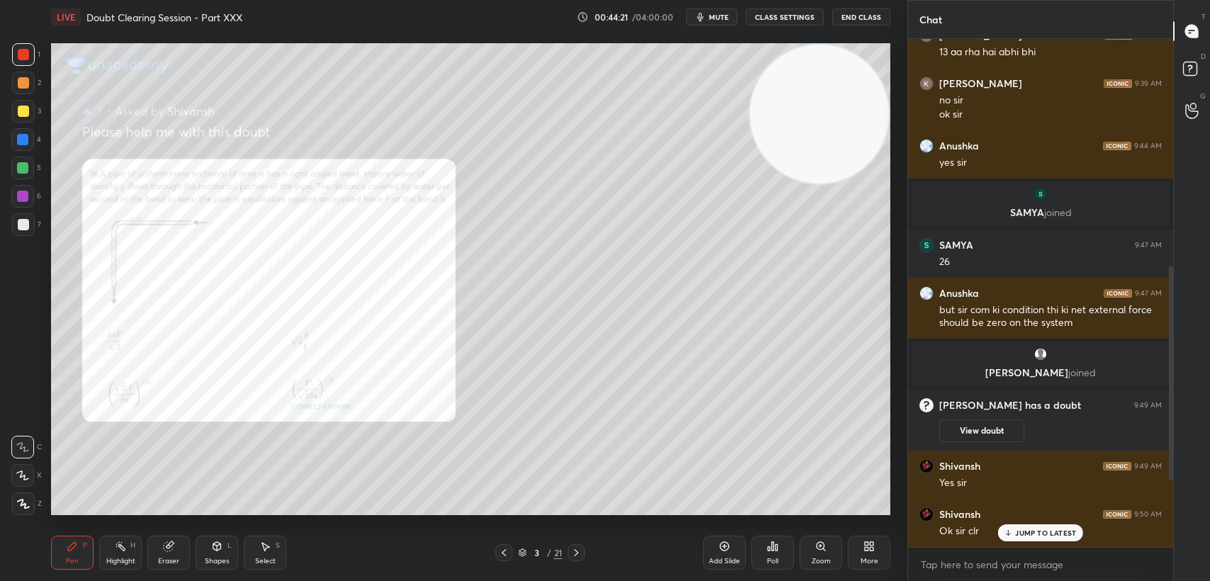
click at [12, 125] on div "3" at bounding box center [26, 114] width 29 height 28
click at [18, 123] on div "3" at bounding box center [26, 114] width 29 height 28
click at [1039, 525] on div "1 NEW MESSAGE" at bounding box center [1041, 533] width 84 height 17
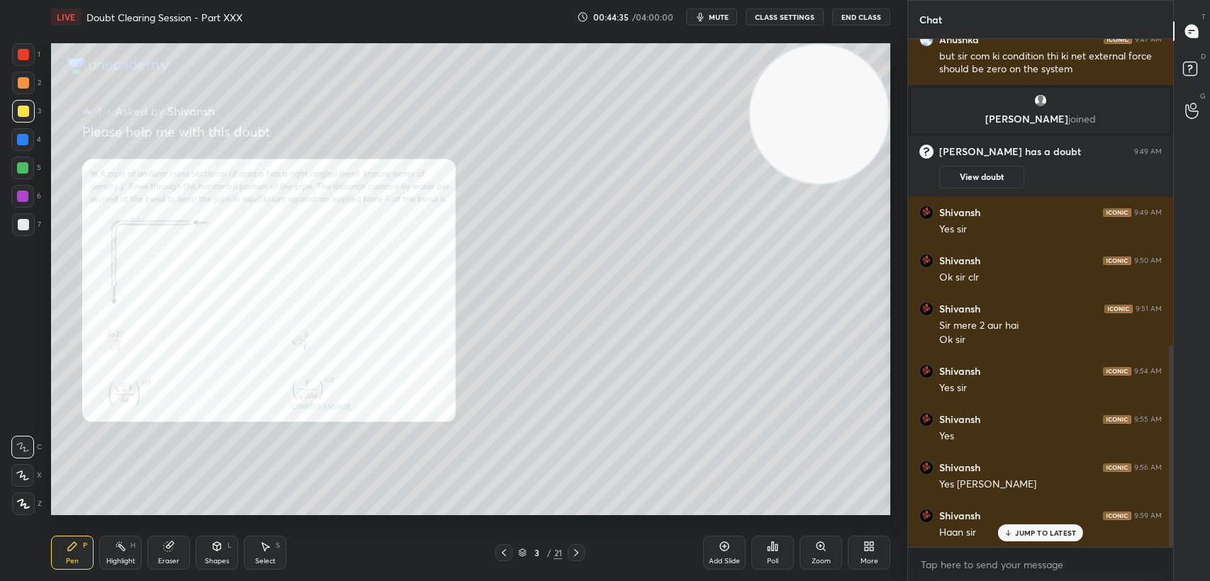
click at [1031, 525] on div "JUMP TO LATEST" at bounding box center [1040, 533] width 85 height 17
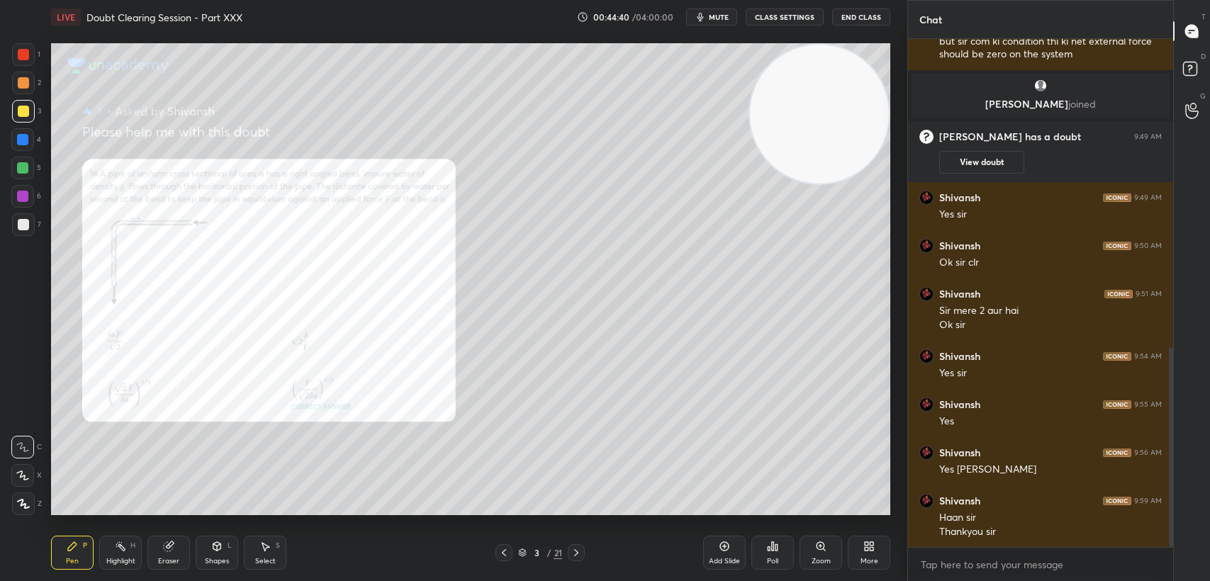
click at [499, 549] on icon at bounding box center [503, 552] width 11 height 11
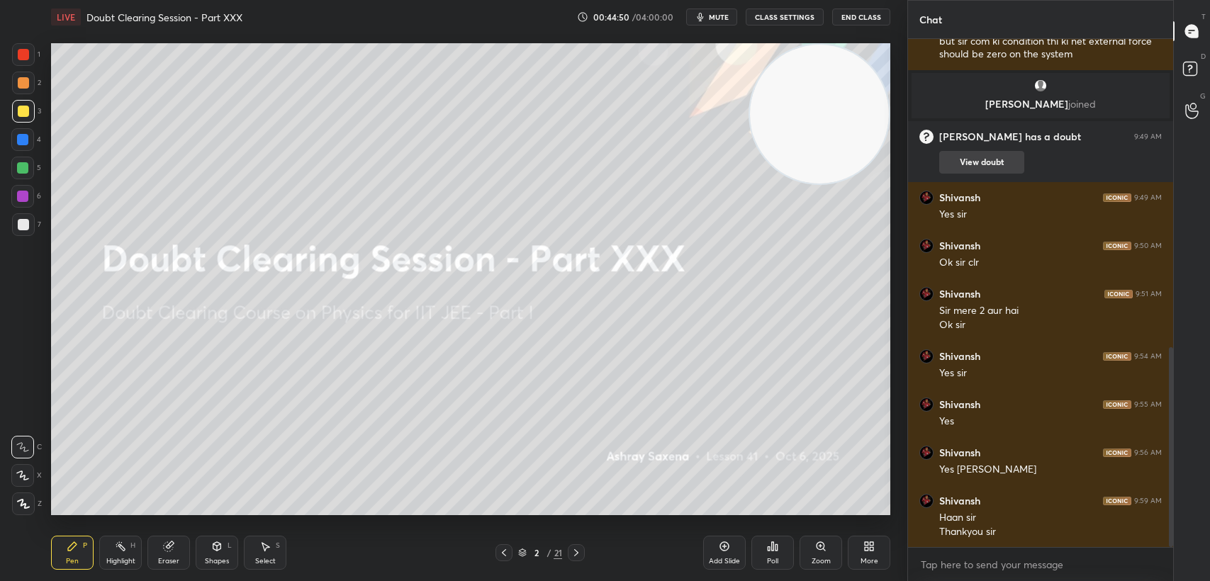
click at [981, 161] on button "View doubt" at bounding box center [981, 162] width 85 height 23
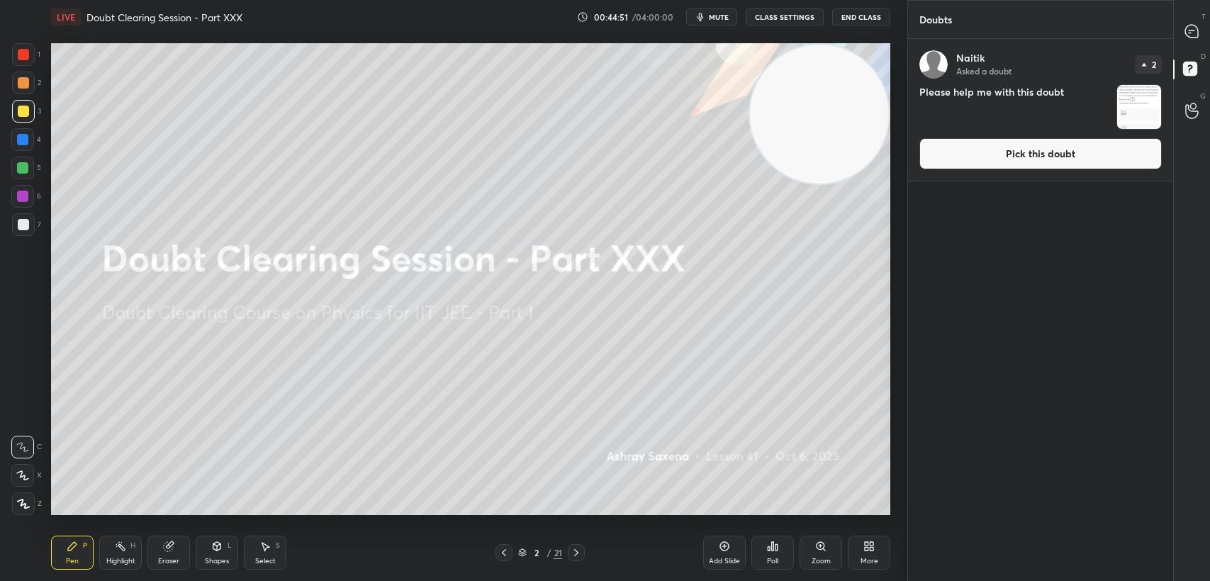
click at [1004, 147] on button "Pick this doubt" at bounding box center [1040, 153] width 242 height 31
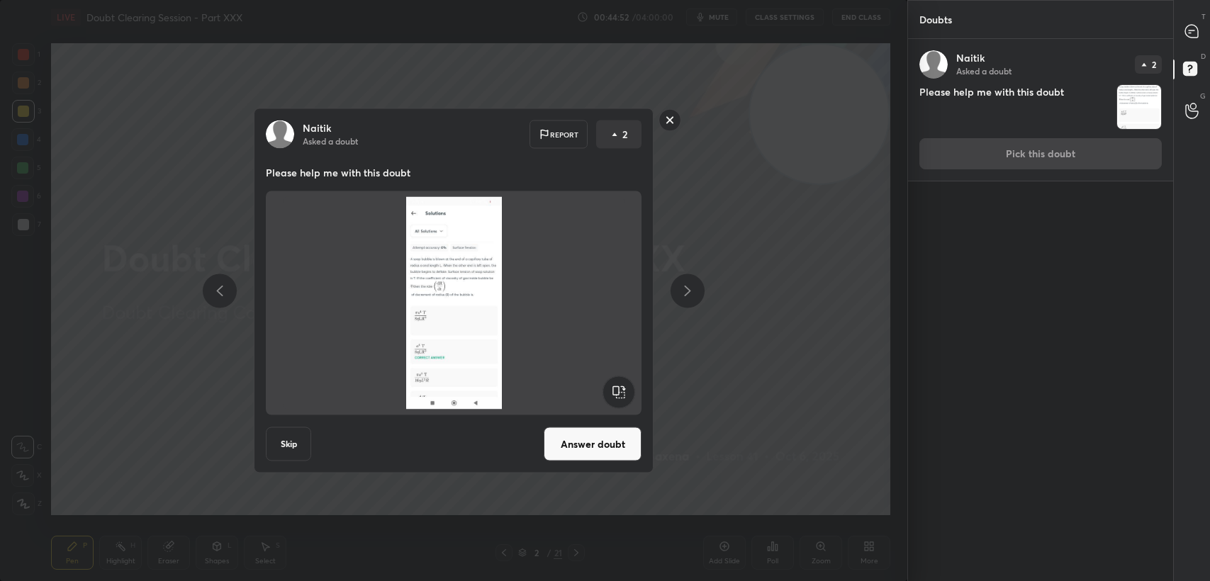
click at [598, 442] on button "Answer doubt" at bounding box center [593, 444] width 98 height 34
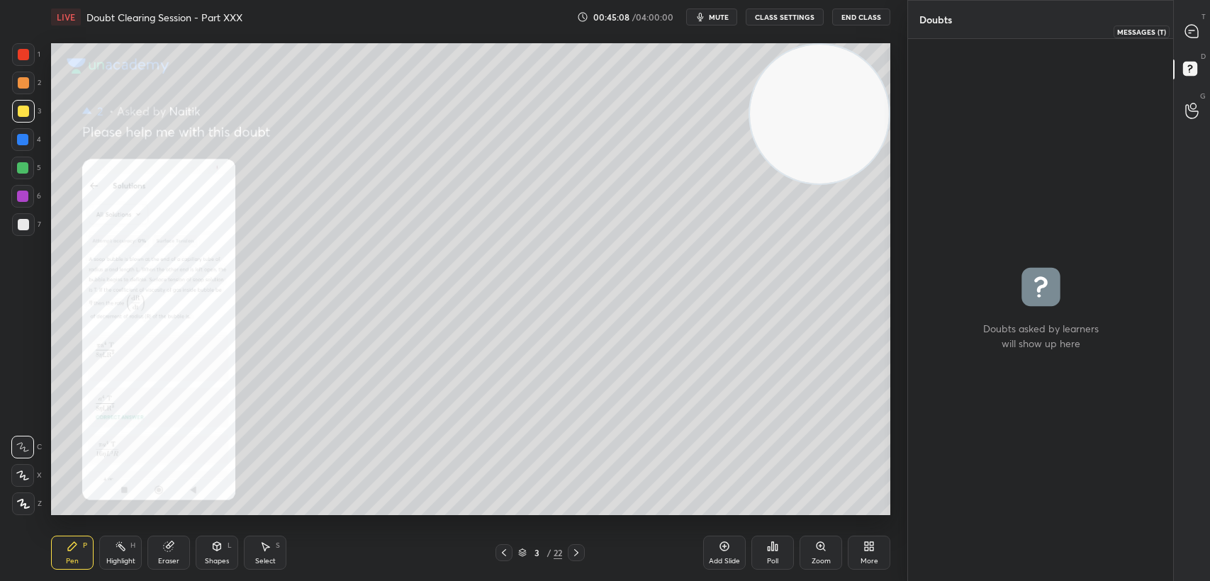
click at [1180, 32] on div at bounding box center [1192, 31] width 28 height 26
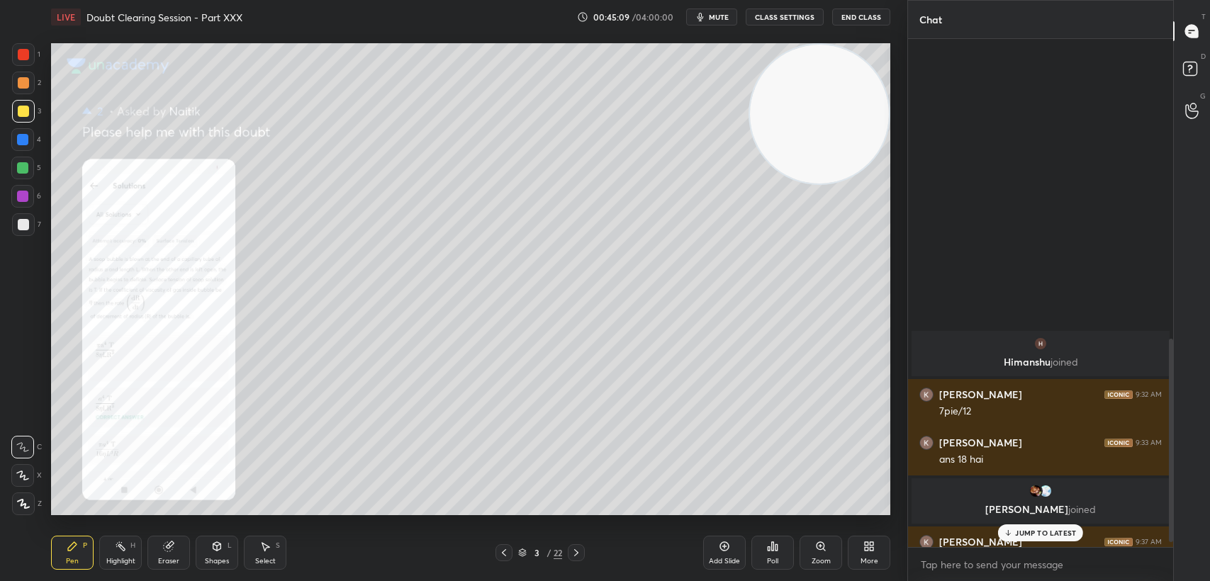
scroll to position [505, 261]
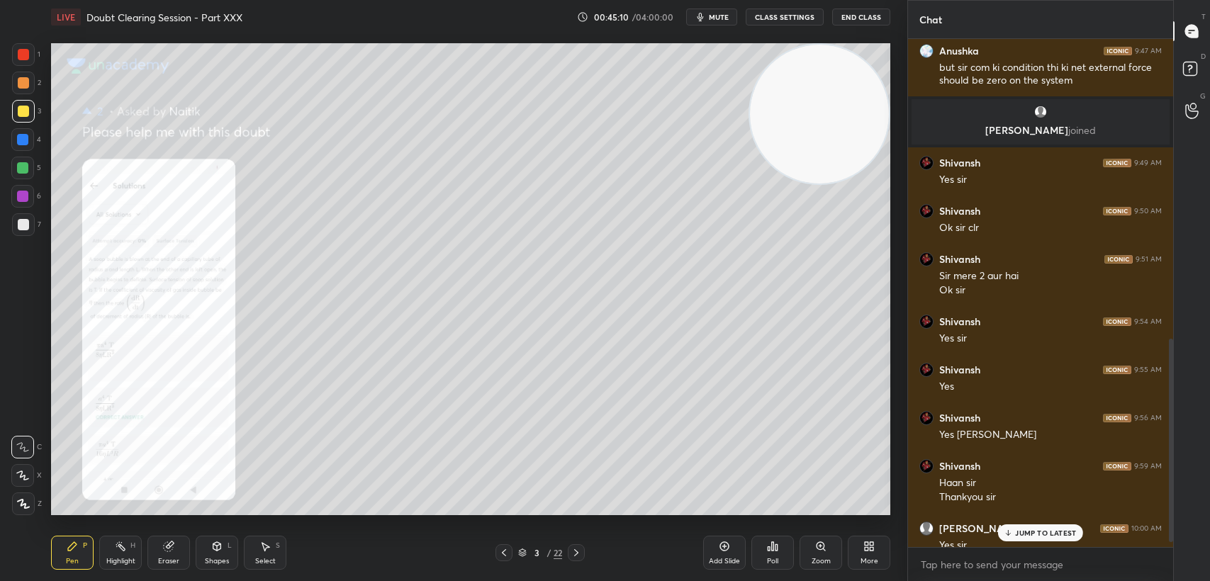
click at [1016, 534] on p "JUMP TO LATEST" at bounding box center [1045, 533] width 61 height 9
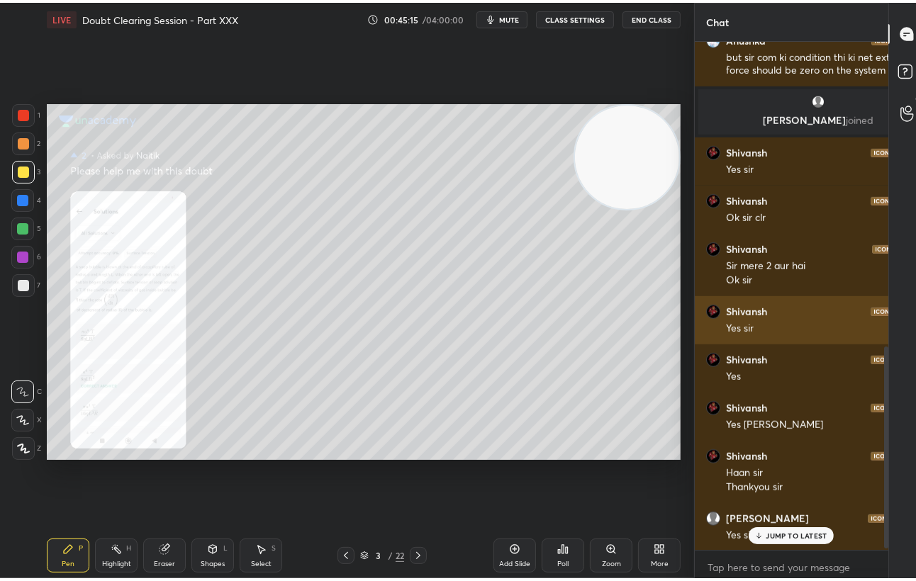
scroll to position [505, 236]
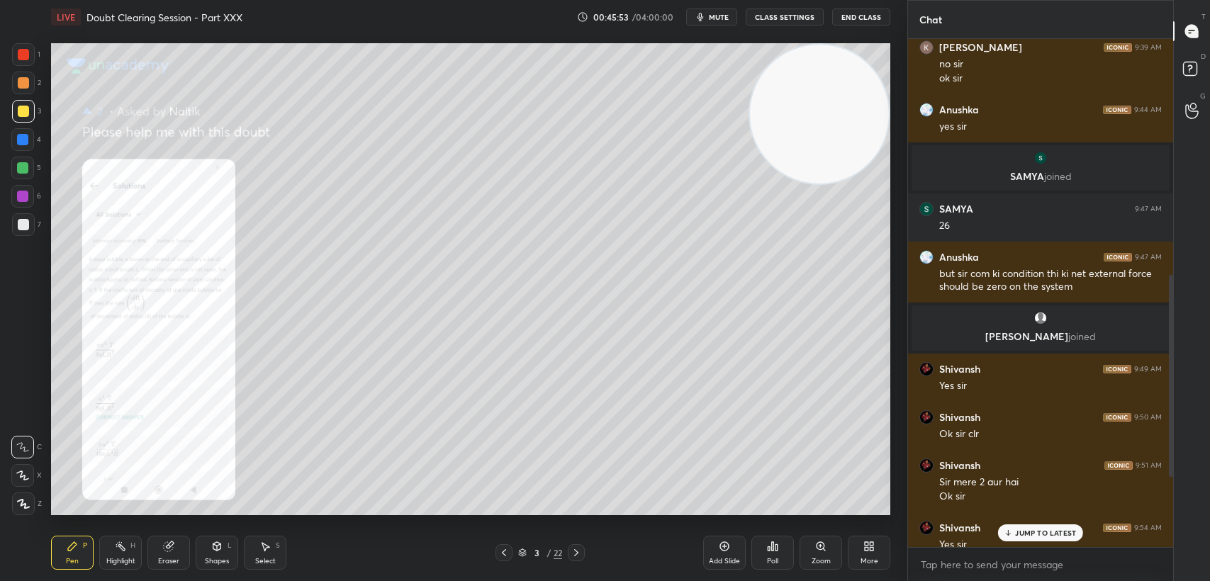
click at [1047, 535] on p "JUMP TO LATEST" at bounding box center [1045, 533] width 61 height 9
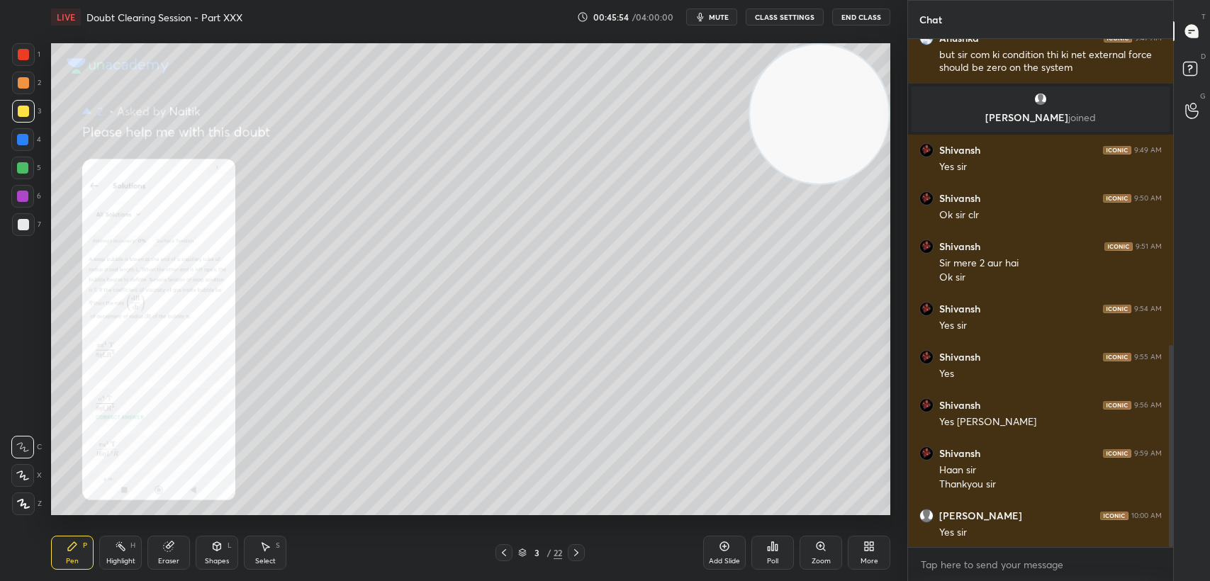
click at [811, 539] on div "Zoom" at bounding box center [821, 553] width 43 height 34
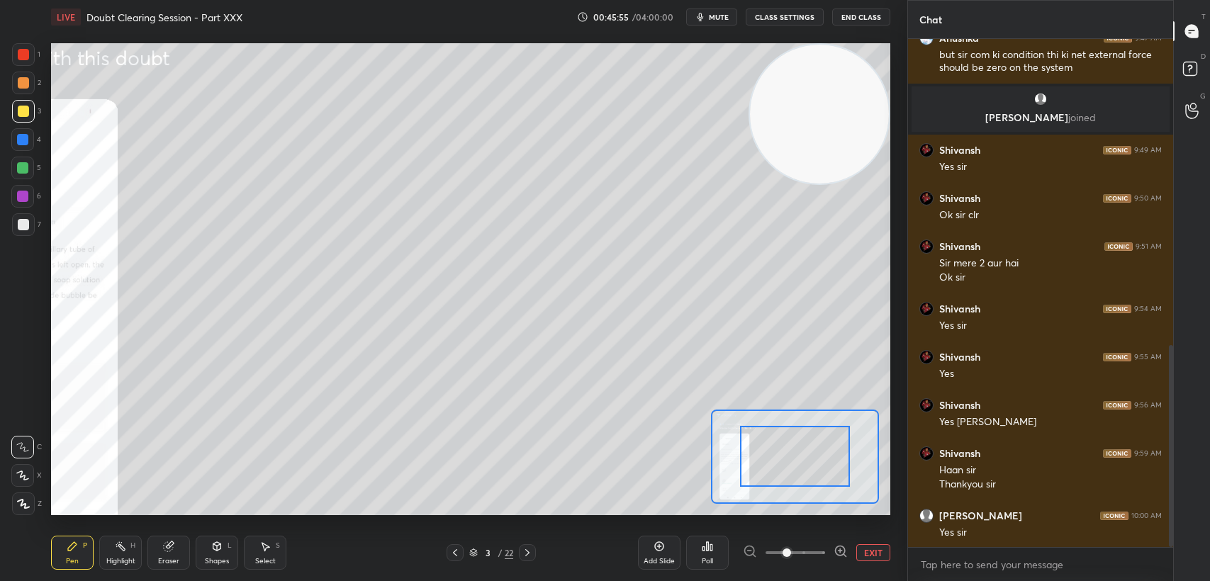
click at [820, 551] on span at bounding box center [796, 552] width 60 height 21
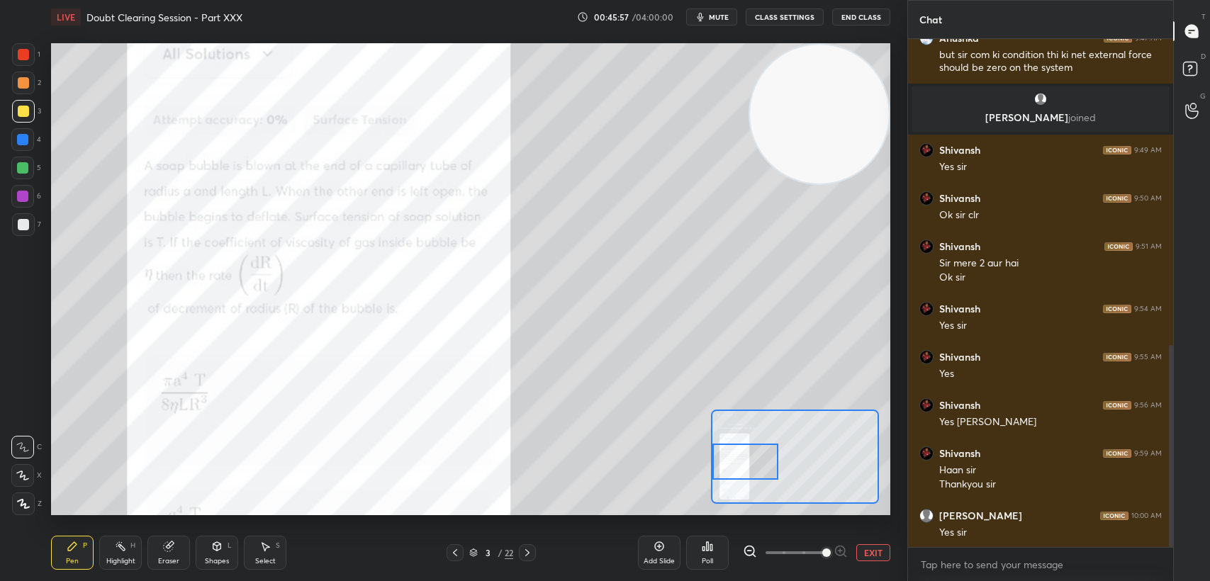
click at [710, 462] on div "Setting up your live class Poll for secs No correct answer Start poll" at bounding box center [470, 279] width 839 height 472
click at [16, 66] on div "1" at bounding box center [26, 57] width 28 height 28
click at [23, 54] on div at bounding box center [23, 54] width 11 height 11
click at [26, 50] on div at bounding box center [23, 54] width 11 height 11
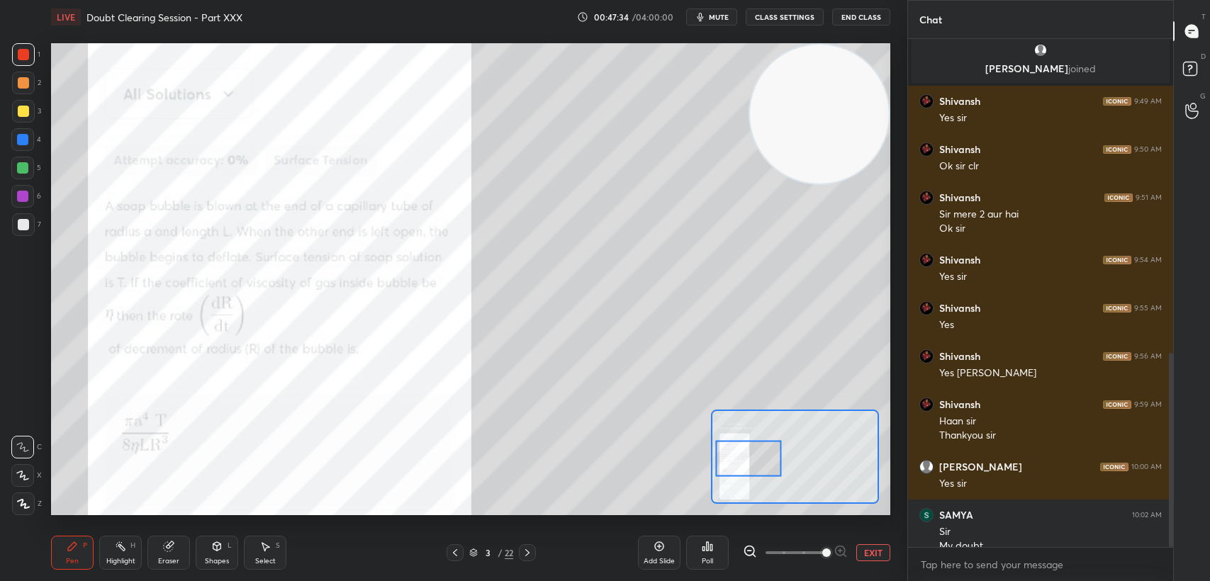
scroll to position [836, 0]
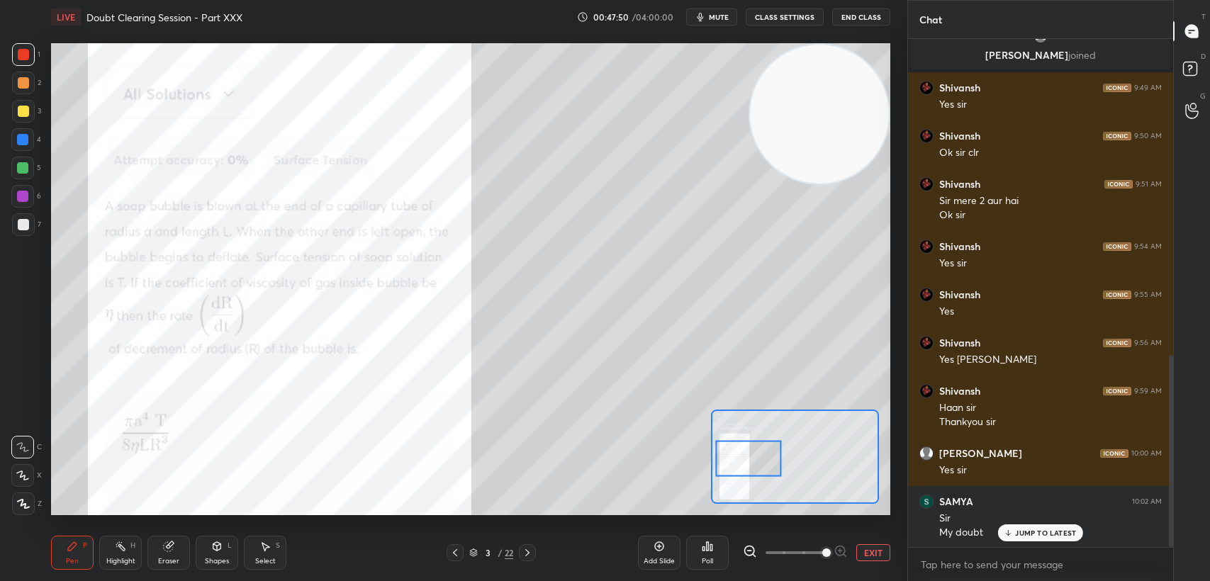
click at [27, 152] on div "4" at bounding box center [26, 142] width 30 height 28
click at [13, 151] on div "4" at bounding box center [26, 142] width 30 height 28
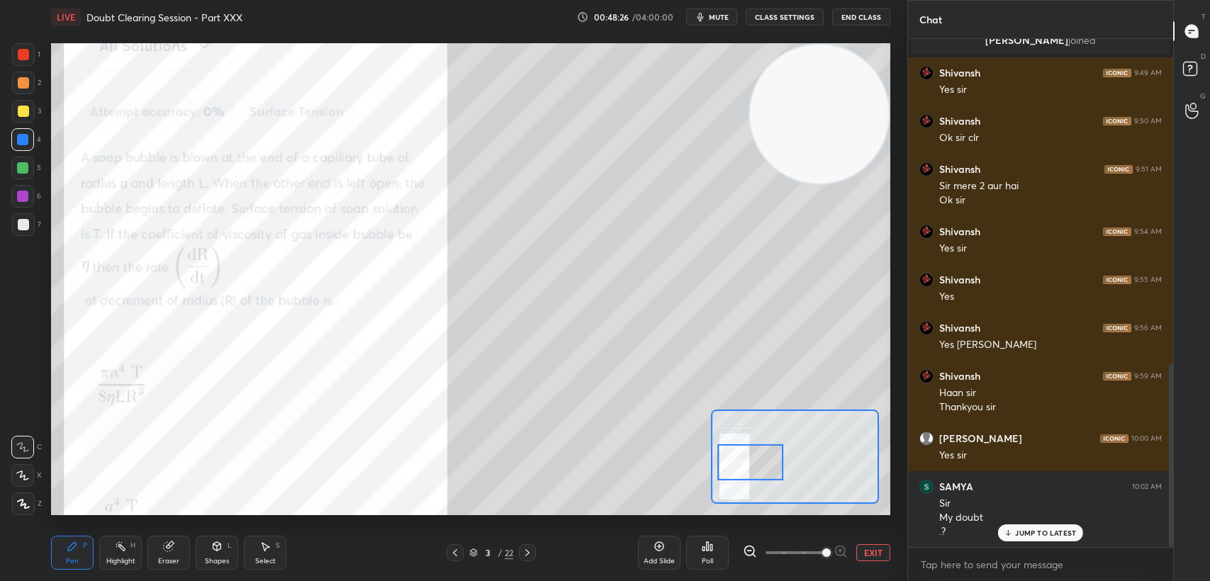
scroll to position [898, 0]
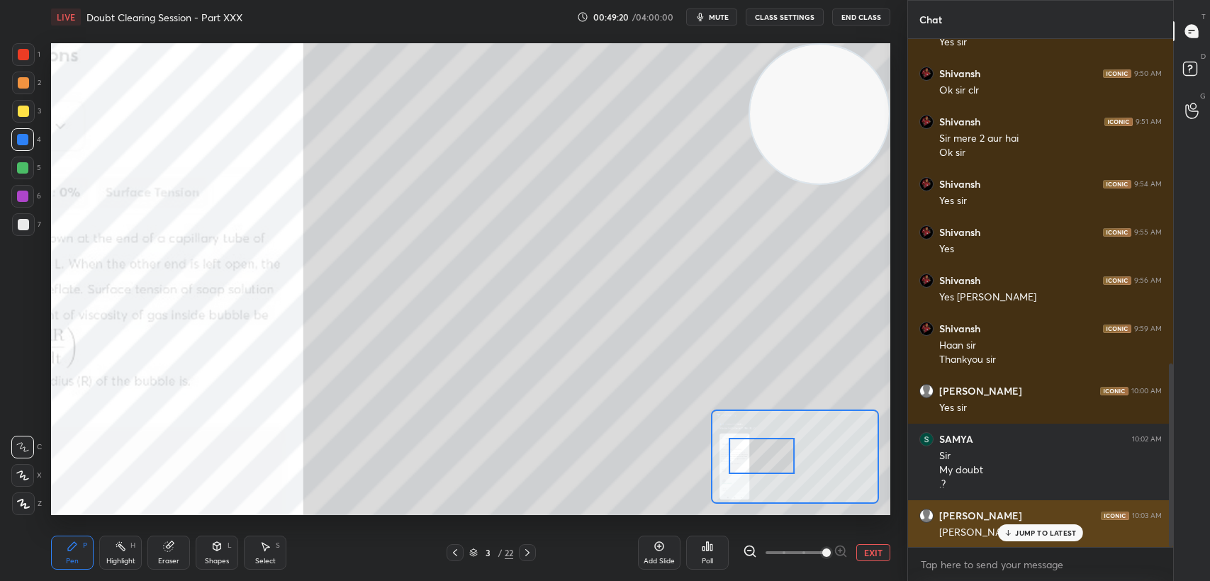
click at [1045, 540] on div "JUMP TO LATEST" at bounding box center [1040, 533] width 85 height 17
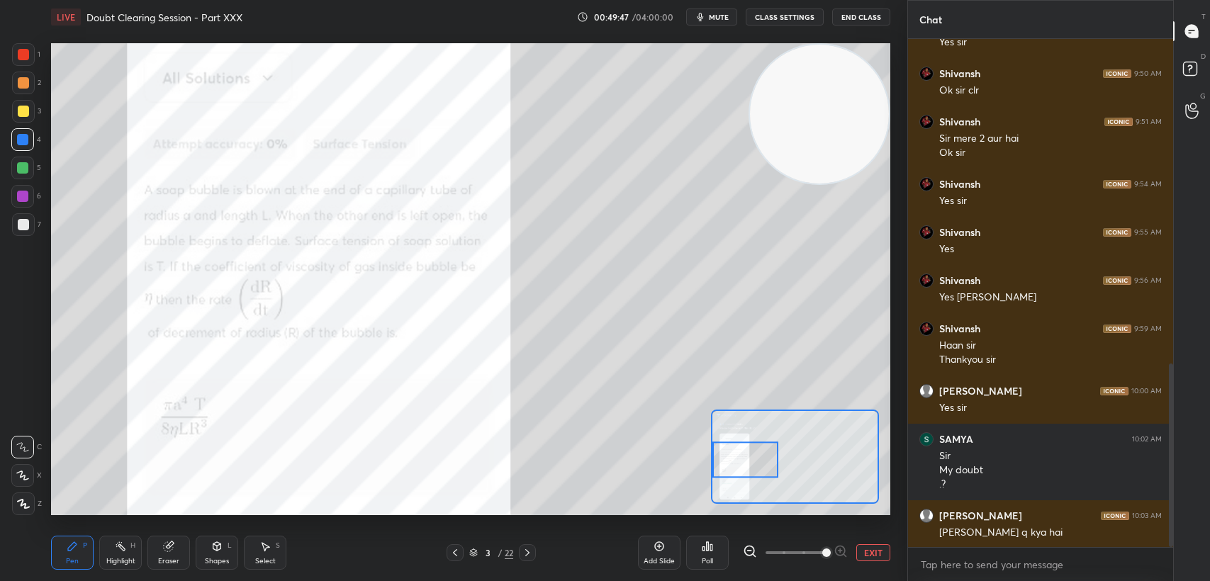
click at [18, 108] on div at bounding box center [23, 111] width 11 height 11
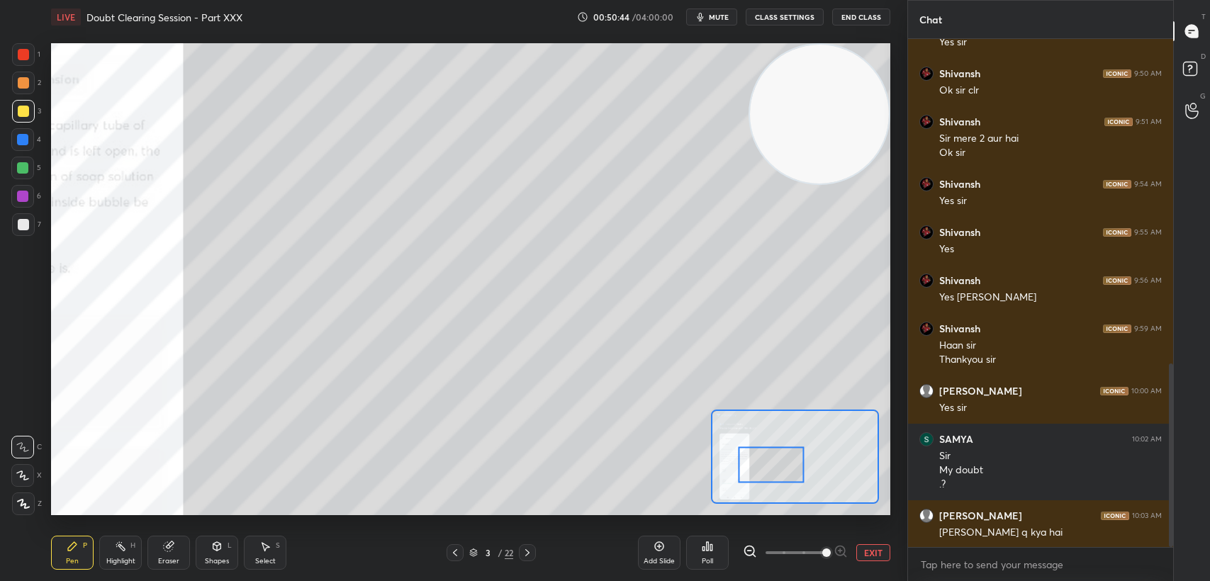
click at [186, 555] on div "Eraser" at bounding box center [168, 553] width 43 height 34
click at [79, 556] on div "Pen P" at bounding box center [72, 553] width 43 height 34
click at [80, 557] on div "Pen P" at bounding box center [72, 553] width 43 height 34
click at [710, 17] on button "mute" at bounding box center [711, 17] width 51 height 17
click at [856, 22] on button "End Class" at bounding box center [861, 17] width 58 height 17
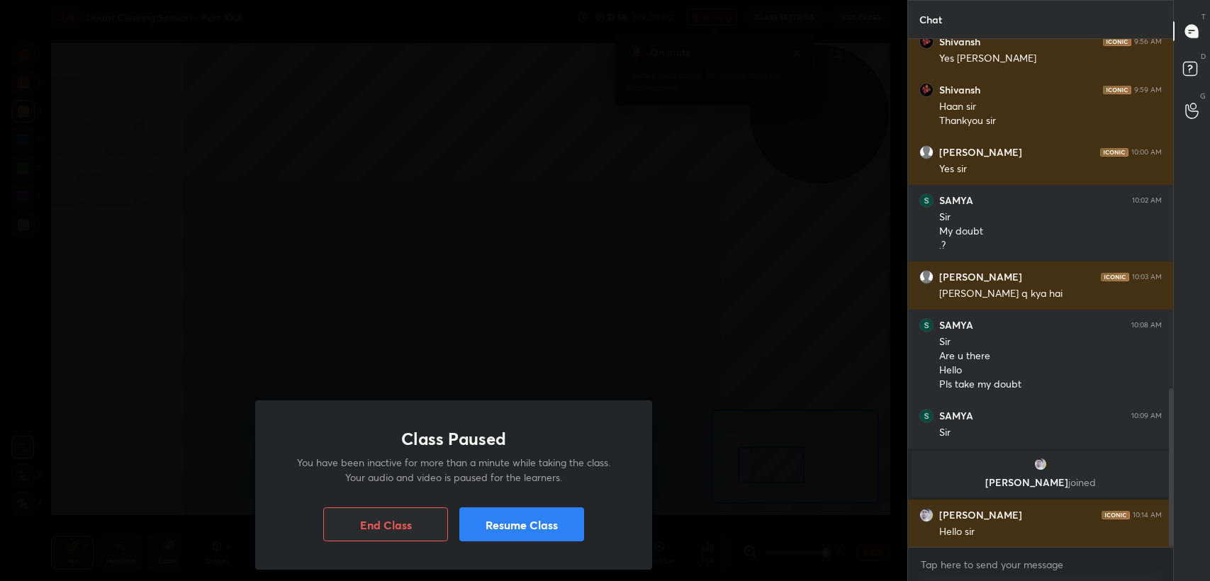
scroll to position [1172, 0]
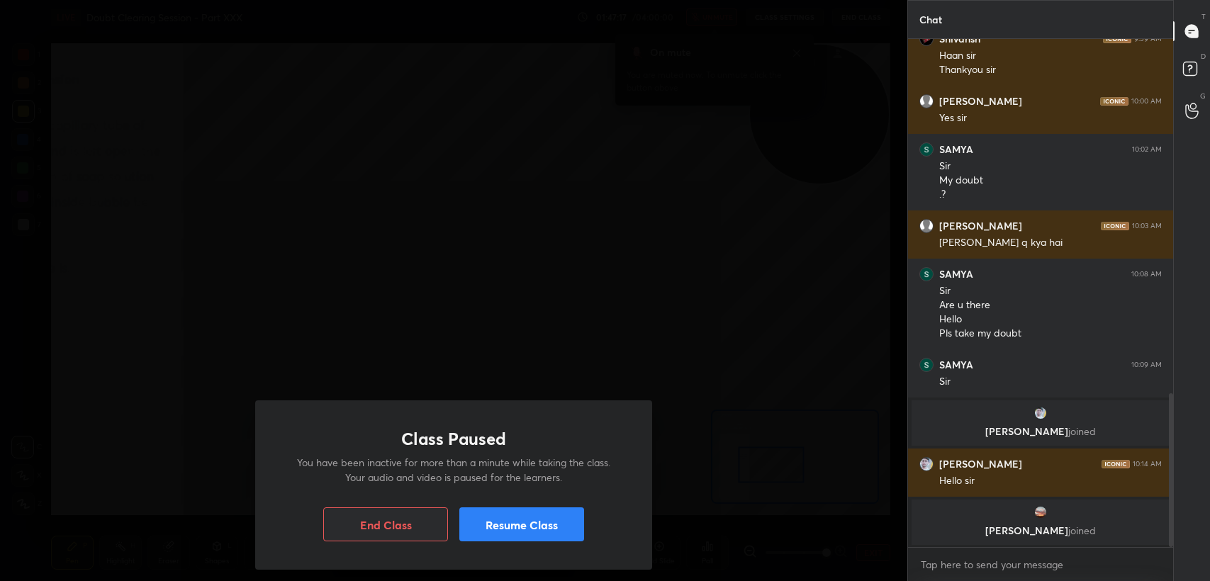
click at [488, 523] on button "Resume Class" at bounding box center [521, 525] width 125 height 34
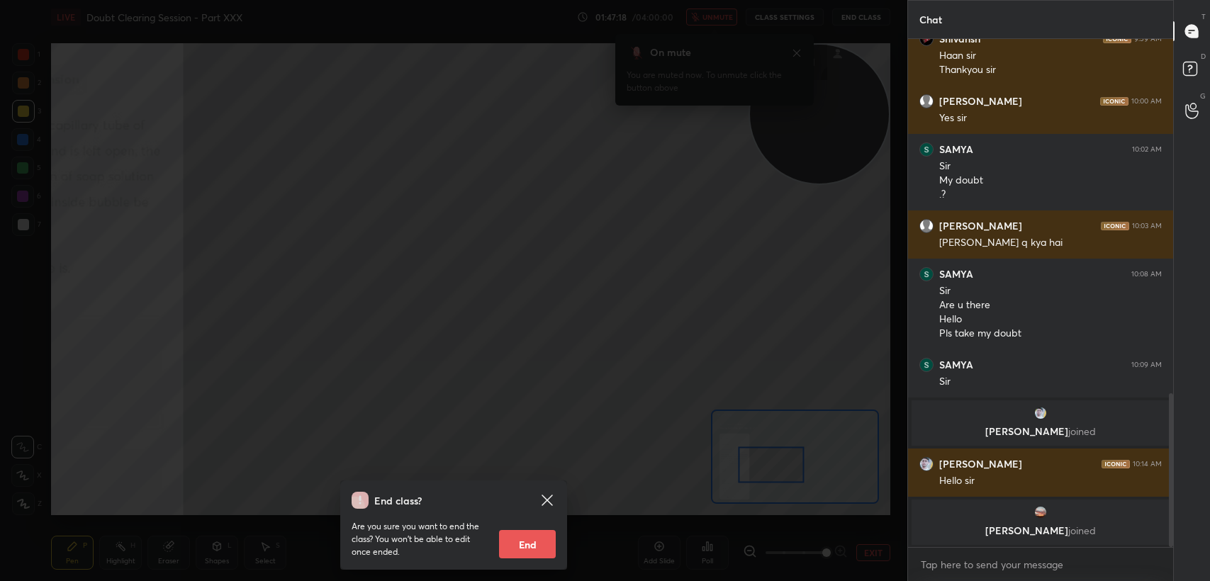
click at [542, 496] on icon at bounding box center [547, 500] width 11 height 11
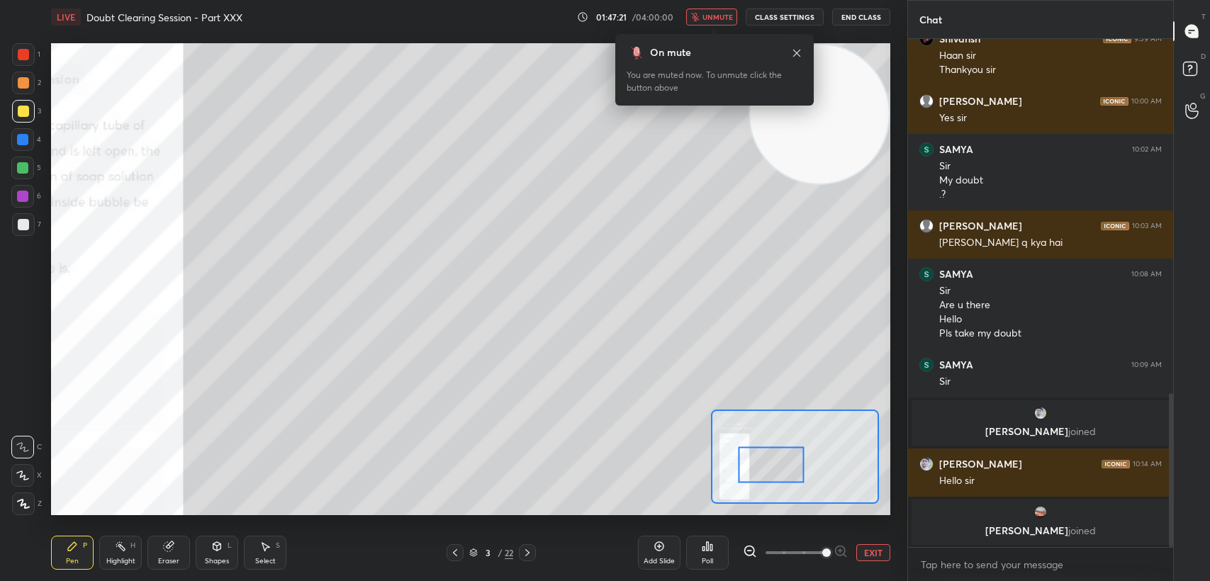
click at [702, 21] on button "unmute" at bounding box center [711, 17] width 51 height 17
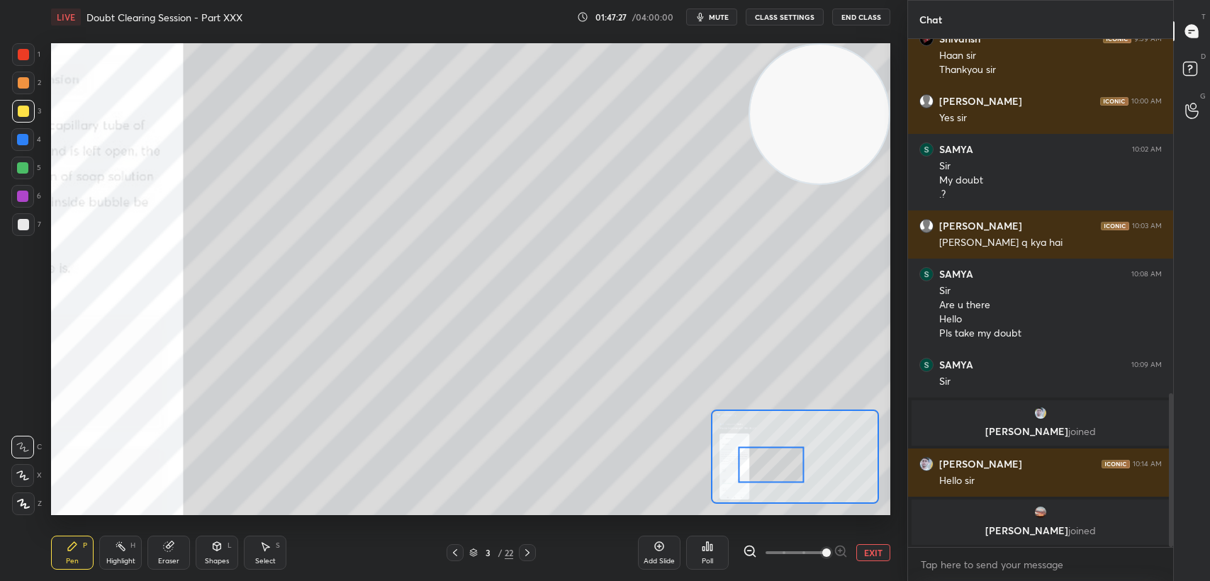
click at [873, 554] on button "EXIT" at bounding box center [873, 552] width 34 height 17
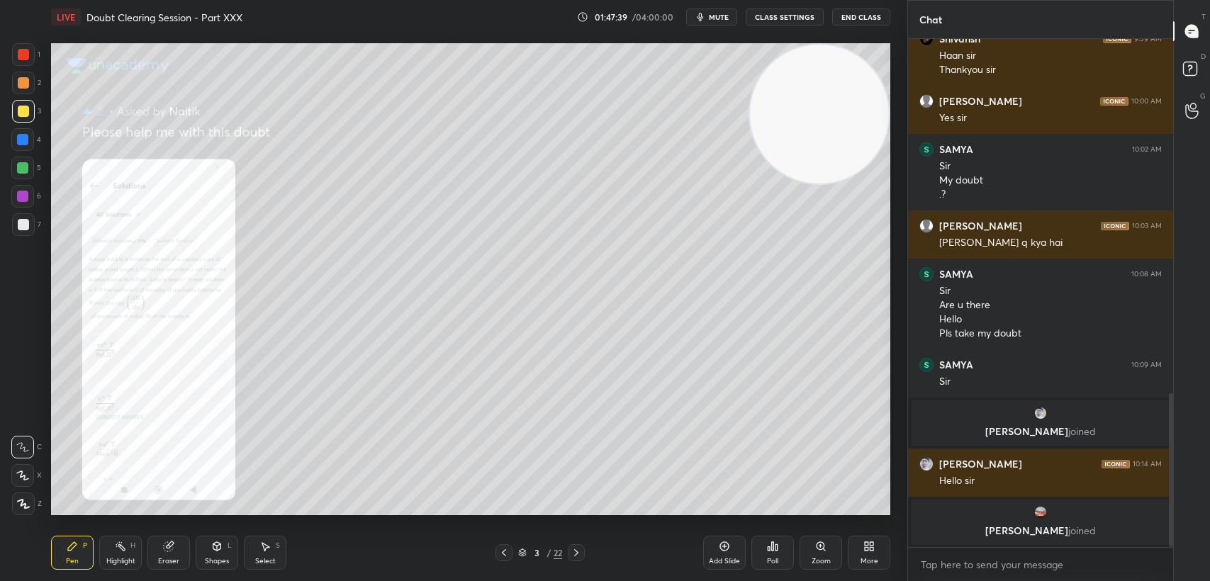
click at [719, 16] on span "mute" at bounding box center [719, 17] width 20 height 10
click at [862, 13] on button "End Class" at bounding box center [861, 17] width 58 height 17
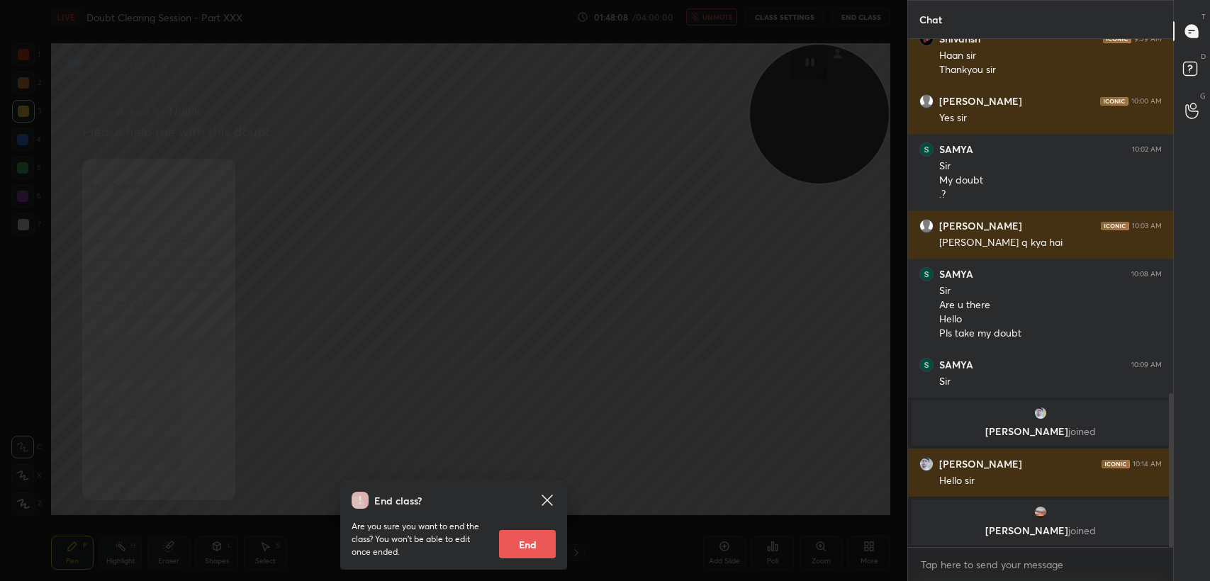
click at [546, 496] on icon at bounding box center [547, 500] width 17 height 17
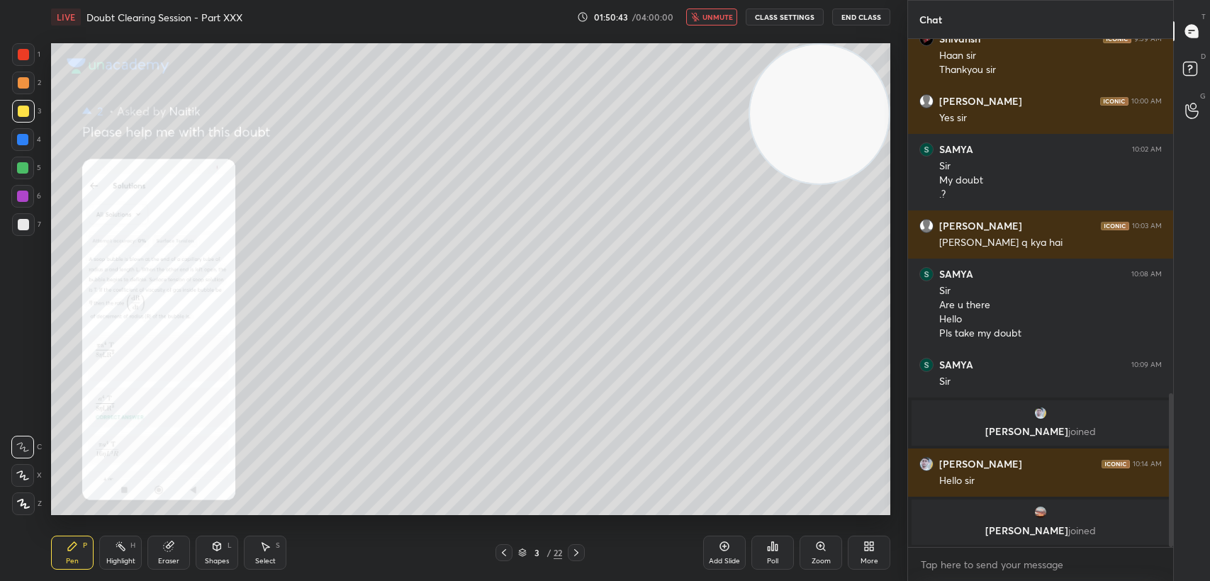
click at [869, 18] on button "End Class" at bounding box center [861, 17] width 58 height 17
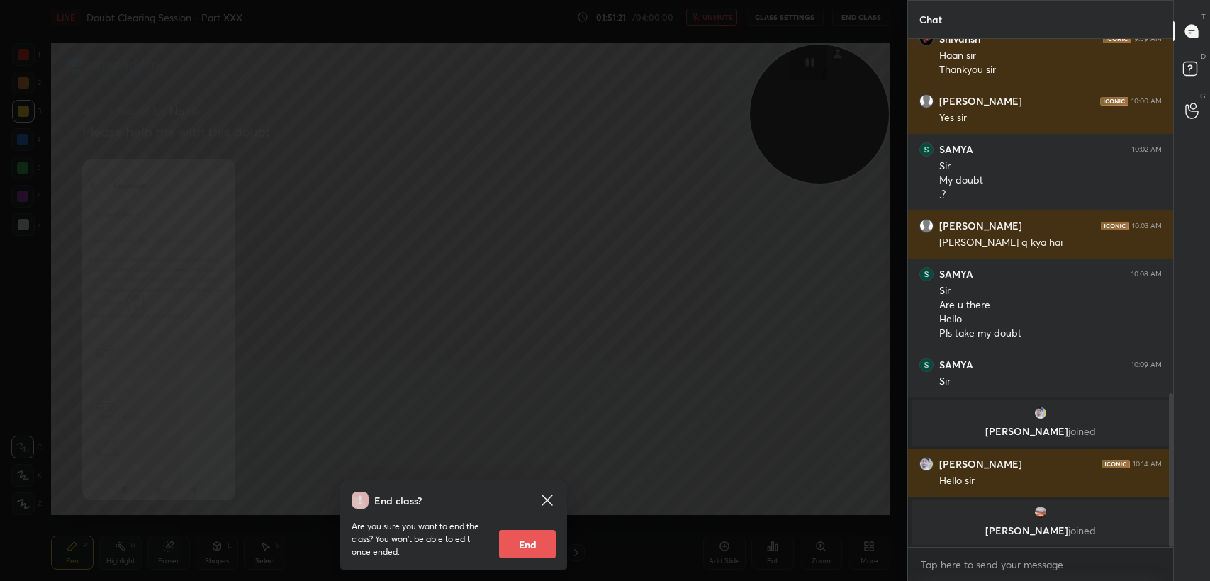
drag, startPoint x: 547, startPoint y: 497, endPoint x: 530, endPoint y: 461, distance: 40.0
click at [548, 497] on icon at bounding box center [547, 500] width 17 height 17
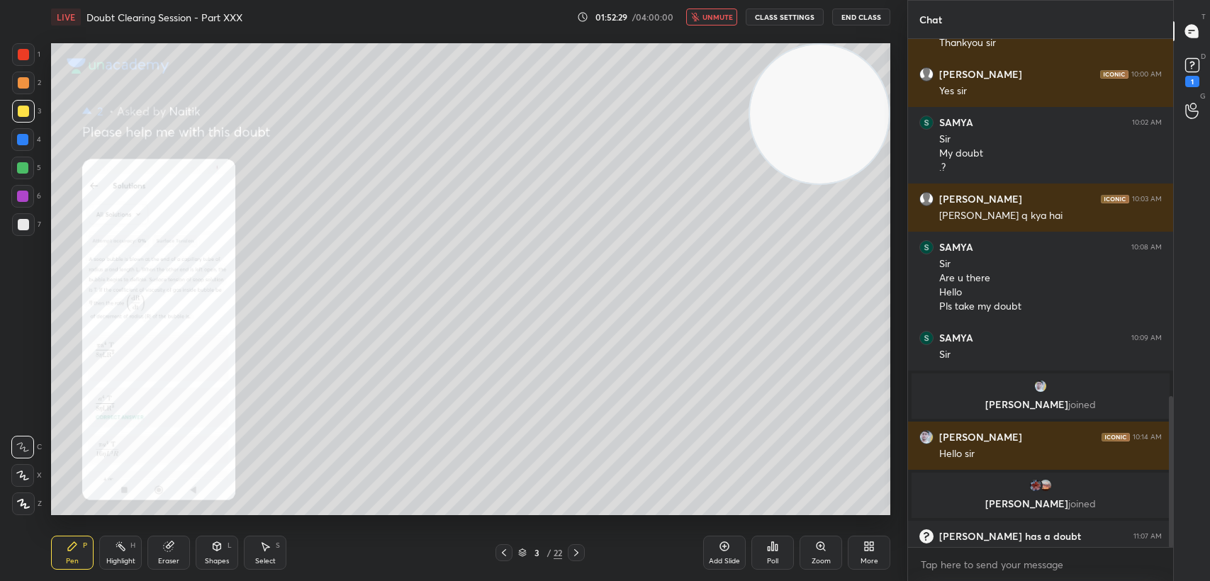
scroll to position [1206, 0]
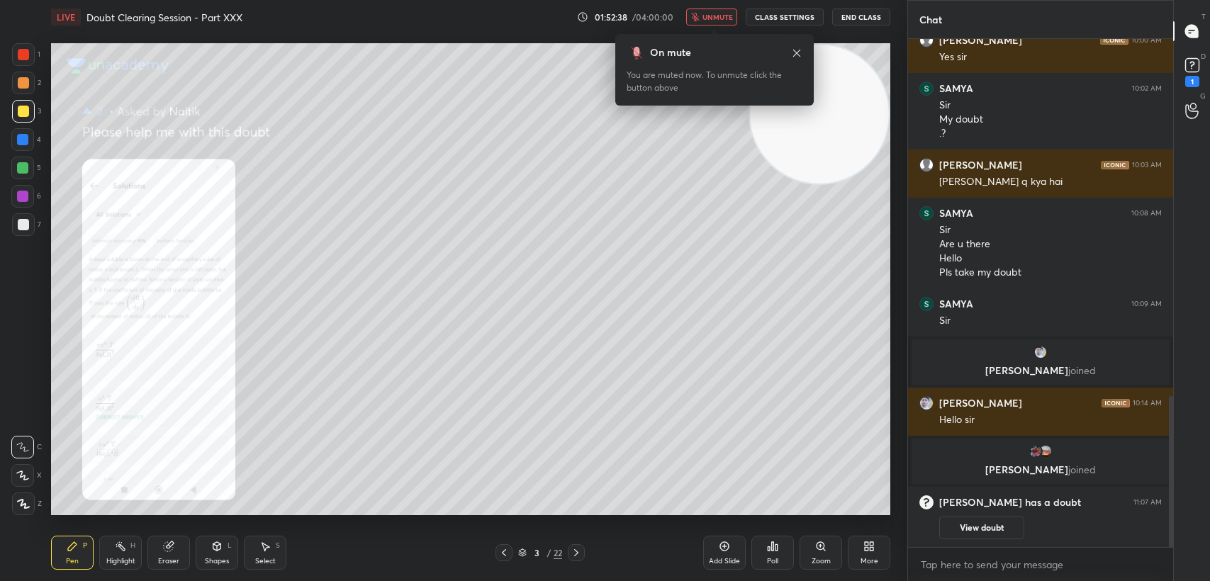
click at [705, 14] on span "unmute" at bounding box center [717, 17] width 30 height 10
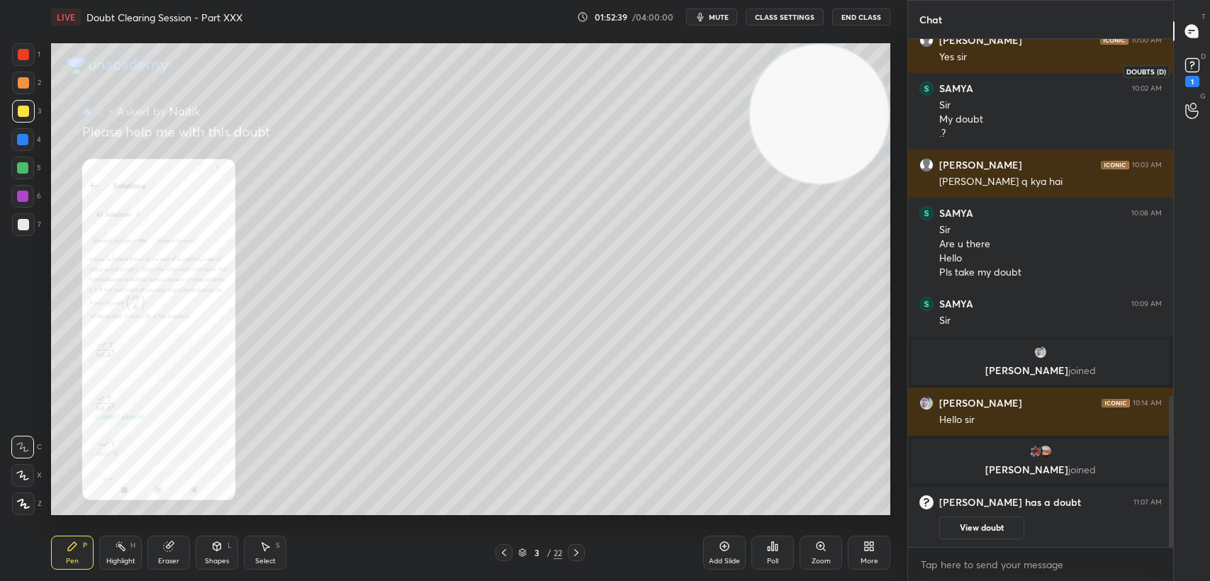
click at [1192, 65] on icon at bounding box center [1191, 65] width 5 height 6
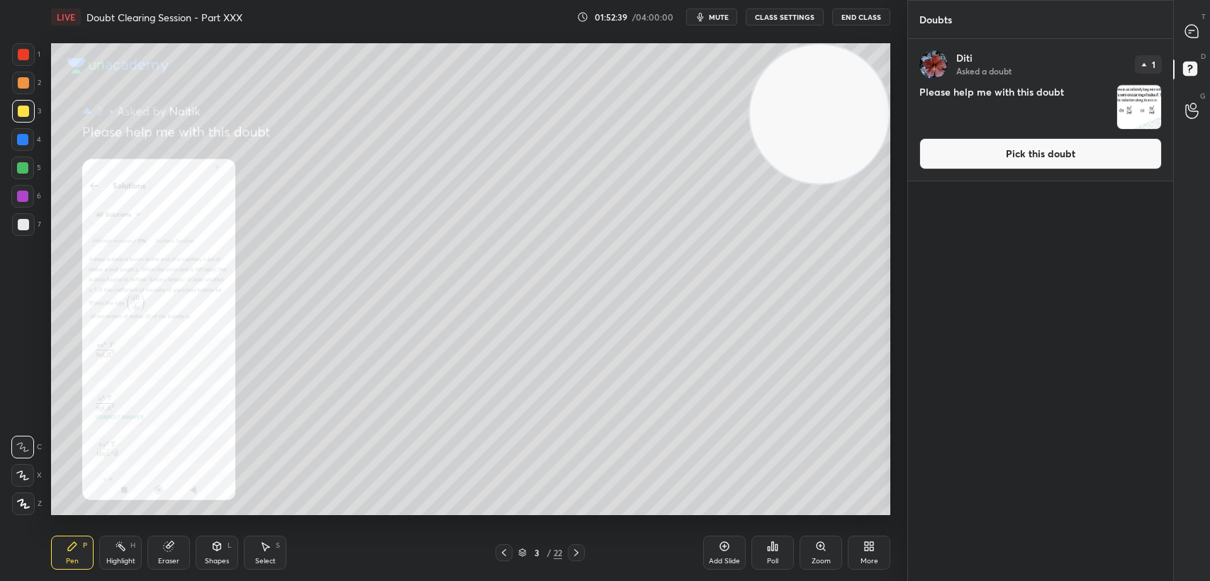
click at [1089, 164] on button "Pick this doubt" at bounding box center [1040, 153] width 242 height 31
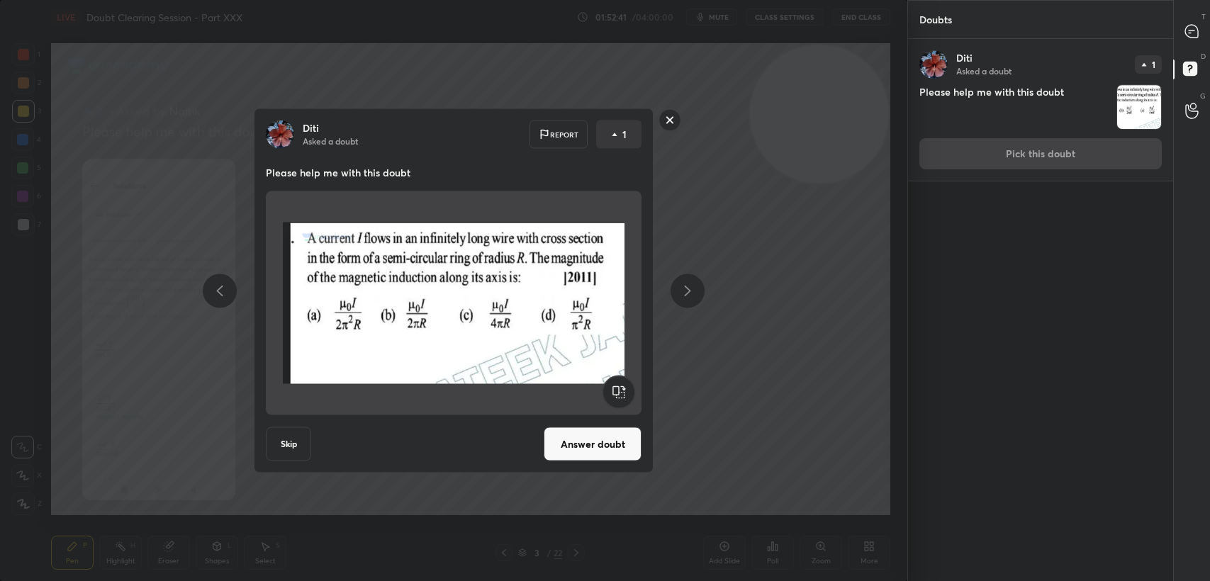
click at [573, 444] on button "Answer doubt" at bounding box center [593, 444] width 98 height 34
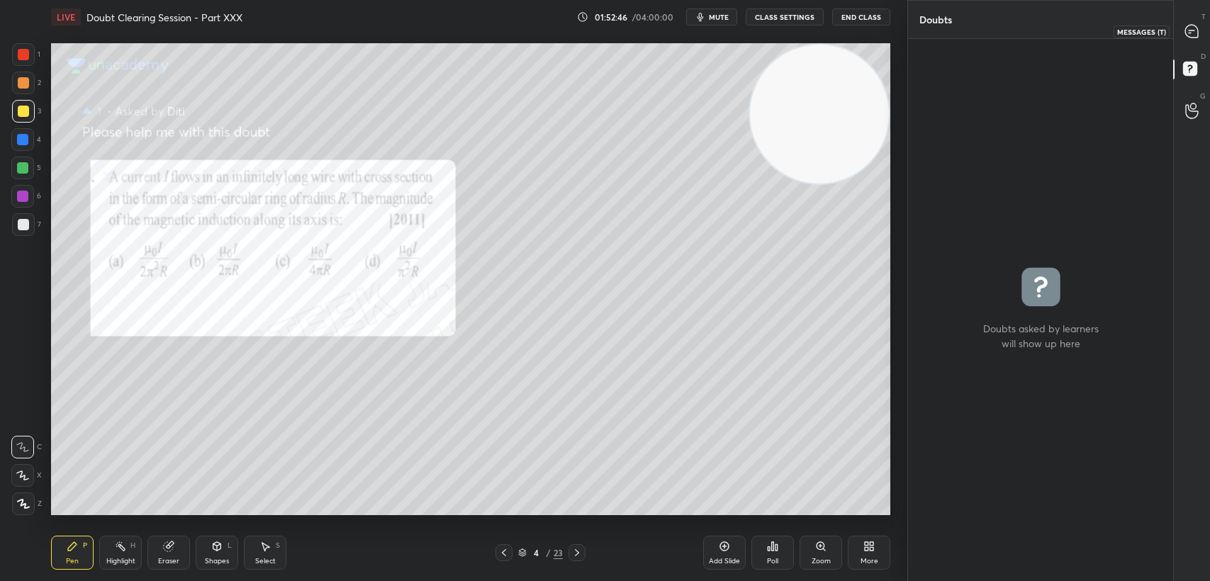
click at [1187, 34] on icon at bounding box center [1191, 31] width 13 height 13
type textarea "x"
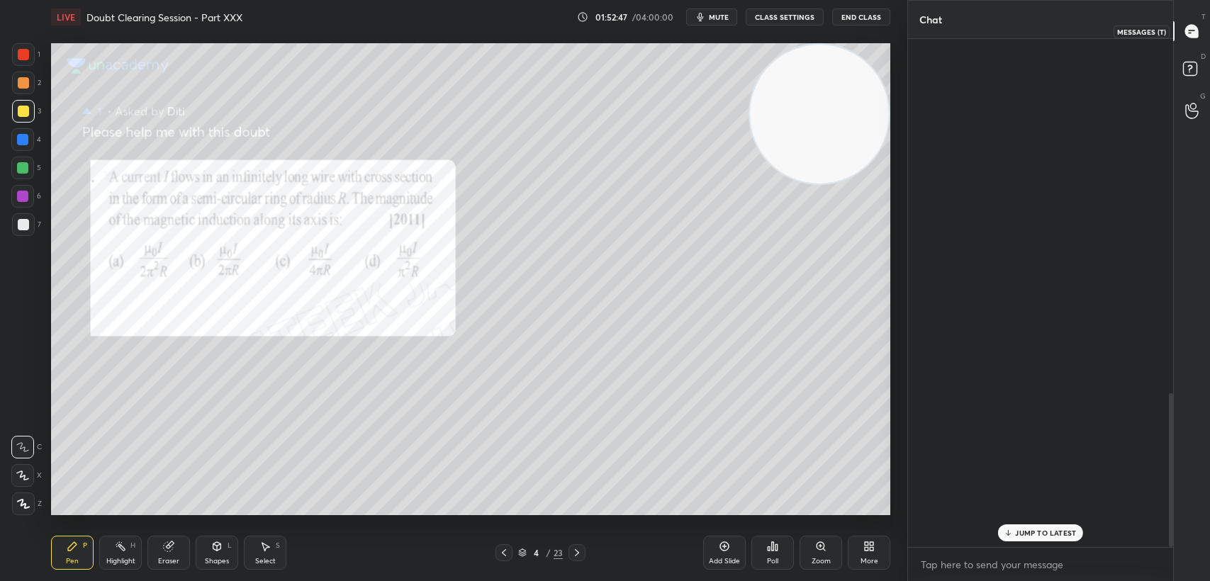
scroll to position [505, 261]
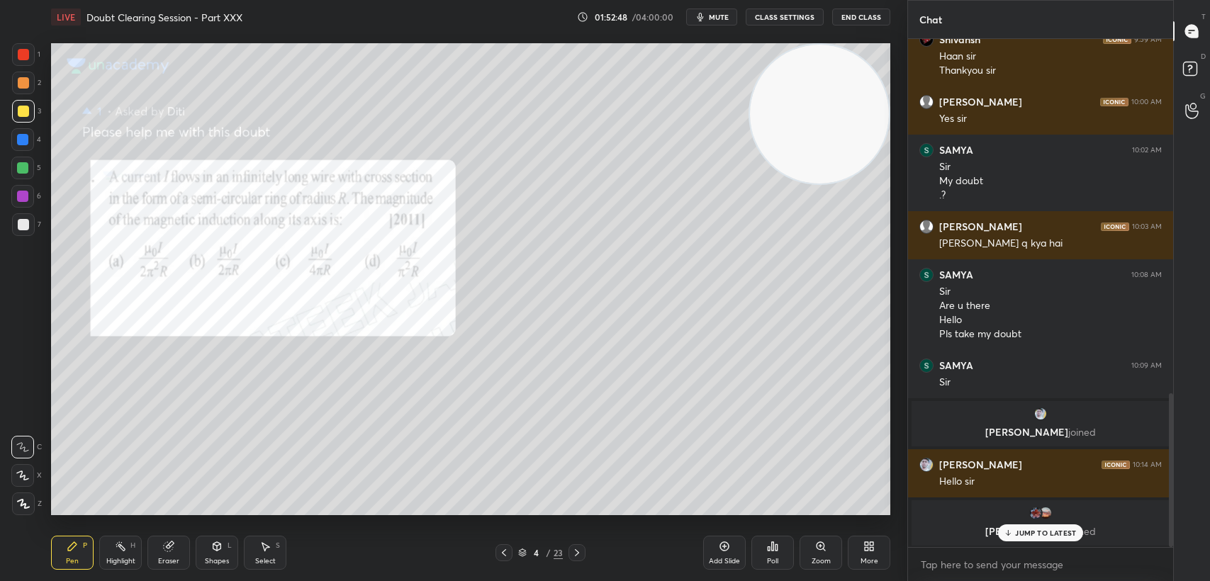
click at [816, 556] on div "Zoom" at bounding box center [821, 553] width 43 height 34
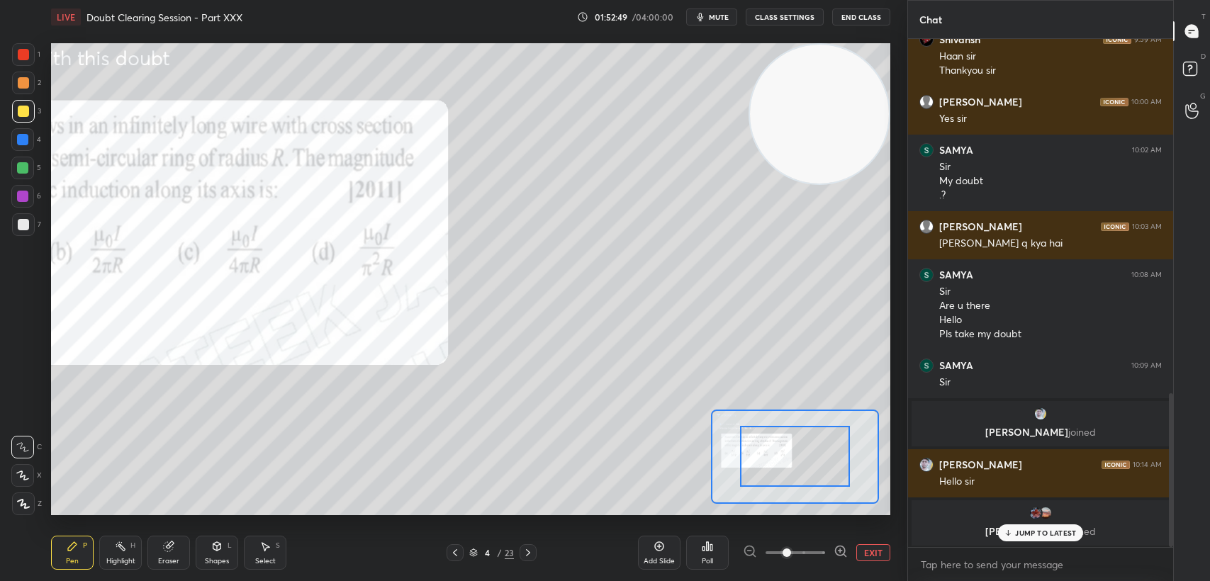
click at [1032, 529] on p "JUMP TO LATEST" at bounding box center [1045, 533] width 61 height 9
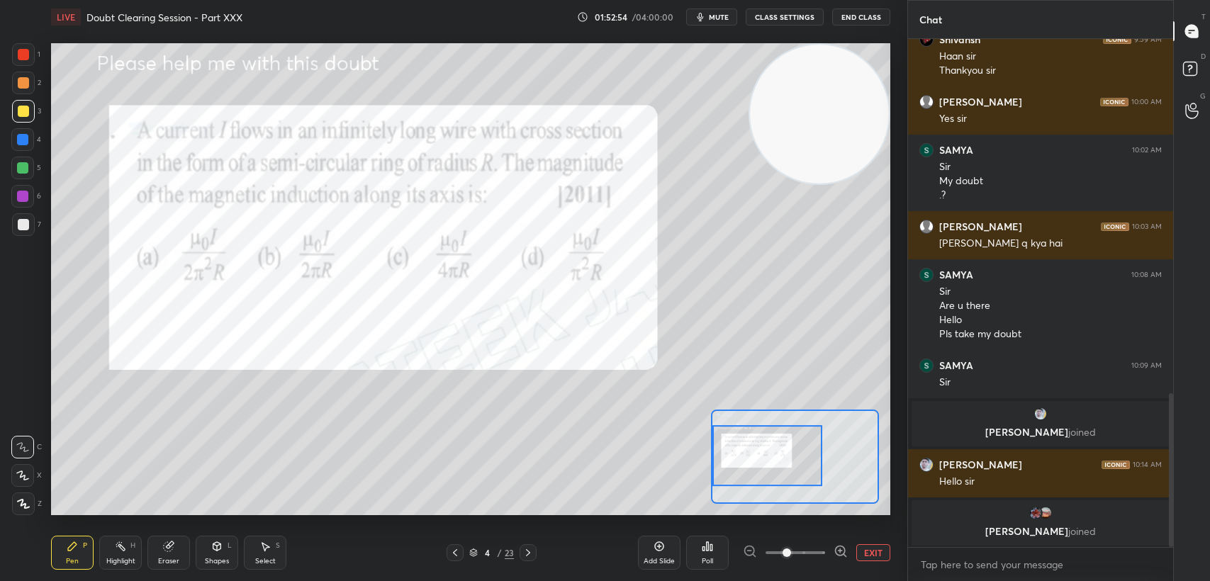
click at [37, 55] on div "1" at bounding box center [26, 54] width 28 height 23
click at [32, 64] on div at bounding box center [23, 54] width 23 height 23
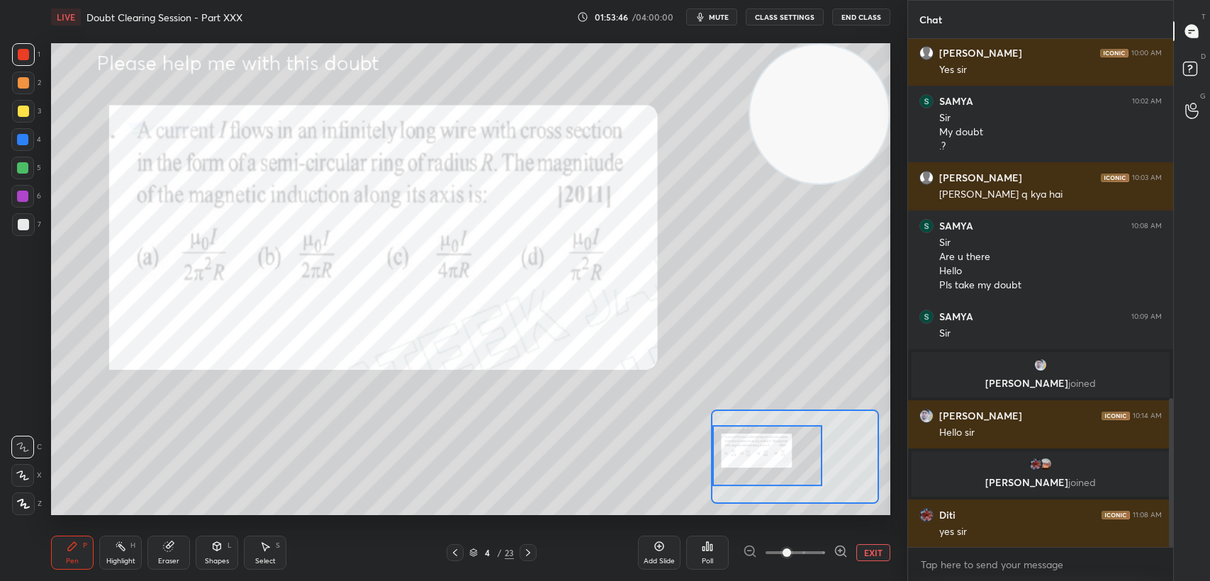
click at [868, 557] on button "EXIT" at bounding box center [873, 552] width 34 height 17
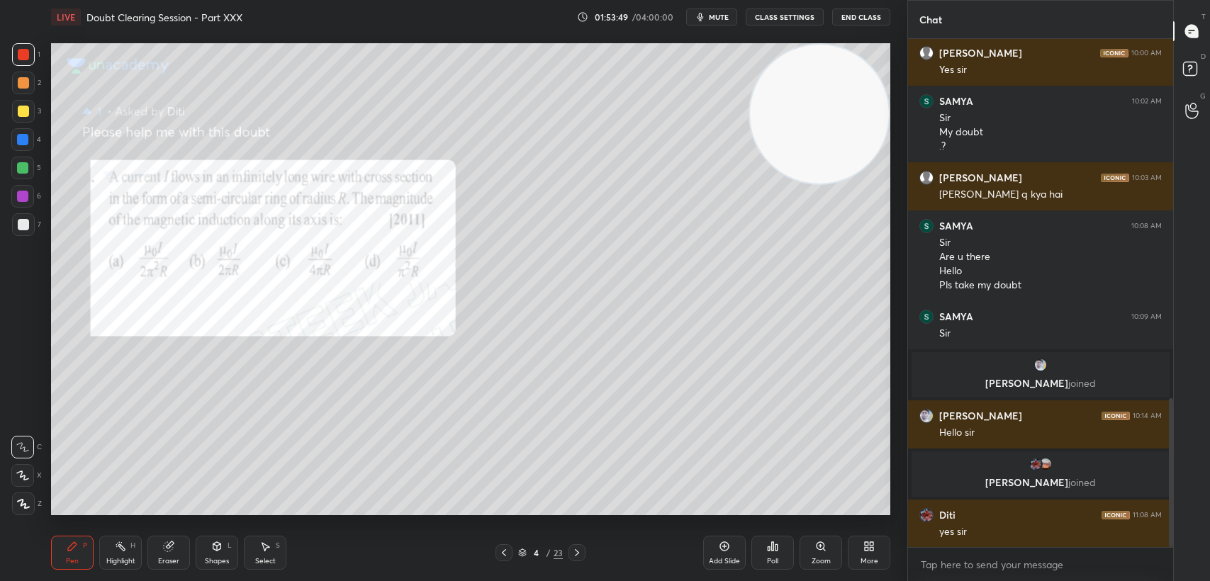
click at [16, 109] on div at bounding box center [23, 111] width 23 height 23
click at [18, 126] on div "3" at bounding box center [26, 114] width 29 height 28
click at [22, 126] on div "3" at bounding box center [26, 114] width 29 height 28
click at [211, 559] on div "Shapes" at bounding box center [217, 561] width 24 height 7
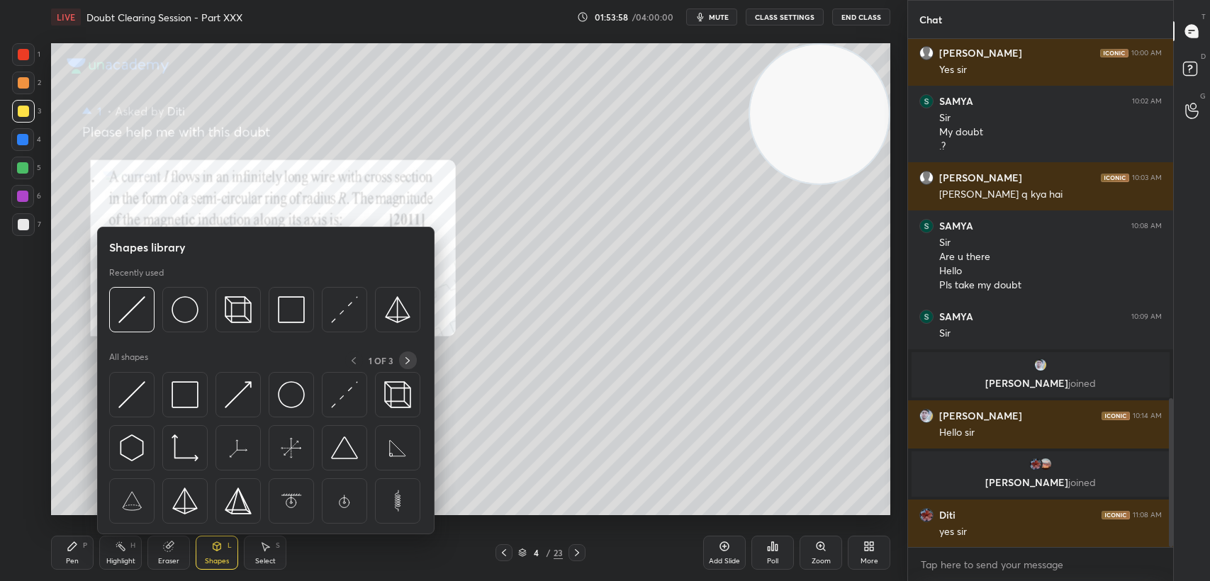
click at [408, 371] on div "All shapes 1 OF 3" at bounding box center [265, 442] width 313 height 180
click at [405, 355] on icon at bounding box center [407, 360] width 11 height 11
click at [406, 359] on icon at bounding box center [407, 360] width 11 height 11
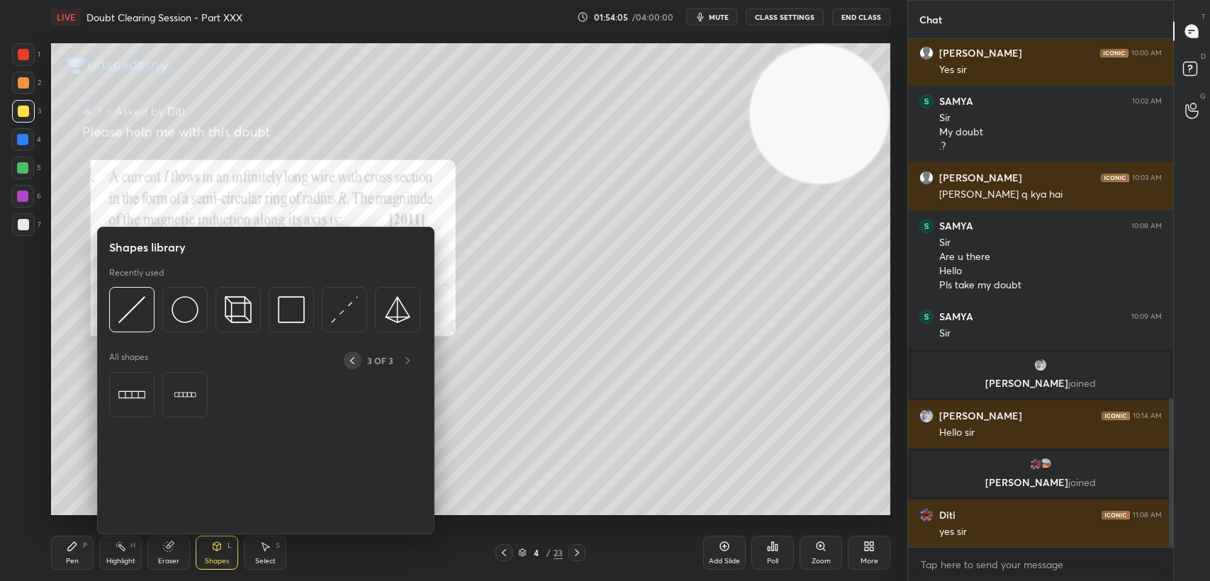
click at [353, 369] on div at bounding box center [353, 361] width 18 height 18
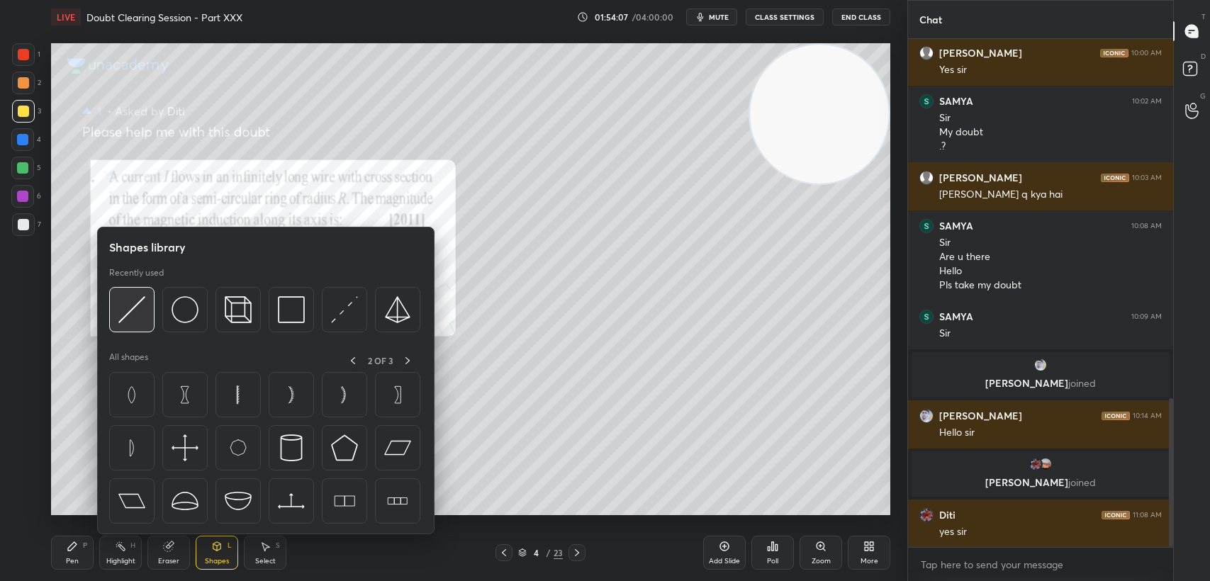
click at [133, 298] on img at bounding box center [131, 309] width 27 height 27
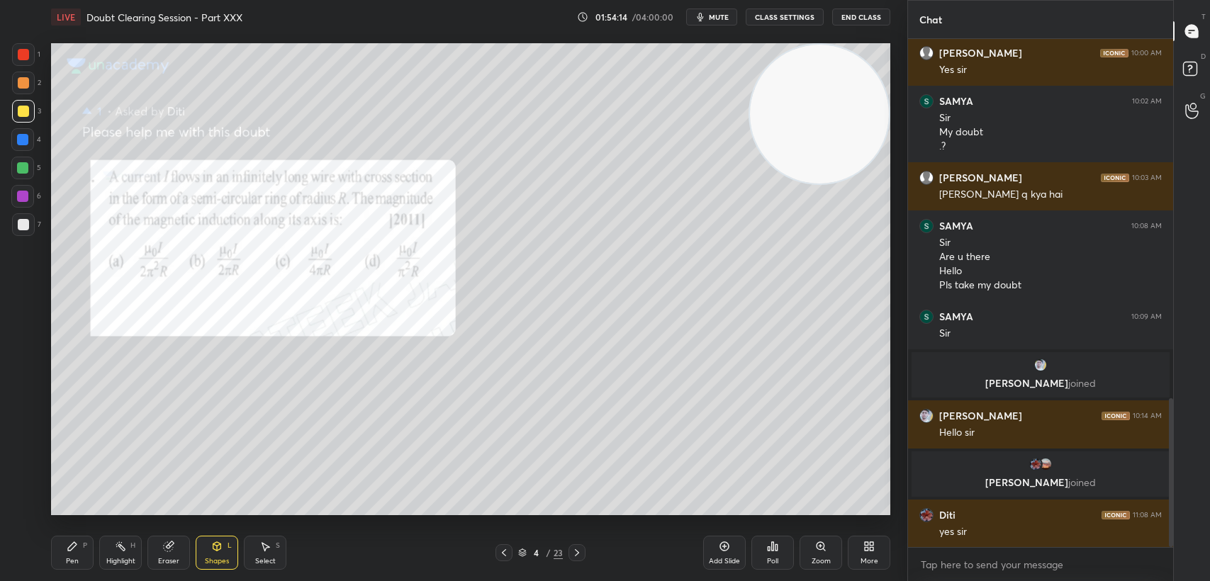
click at [12, 58] on div at bounding box center [23, 54] width 23 height 23
click at [23, 64] on div at bounding box center [23, 54] width 23 height 23
click at [28, 58] on div at bounding box center [23, 54] width 11 height 11
click at [82, 563] on div "Pen P" at bounding box center [72, 553] width 43 height 34
click at [81, 557] on div "Pen P" at bounding box center [72, 553] width 43 height 34
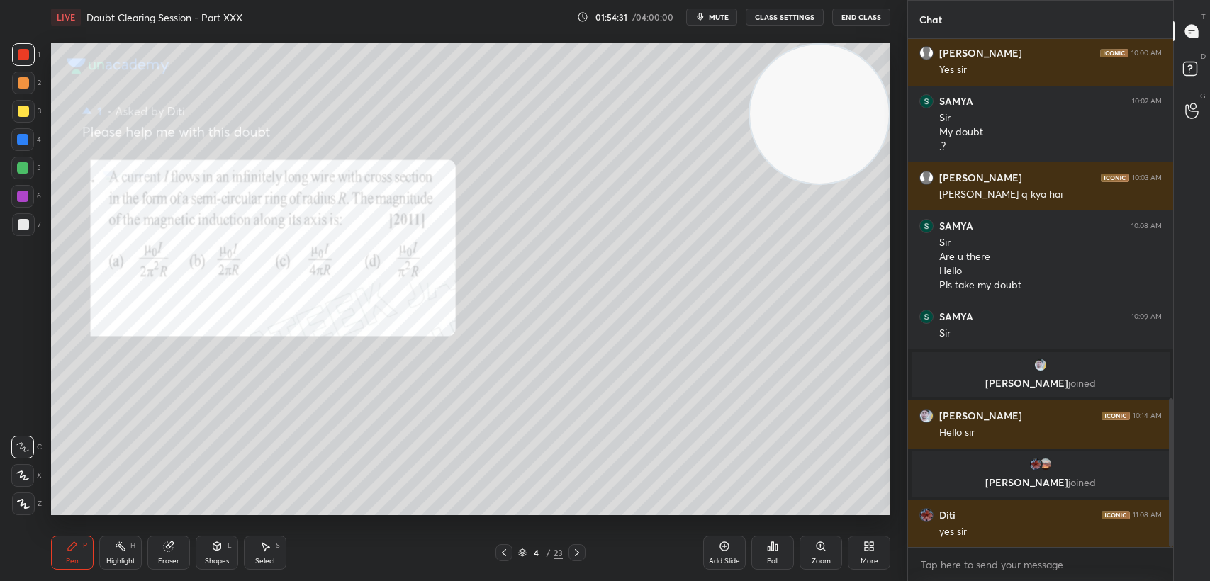
click at [159, 556] on div "Eraser" at bounding box center [168, 553] width 43 height 34
click at [69, 568] on div "Pen P" at bounding box center [72, 553] width 43 height 34
click at [21, 104] on div at bounding box center [23, 111] width 23 height 23
click at [23, 116] on div at bounding box center [23, 111] width 11 height 11
click at [29, 109] on div at bounding box center [23, 111] width 23 height 23
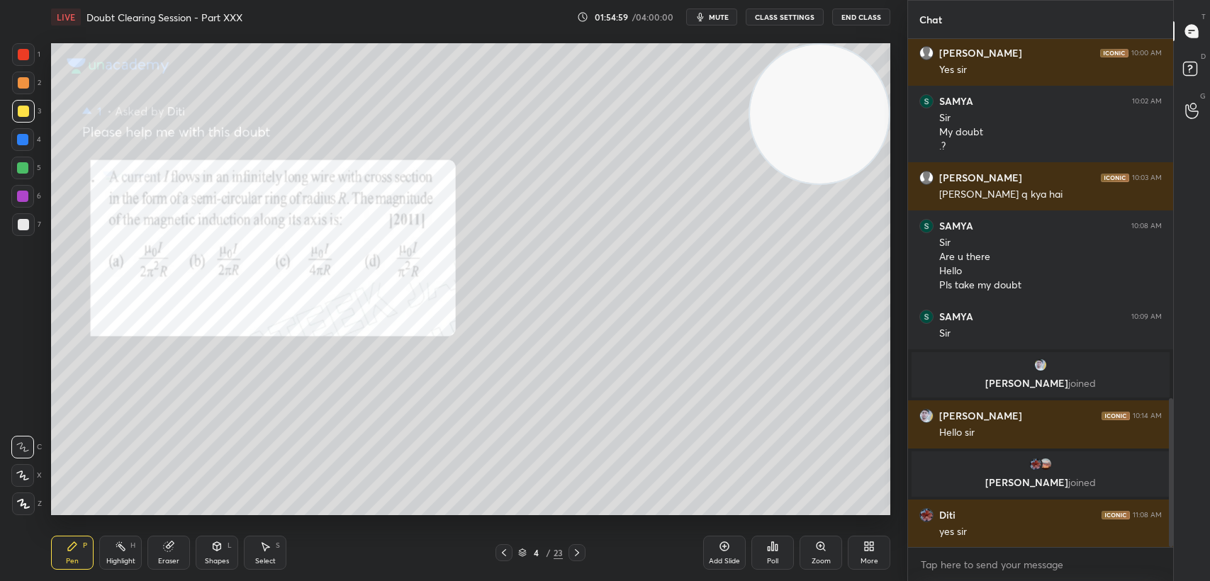
click at [34, 234] on div "7" at bounding box center [26, 224] width 29 height 23
click at [26, 234] on div at bounding box center [23, 224] width 23 height 23
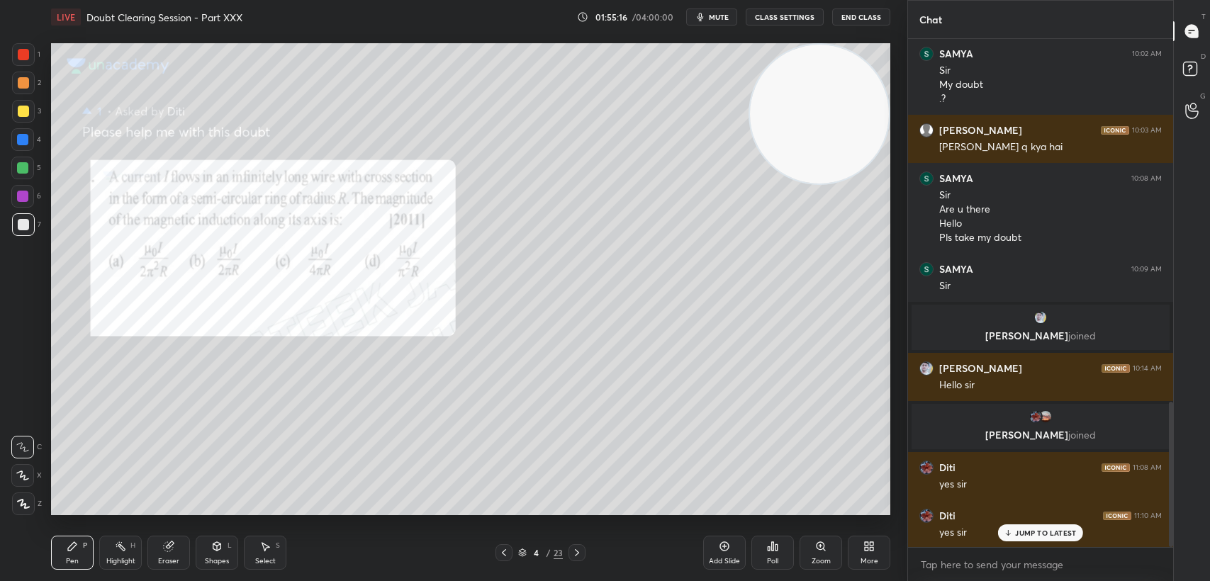
click at [18, 121] on div at bounding box center [23, 111] width 23 height 23
click at [23, 110] on div at bounding box center [23, 111] width 11 height 11
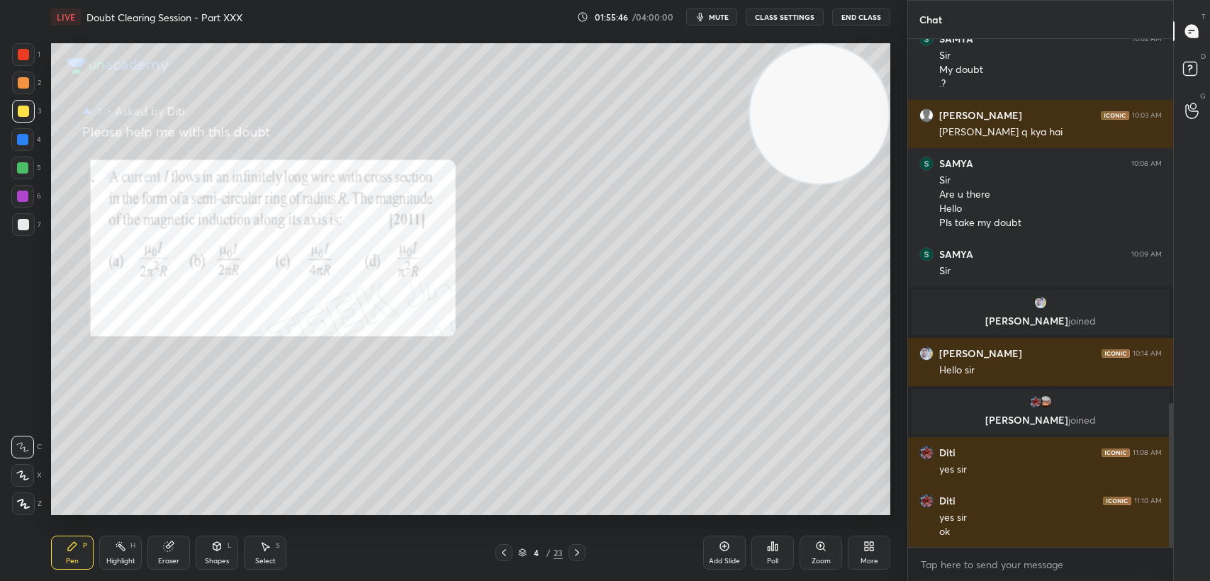
click at [18, 212] on div "6" at bounding box center [26, 199] width 30 height 28
click at [28, 231] on div at bounding box center [23, 224] width 23 height 23
click at [27, 125] on div "3" at bounding box center [26, 114] width 29 height 28
click at [27, 136] on div at bounding box center [22, 139] width 11 height 11
click at [34, 115] on div at bounding box center [23, 111] width 23 height 23
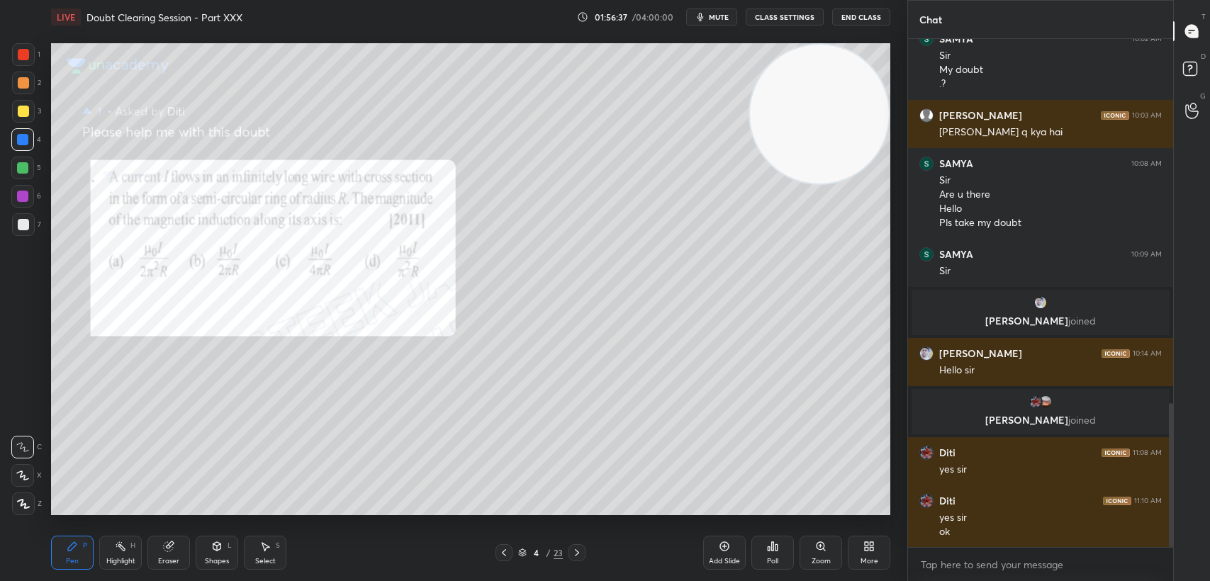
click at [33, 111] on div at bounding box center [23, 111] width 23 height 23
click at [30, 107] on div at bounding box center [23, 111] width 23 height 23
click at [168, 566] on div "Eraser" at bounding box center [168, 553] width 43 height 34
click at [66, 563] on div "Pen" at bounding box center [72, 561] width 13 height 7
click at [20, 141] on div at bounding box center [22, 139] width 11 height 11
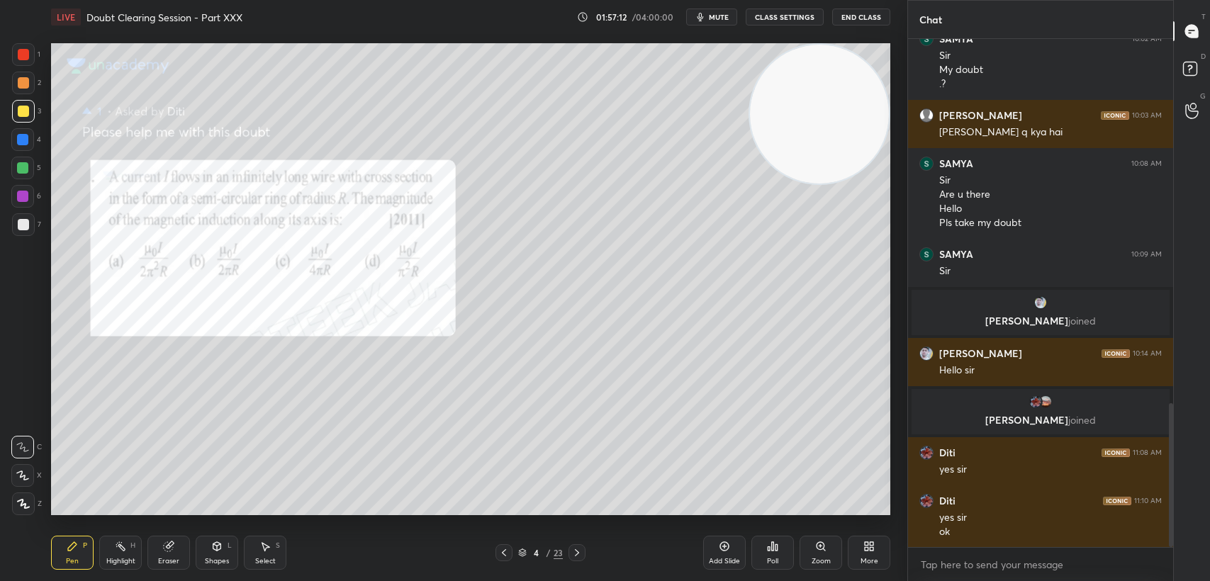
click at [22, 145] on div at bounding box center [22, 139] width 23 height 23
click at [27, 143] on div at bounding box center [22, 139] width 11 height 11
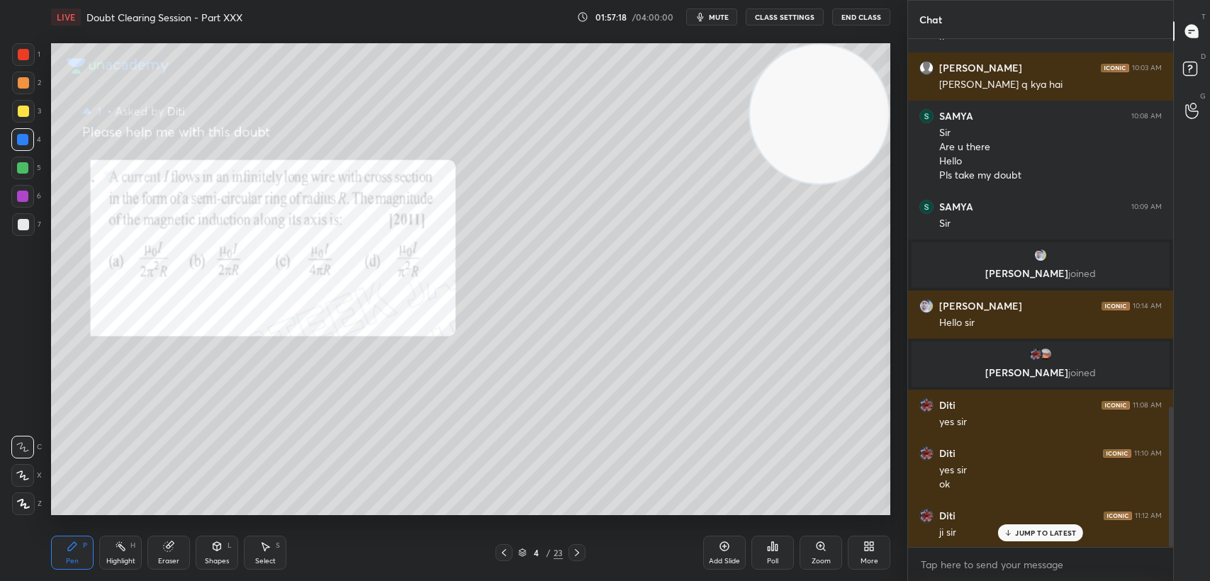
click at [33, 223] on div at bounding box center [23, 224] width 23 height 23
click at [31, 224] on div at bounding box center [23, 224] width 23 height 23
click at [28, 52] on div at bounding box center [23, 54] width 11 height 11
click at [27, 59] on div at bounding box center [23, 54] width 11 height 11
click at [28, 103] on div at bounding box center [23, 111] width 23 height 23
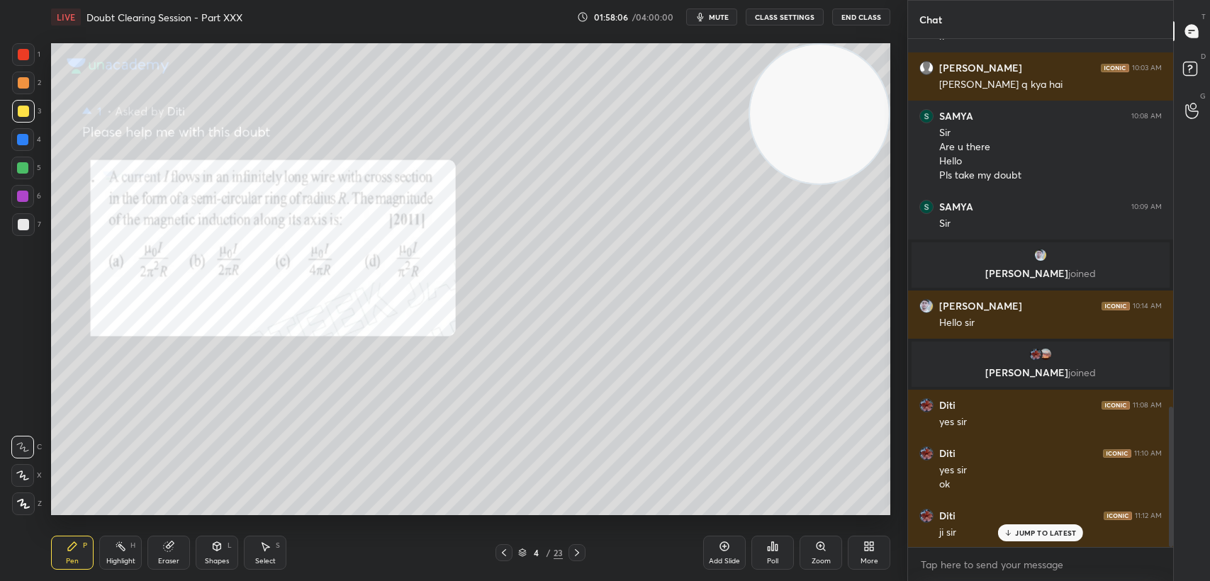
click at [28, 116] on div at bounding box center [23, 111] width 23 height 23
click at [36, 106] on div "3" at bounding box center [26, 111] width 29 height 23
click at [1013, 529] on icon at bounding box center [1008, 533] width 9 height 9
click at [31, 47] on div at bounding box center [23, 54] width 23 height 23
click at [29, 58] on div at bounding box center [23, 54] width 23 height 23
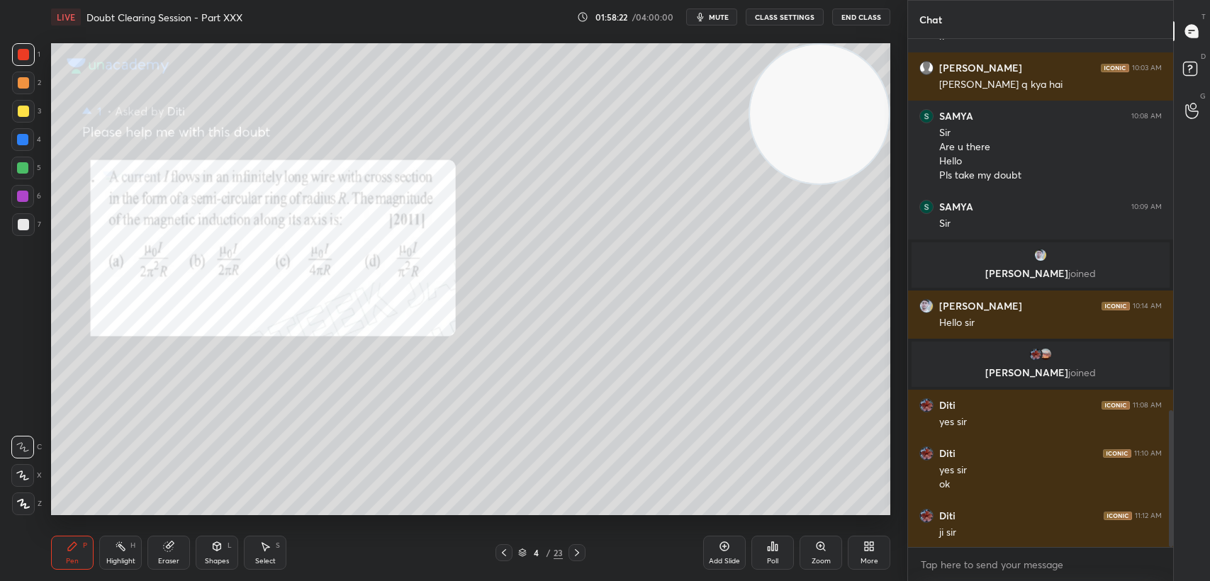
scroll to position [1384, 0]
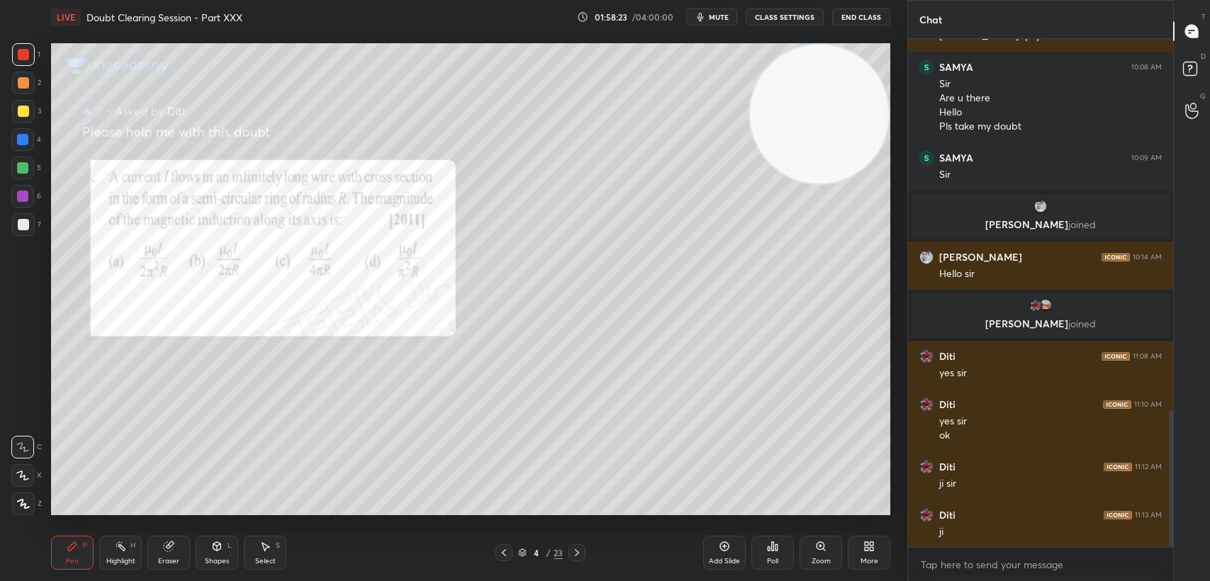
click at [716, 18] on span "mute" at bounding box center [719, 17] width 20 height 10
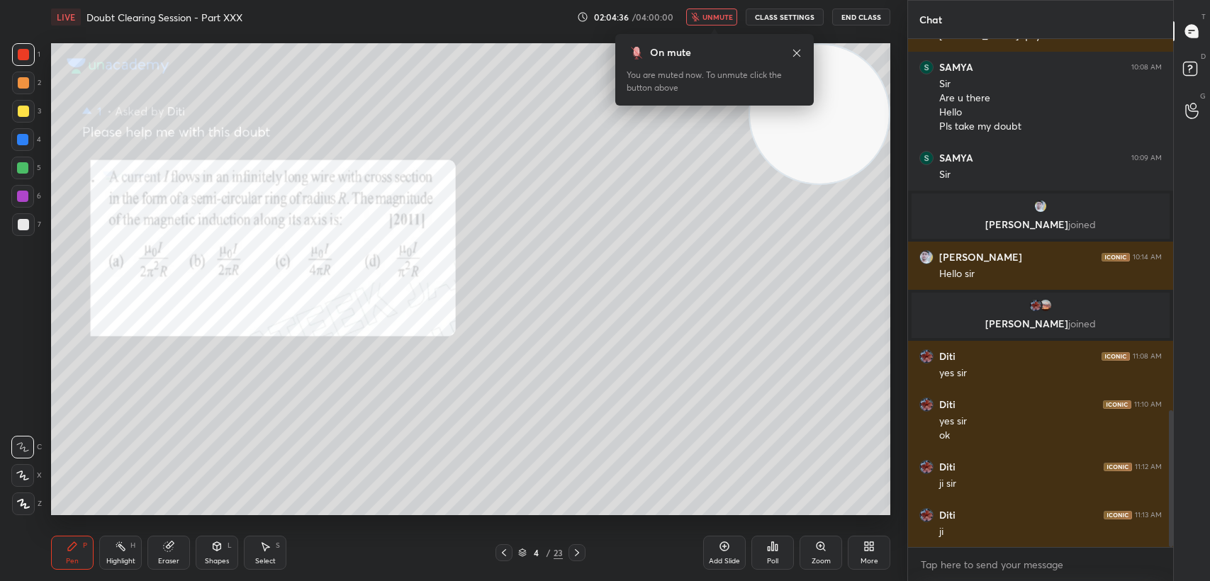
scroll to position [1435, 0]
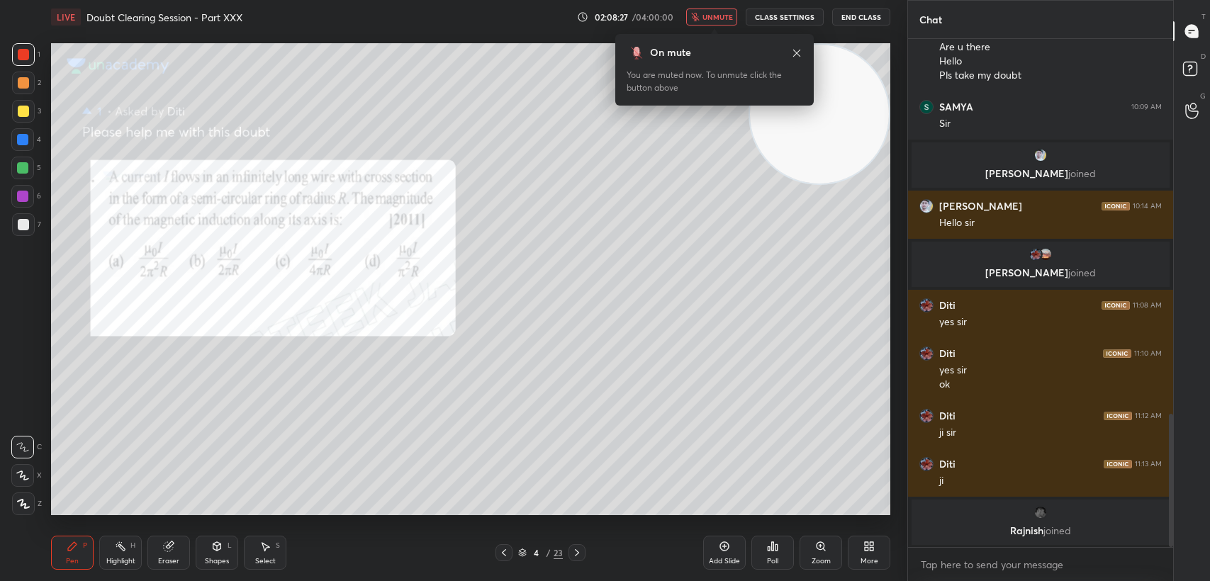
click at [874, 19] on button "End Class" at bounding box center [861, 17] width 58 height 17
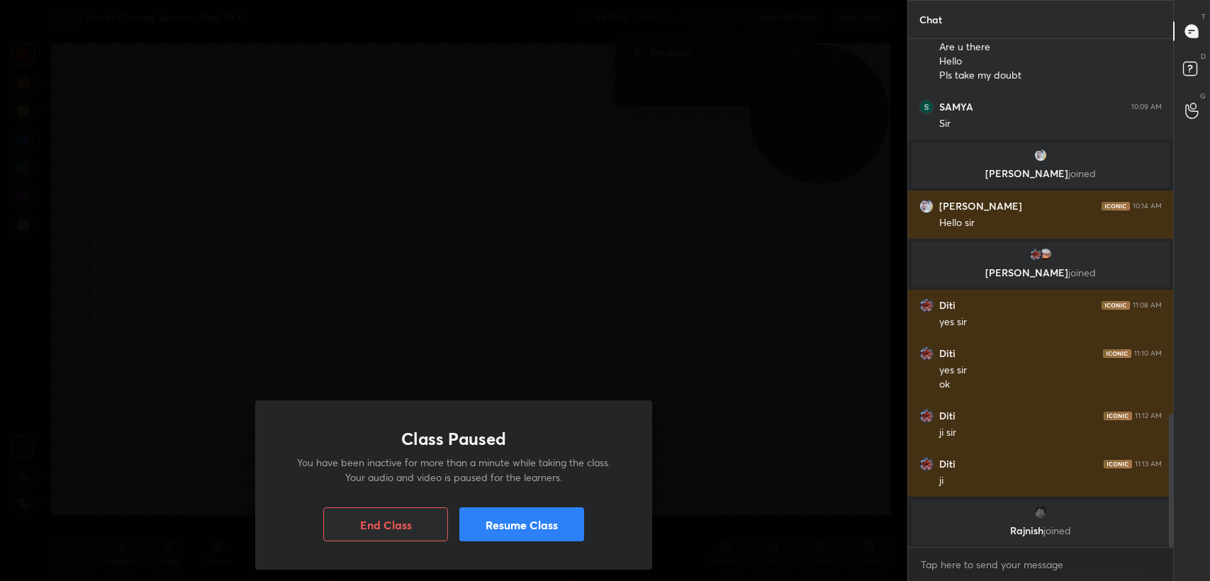
click at [507, 514] on button "Resume Class" at bounding box center [521, 525] width 125 height 34
click at [495, 527] on button "Resume Class" at bounding box center [521, 525] width 125 height 34
click at [498, 520] on button "Resume Class" at bounding box center [521, 525] width 125 height 34
click at [499, 531] on button "Resume Class" at bounding box center [521, 525] width 125 height 34
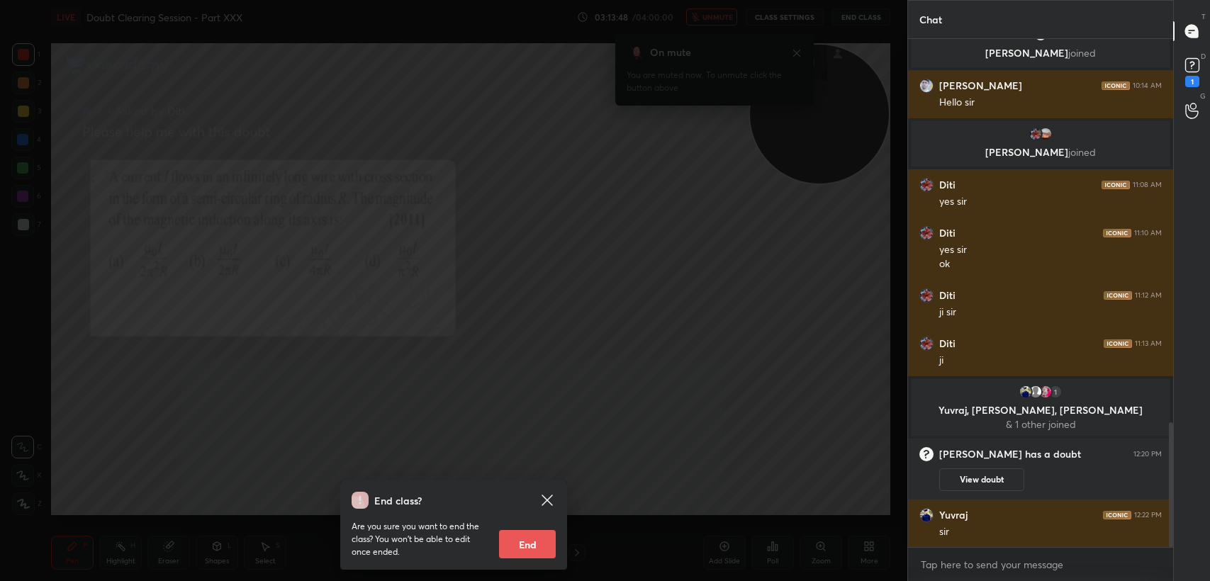
scroll to position [1569, 0]
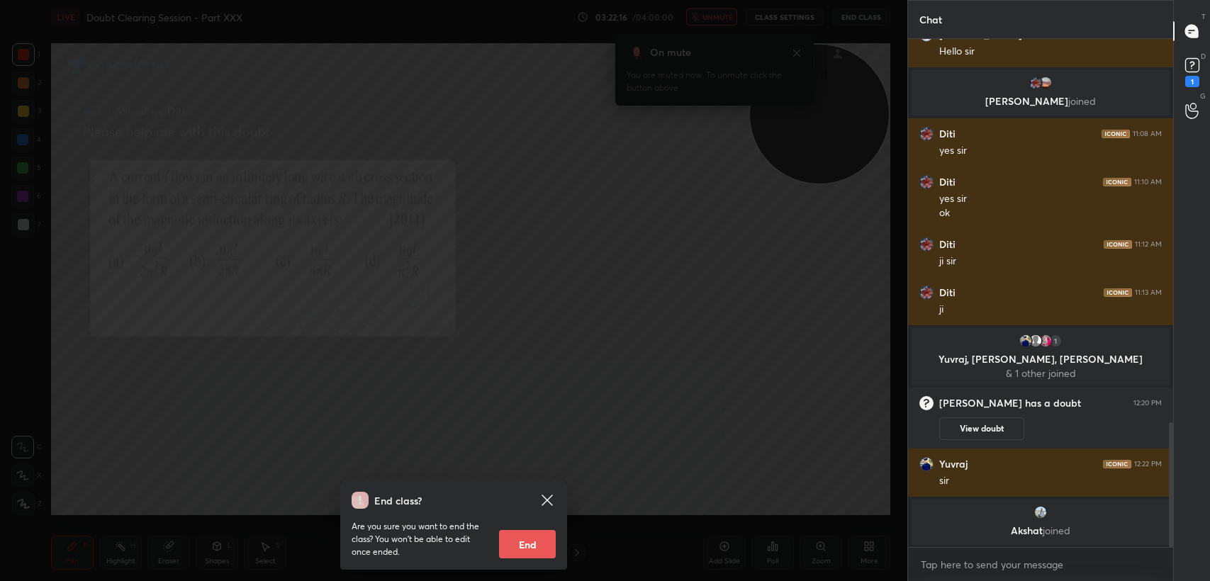
click at [530, 544] on button "End" at bounding box center [527, 544] width 57 height 28
type textarea "x"
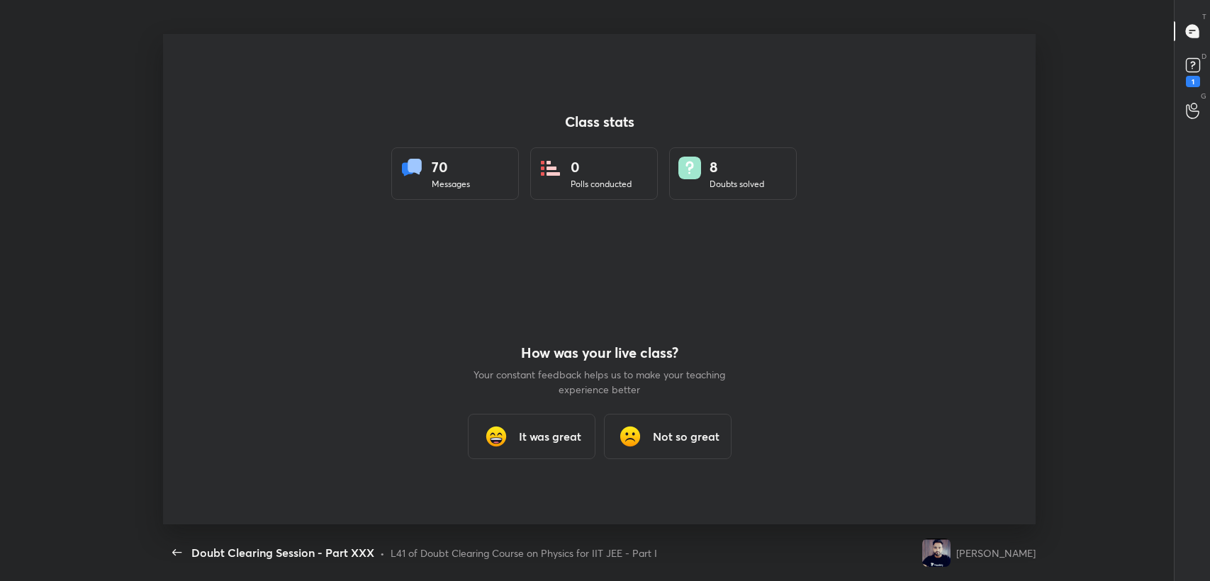
scroll to position [70393, 69686]
